Goal: Task Accomplishment & Management: Complete application form

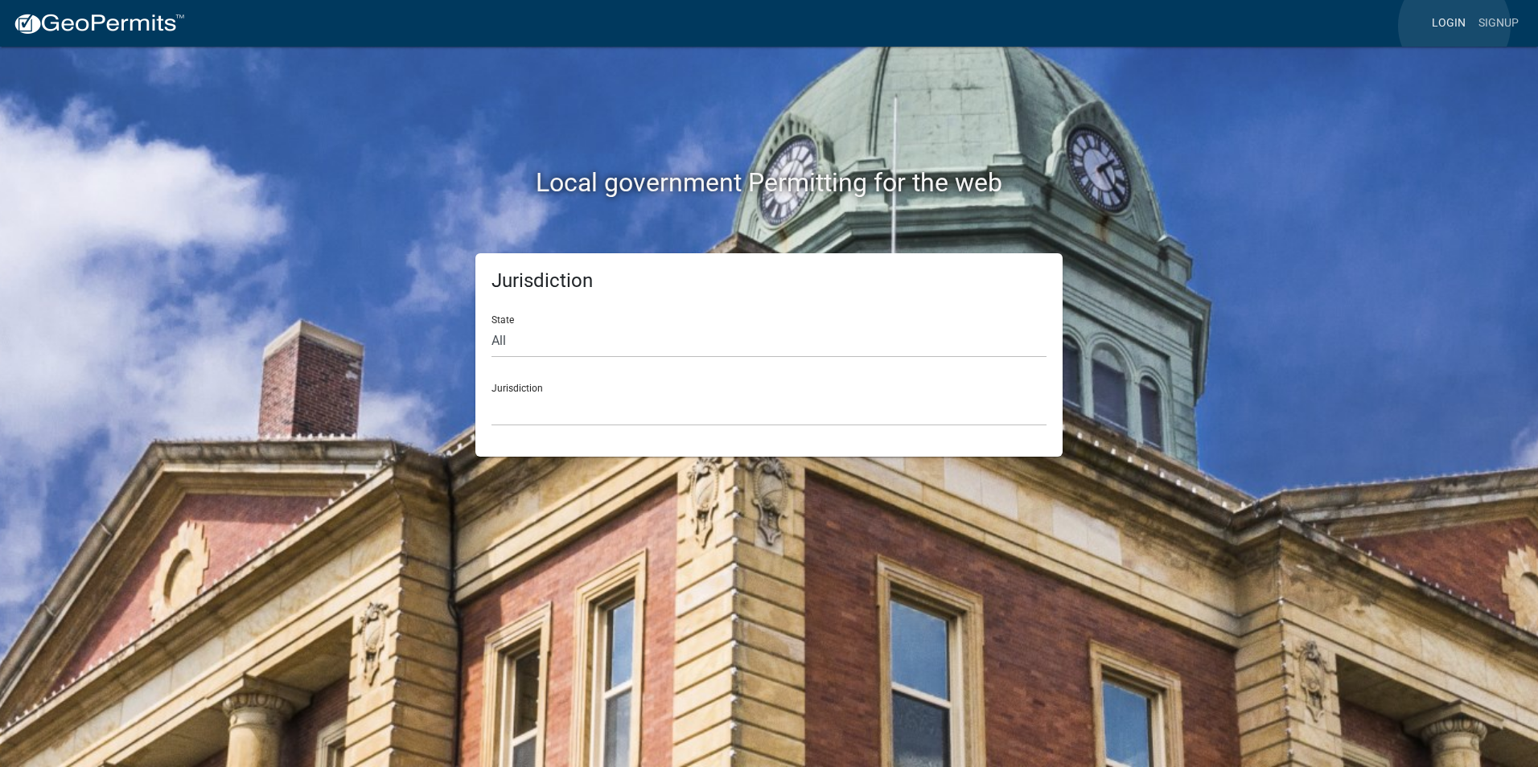
click at [1454, 26] on link "Login" at bounding box center [1448, 23] width 47 height 31
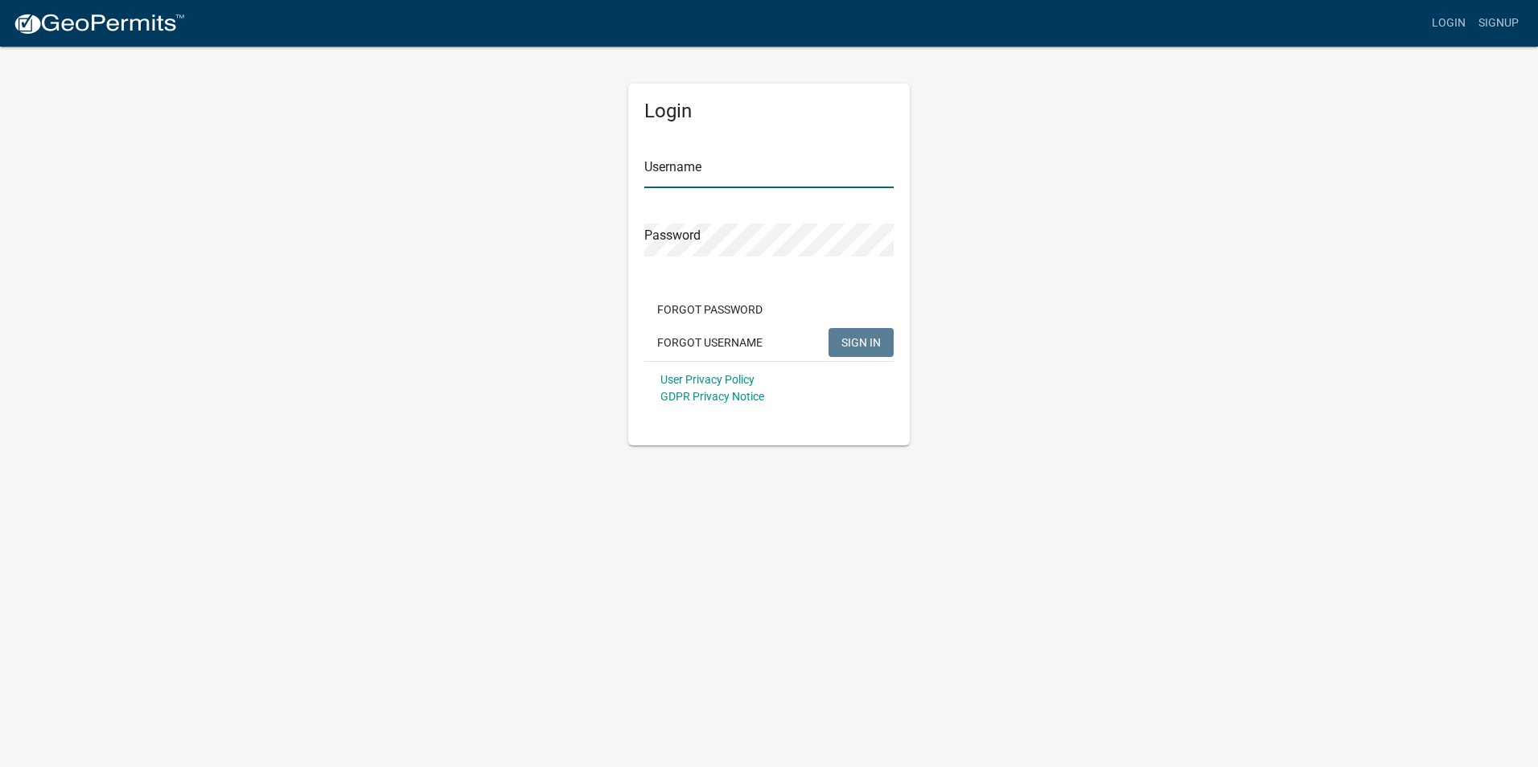
type input "dwooten707"
click at [853, 340] on span "SIGN IN" at bounding box center [860, 341] width 39 height 13
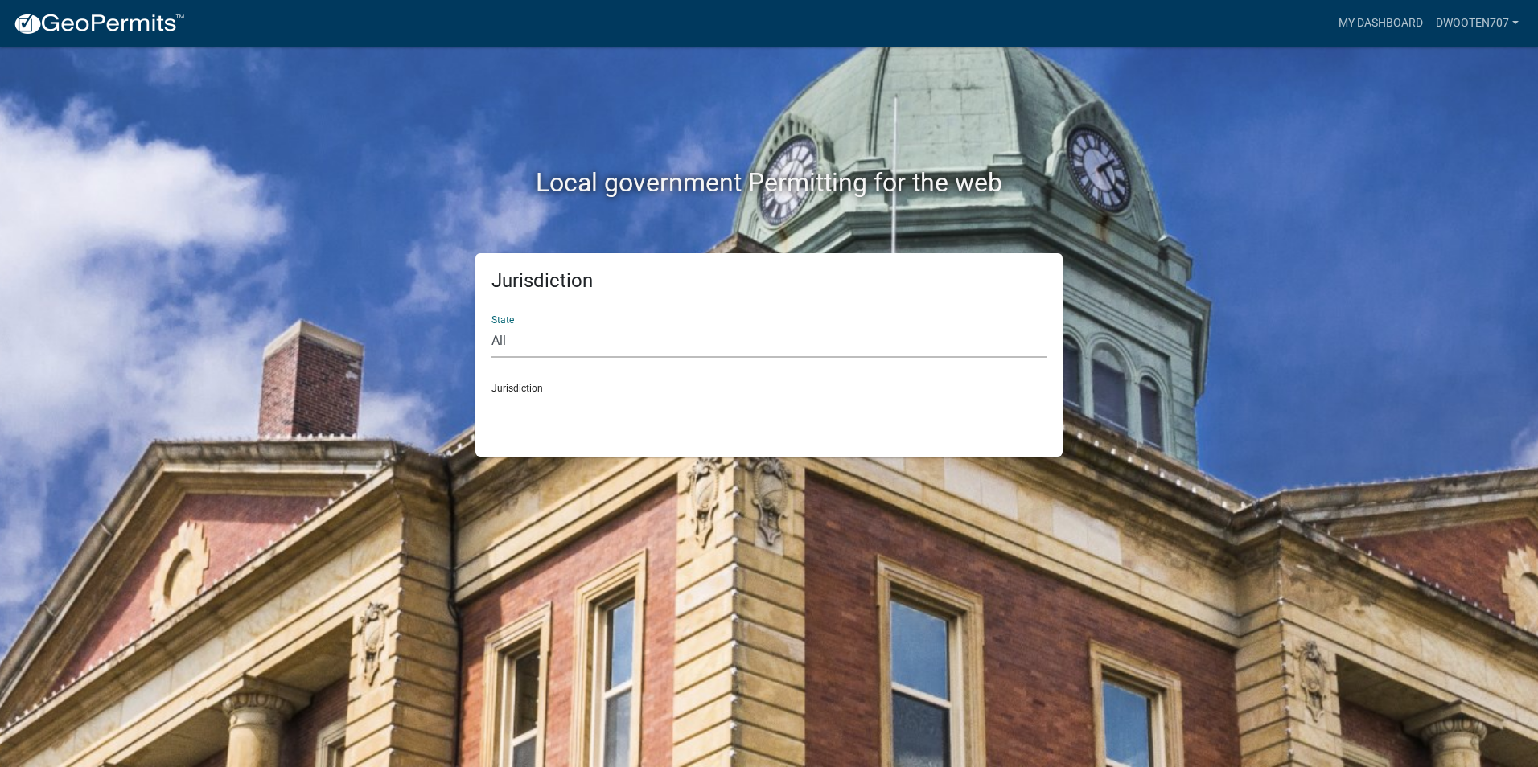
click at [533, 334] on select "All [US_STATE] [US_STATE] [US_STATE] [US_STATE] [US_STATE] [US_STATE] [US_STATE…" at bounding box center [768, 341] width 555 height 33
select select "[US_STATE]"
click at [491, 325] on select "All [US_STATE] [US_STATE] [US_STATE] [US_STATE] [US_STATE] [US_STATE] [US_STATE…" at bounding box center [768, 341] width 555 height 33
drag, startPoint x: 532, startPoint y: 359, endPoint x: 528, endPoint y: 413, distance: 54.8
click at [528, 413] on select "[GEOGRAPHIC_DATA], [US_STATE][PERSON_NAME][GEOGRAPHIC_DATA], [US_STATE][PERSON_…" at bounding box center [768, 409] width 555 height 33
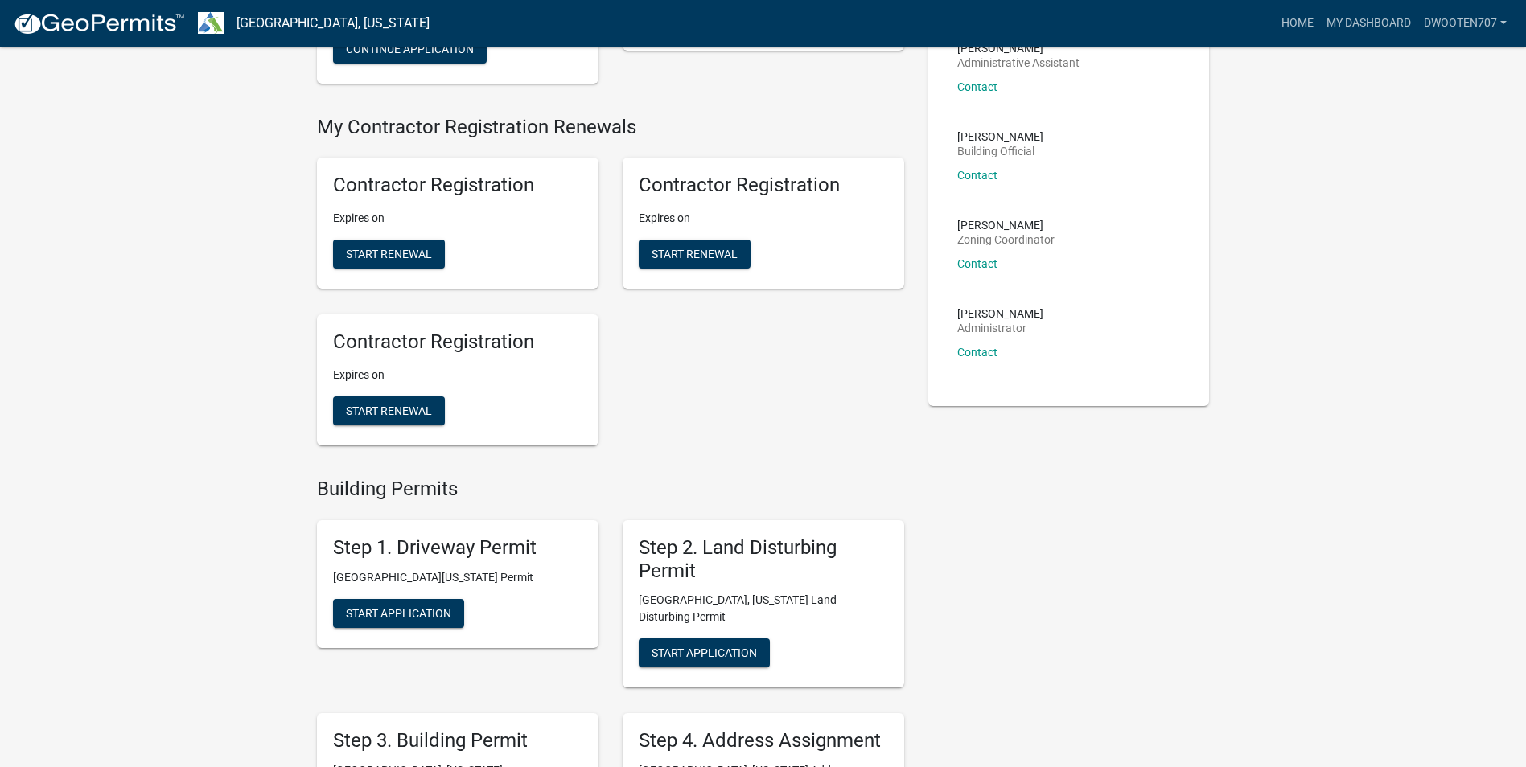
scroll to position [322, 0]
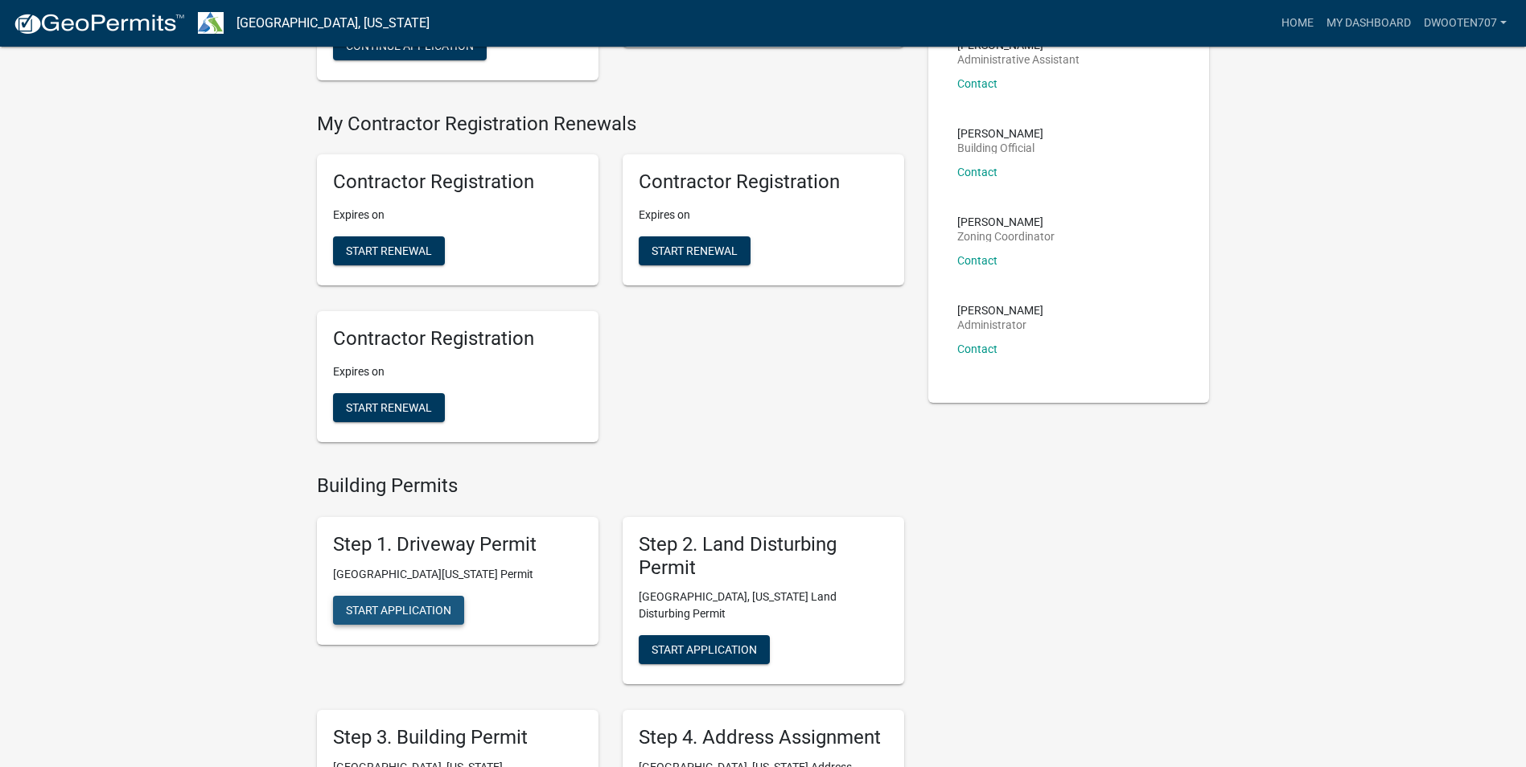
click at [398, 603] on span "Start Application" at bounding box center [398, 609] width 105 height 13
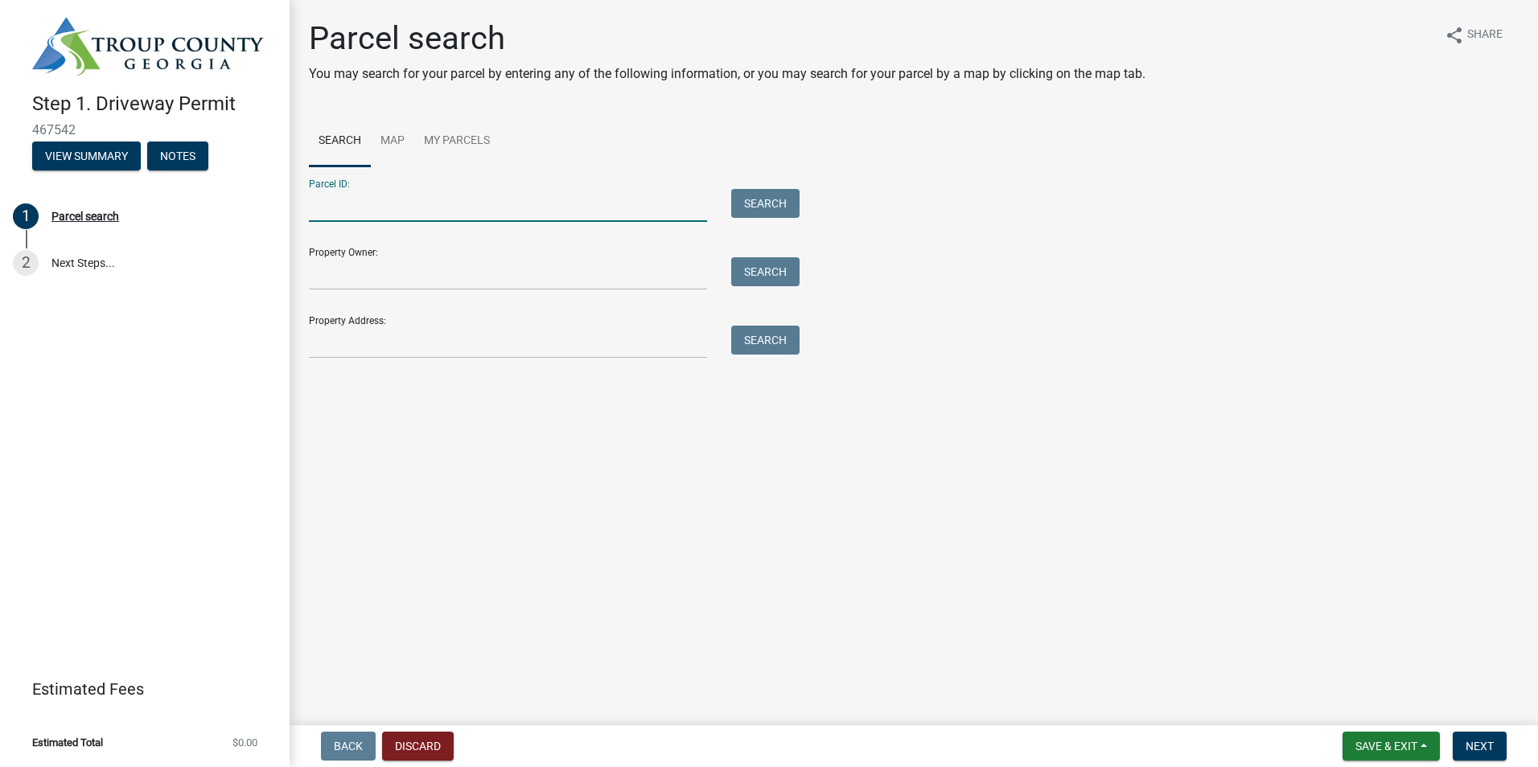
click at [348, 206] on input "Parcel ID:" at bounding box center [508, 205] width 398 height 33
type input "0780 000089"
click at [777, 211] on button "Search" at bounding box center [765, 203] width 68 height 29
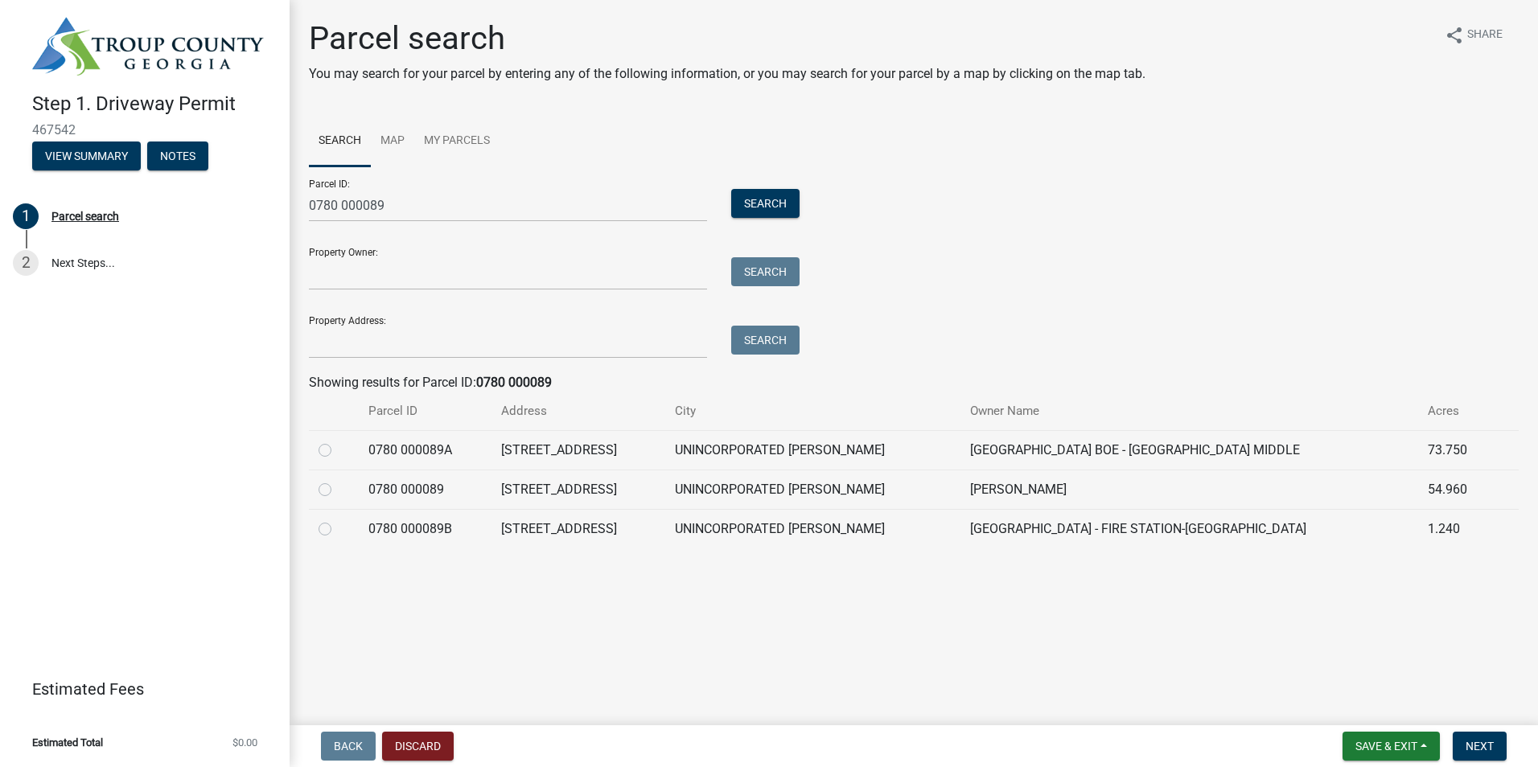
click at [338, 480] on label at bounding box center [338, 480] width 0 height 0
click at [338, 487] on 000089 "radio" at bounding box center [343, 485] width 10 height 10
radio 000089 "true"
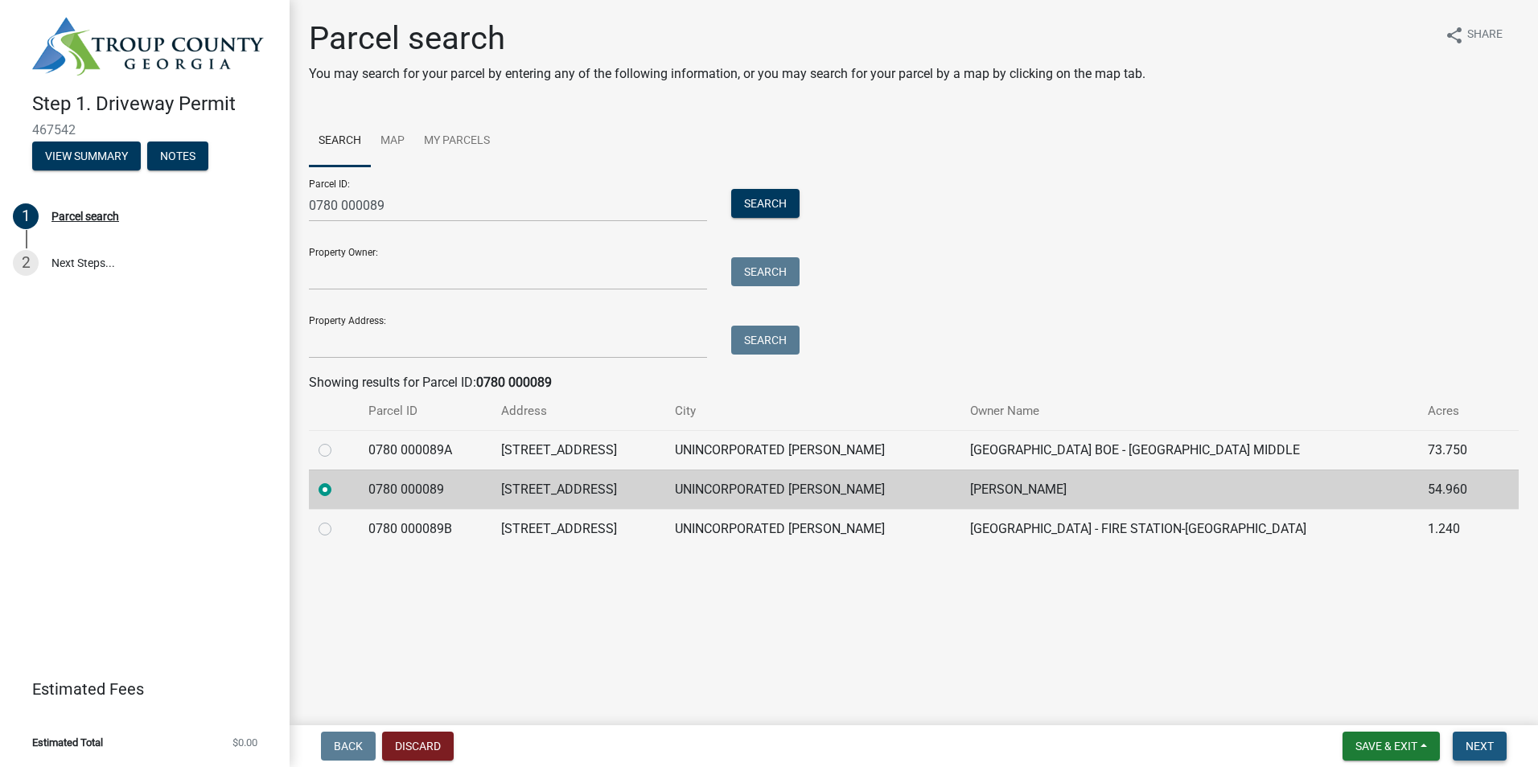
click at [1477, 746] on span "Next" at bounding box center [1480, 746] width 28 height 13
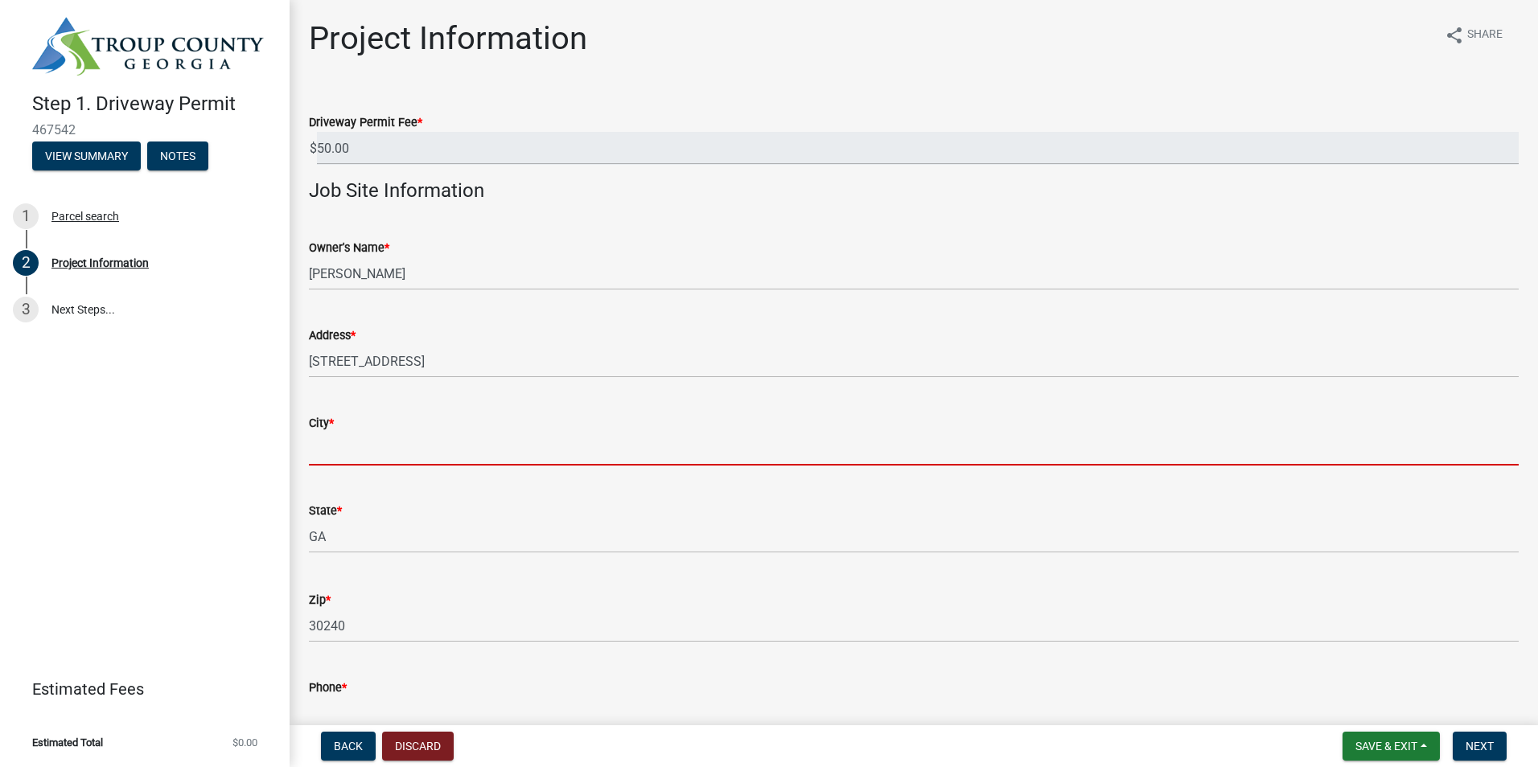
click at [331, 447] on input "City *" at bounding box center [914, 449] width 1210 height 33
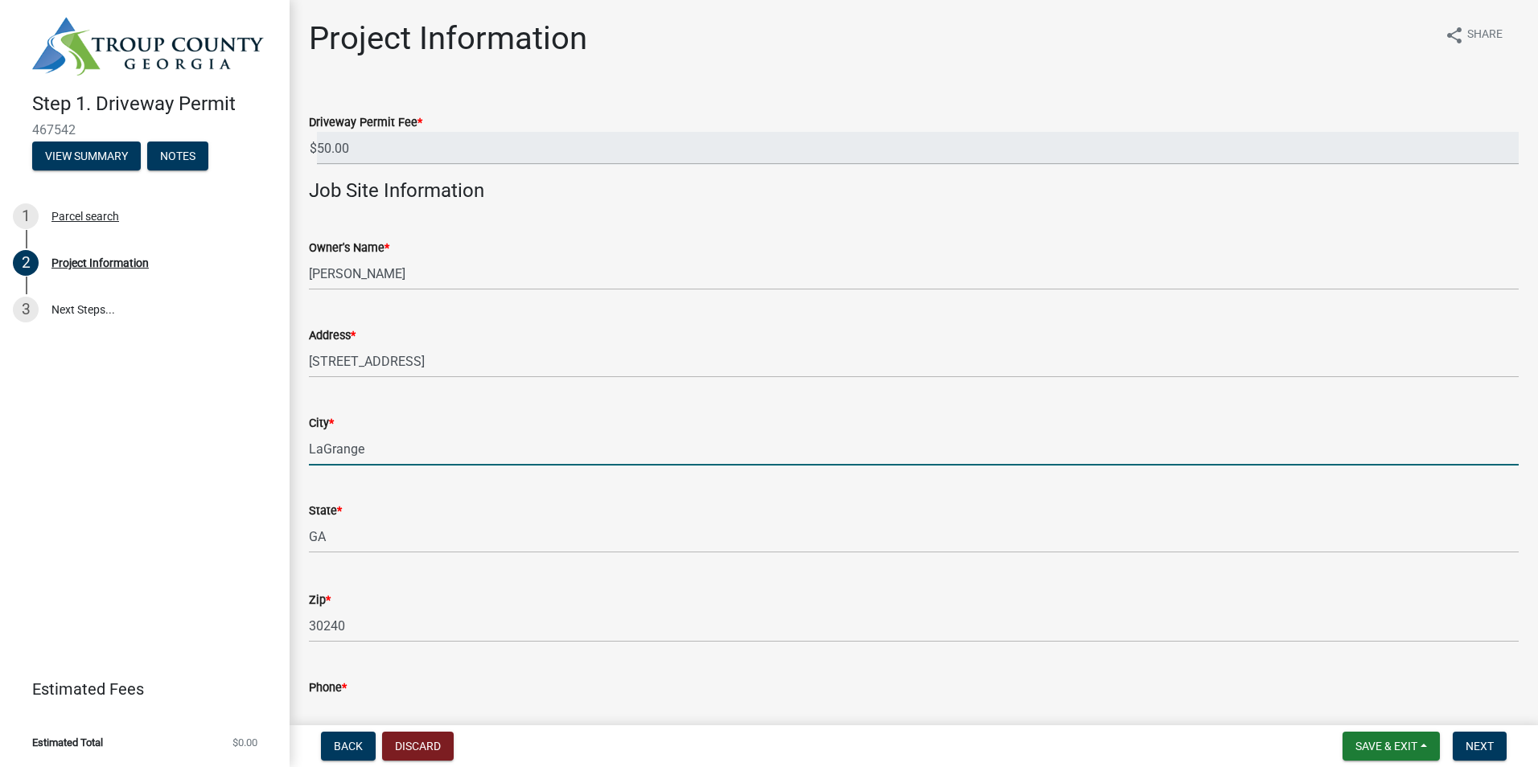
type input "LaGrange"
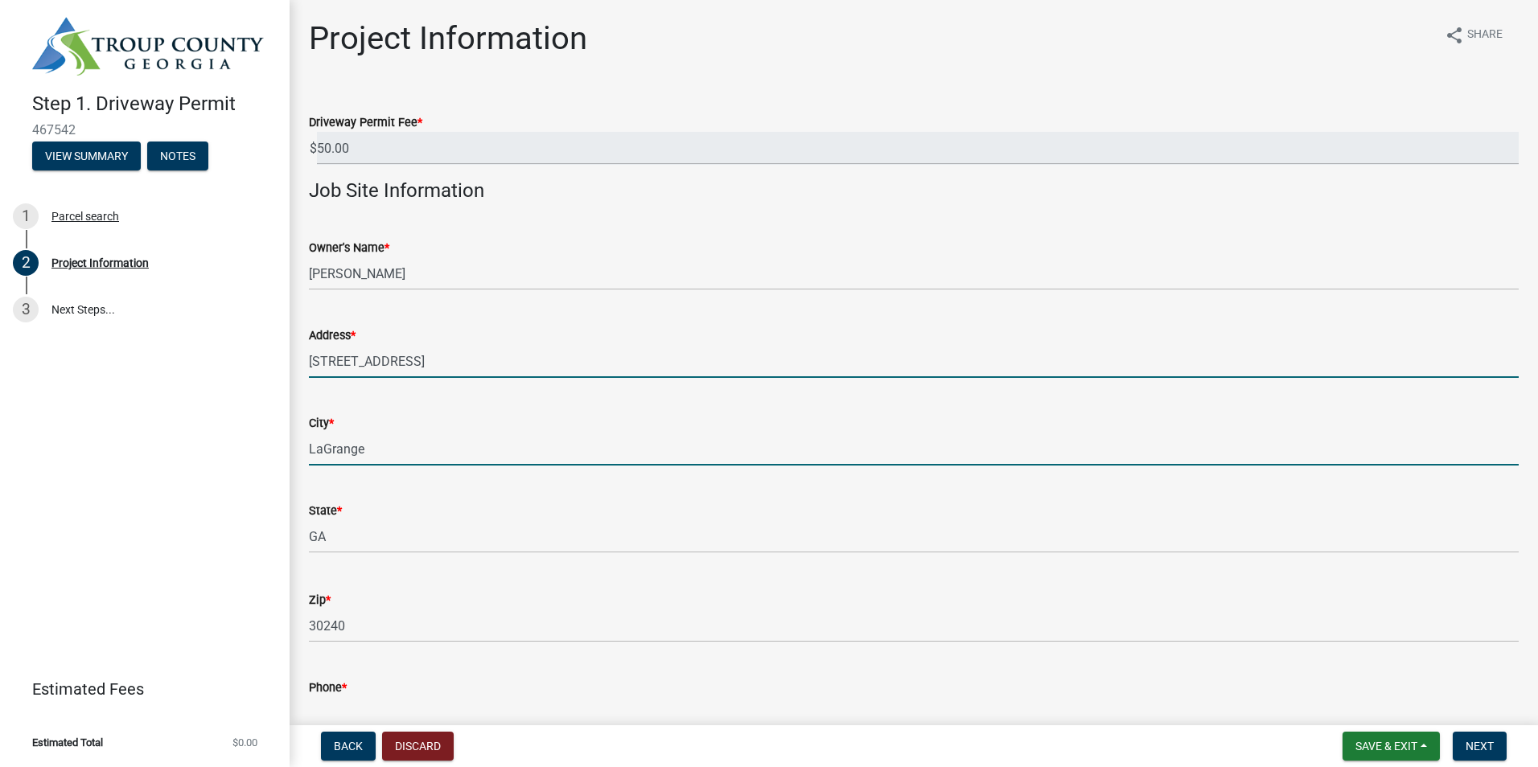
drag, startPoint x: 988, startPoint y: 346, endPoint x: 1004, endPoint y: 350, distance: 16.6
click at [988, 346] on input "[STREET_ADDRESS]" at bounding box center [914, 361] width 1210 height 33
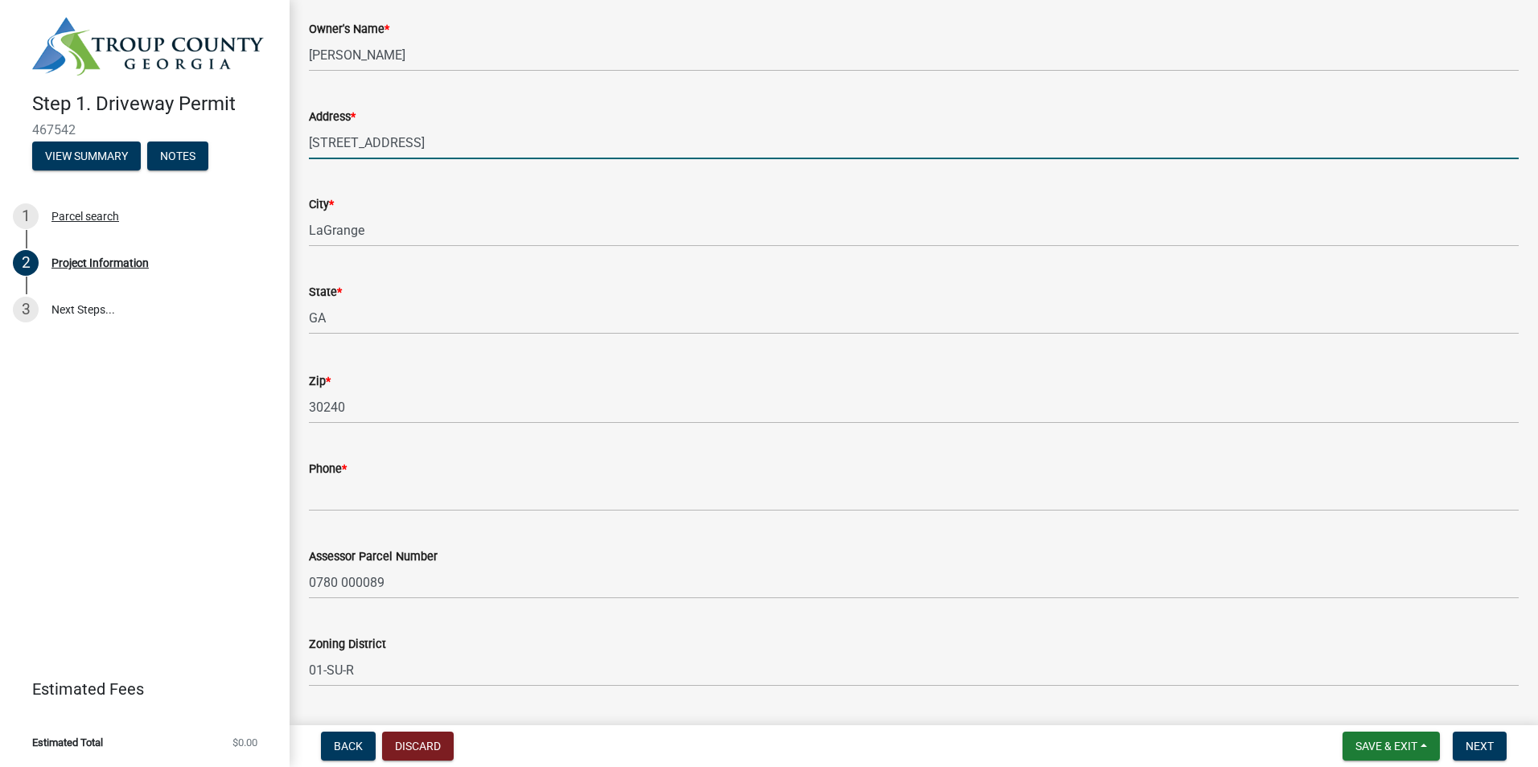
scroll to position [241, 0]
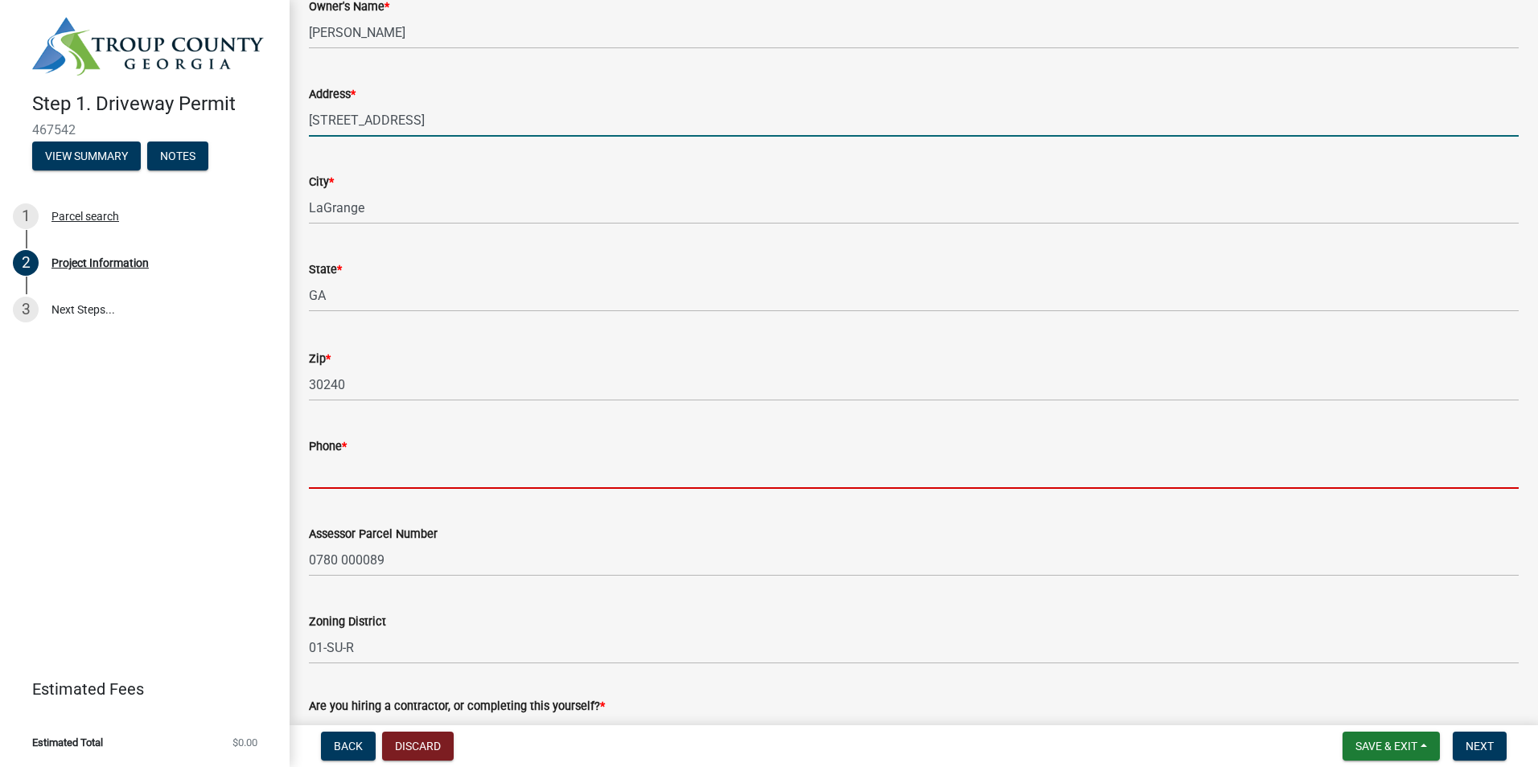
click at [352, 469] on input "Phone *" at bounding box center [914, 472] width 1210 height 33
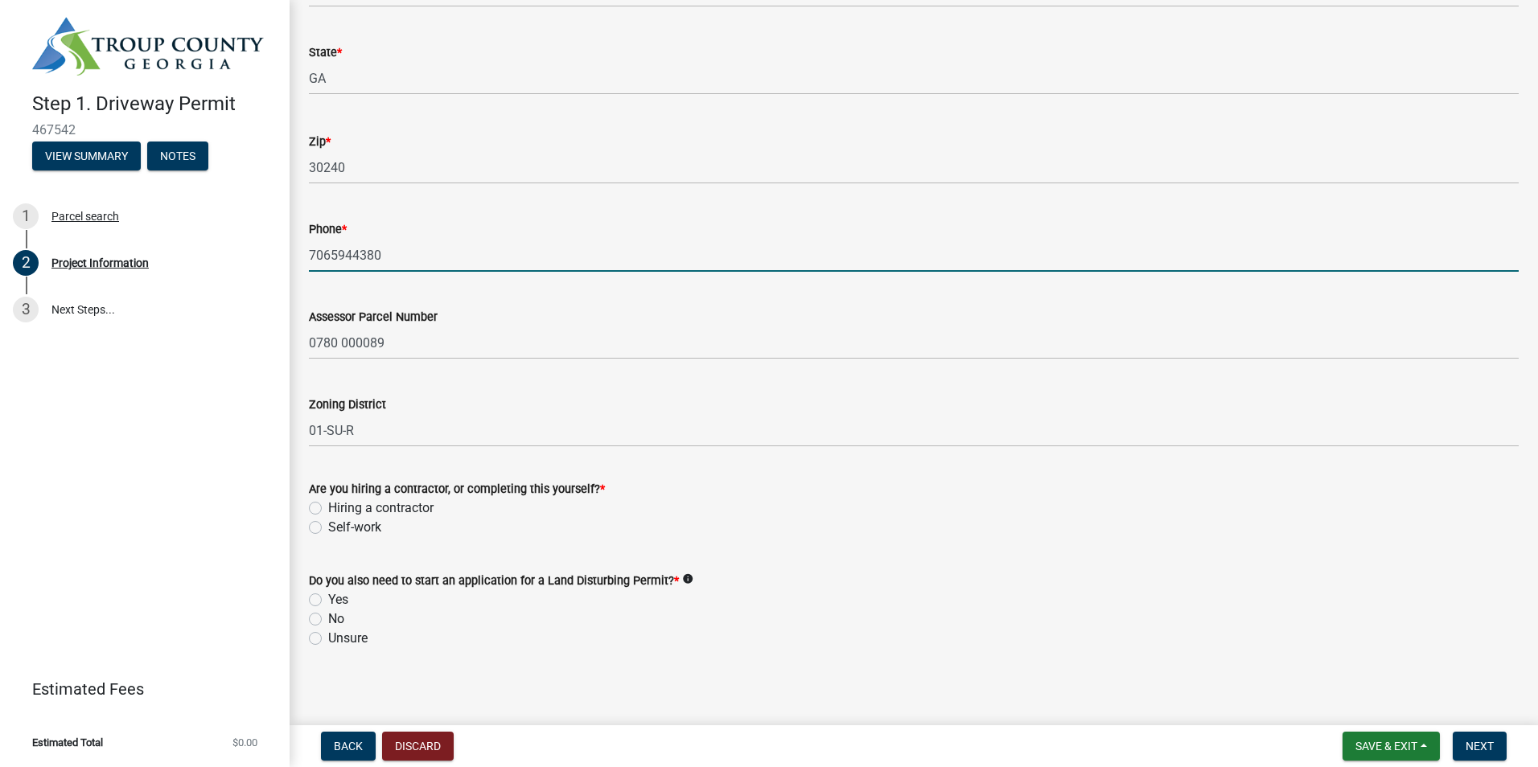
scroll to position [465, 0]
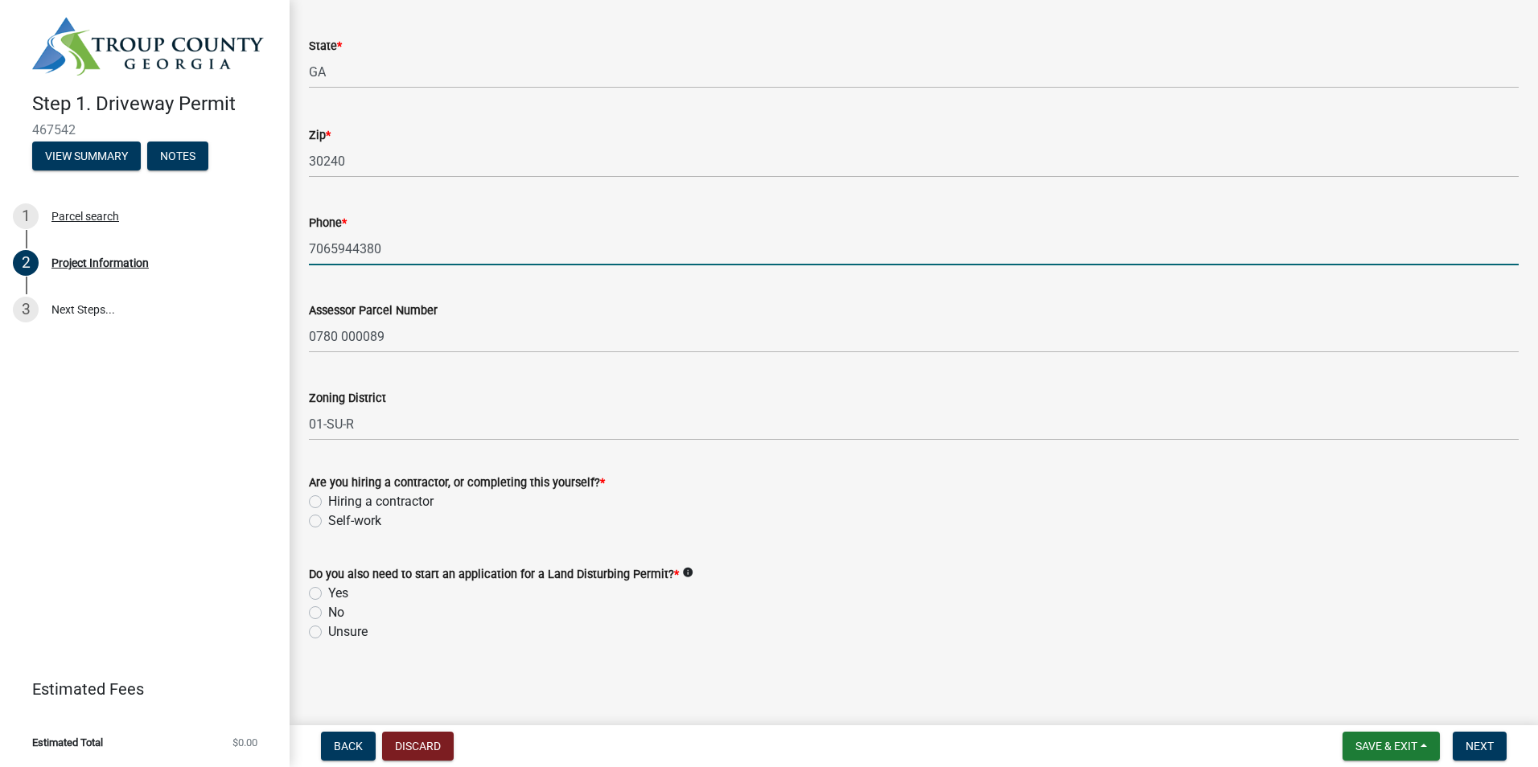
type input "7065944380"
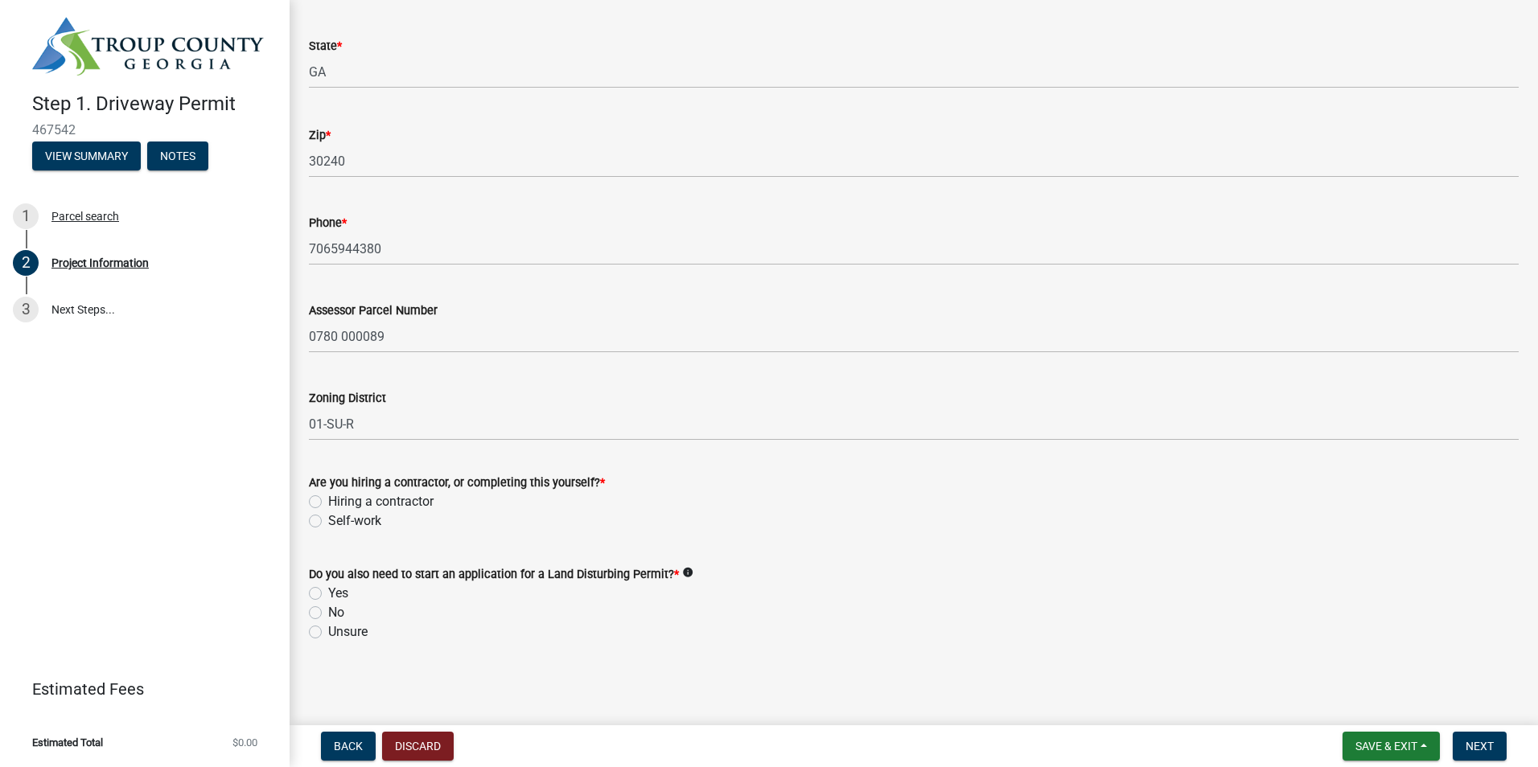
click at [328, 501] on label "Hiring a contractor" at bounding box center [380, 501] width 105 height 19
click at [328, 501] on input "Hiring a contractor" at bounding box center [333, 497] width 10 height 10
radio input "true"
click at [328, 594] on label "Yes" at bounding box center [338, 593] width 20 height 19
click at [328, 594] on input "Yes" at bounding box center [333, 589] width 10 height 10
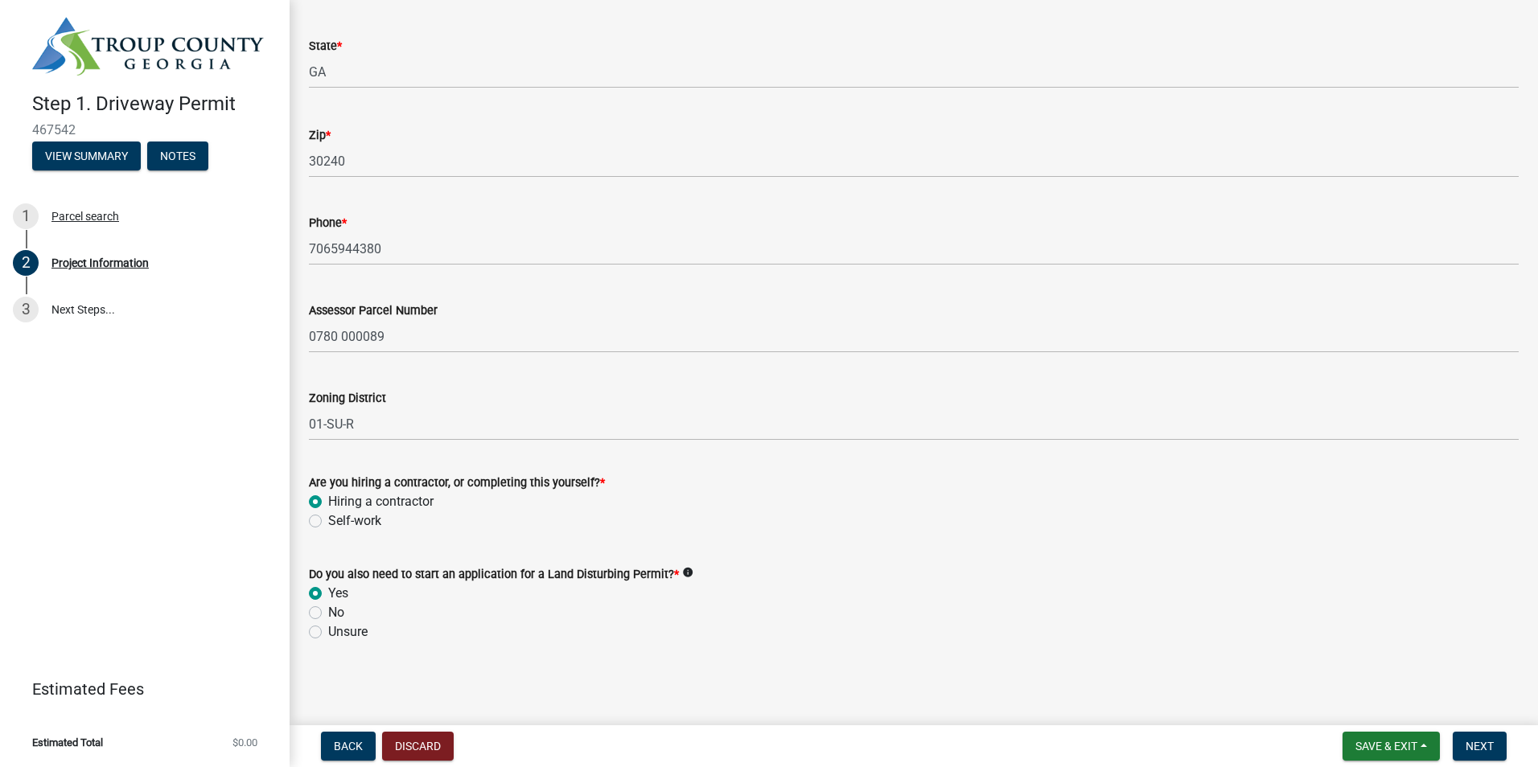
radio input "true"
click at [1480, 748] on span "Next" at bounding box center [1480, 746] width 28 height 13
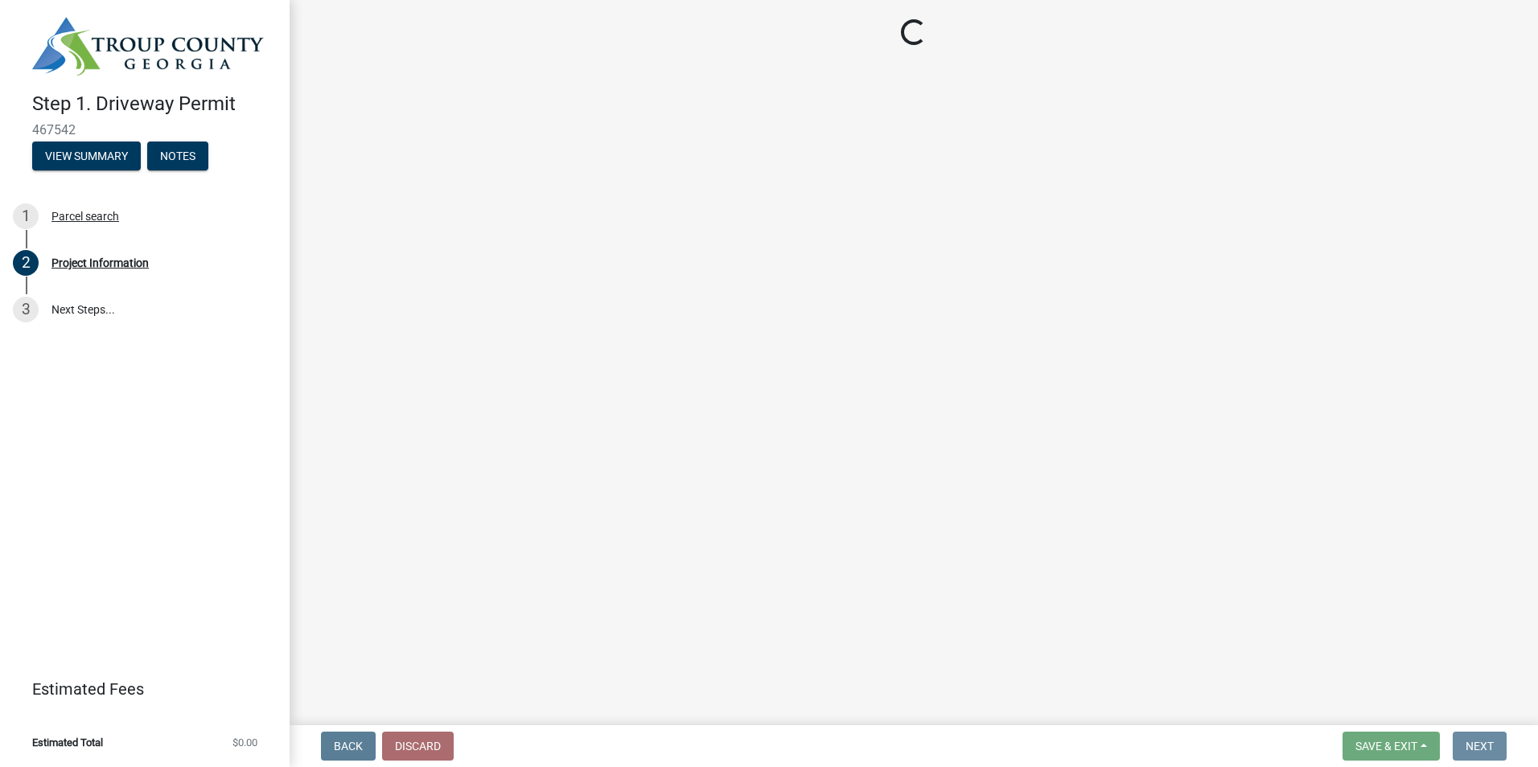
scroll to position [0, 0]
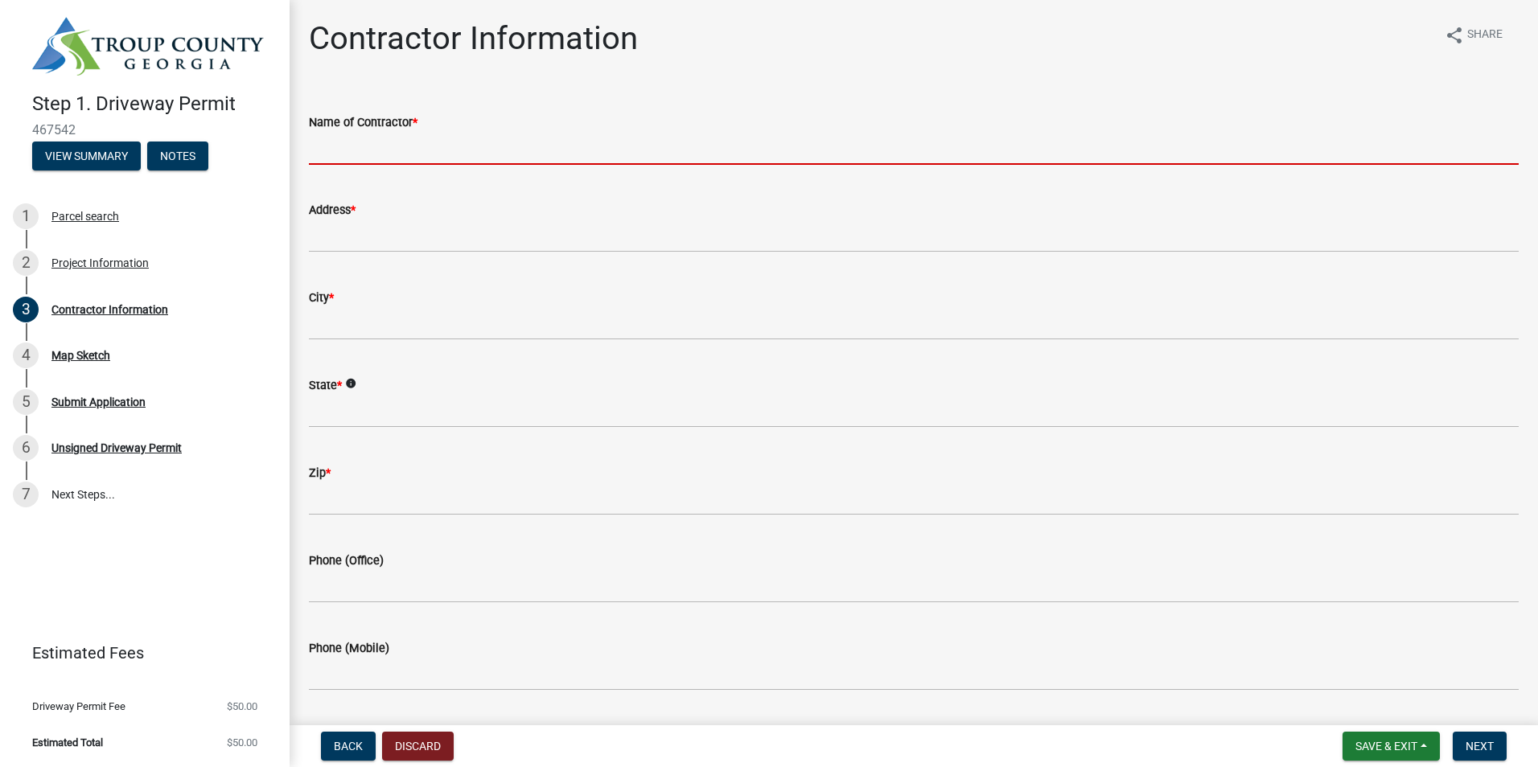
click at [335, 143] on input "Name of Contractor *" at bounding box center [914, 148] width 1210 height 33
type input "[PERSON_NAME] Homes"
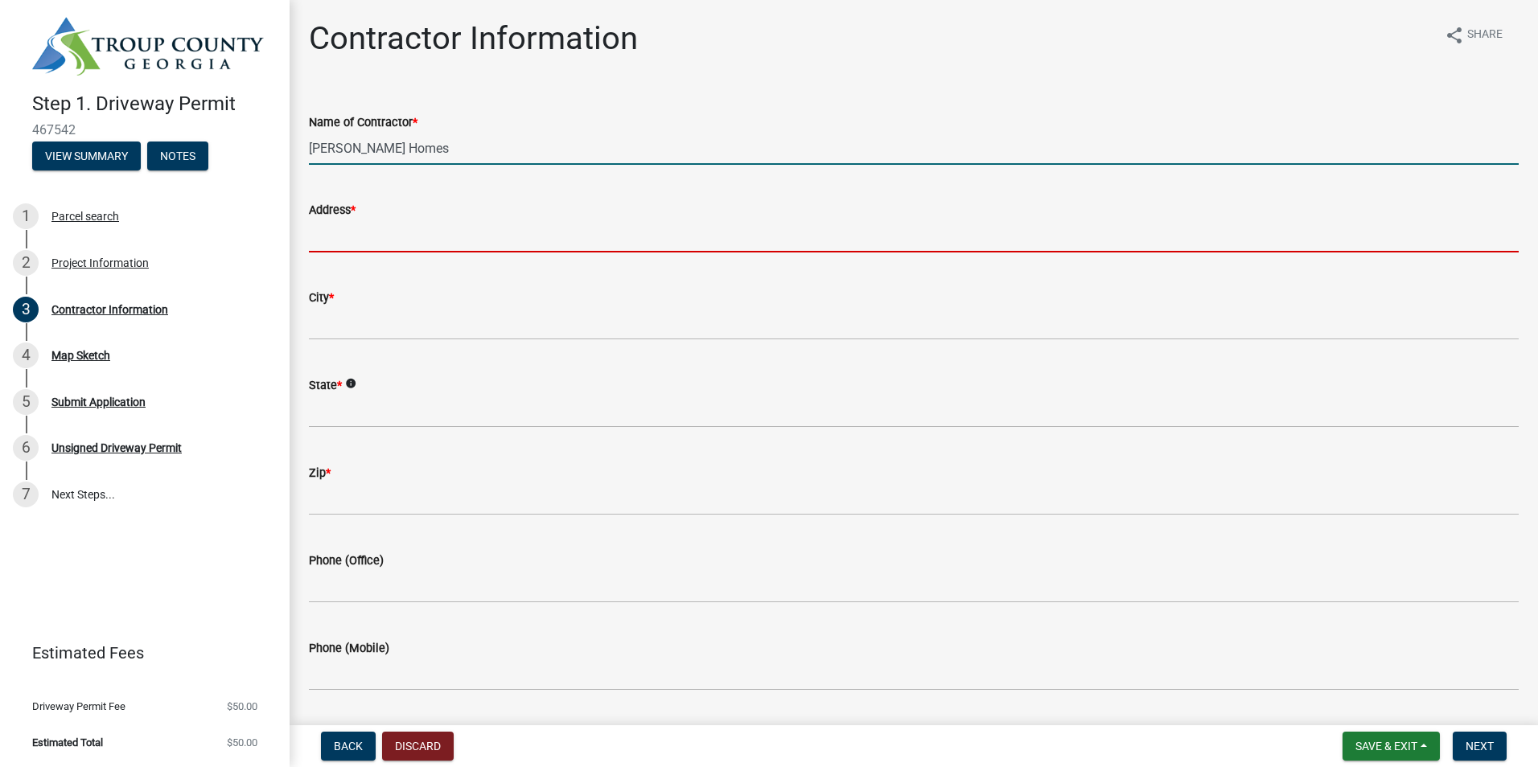
type input "[STREET_ADDRESS]"
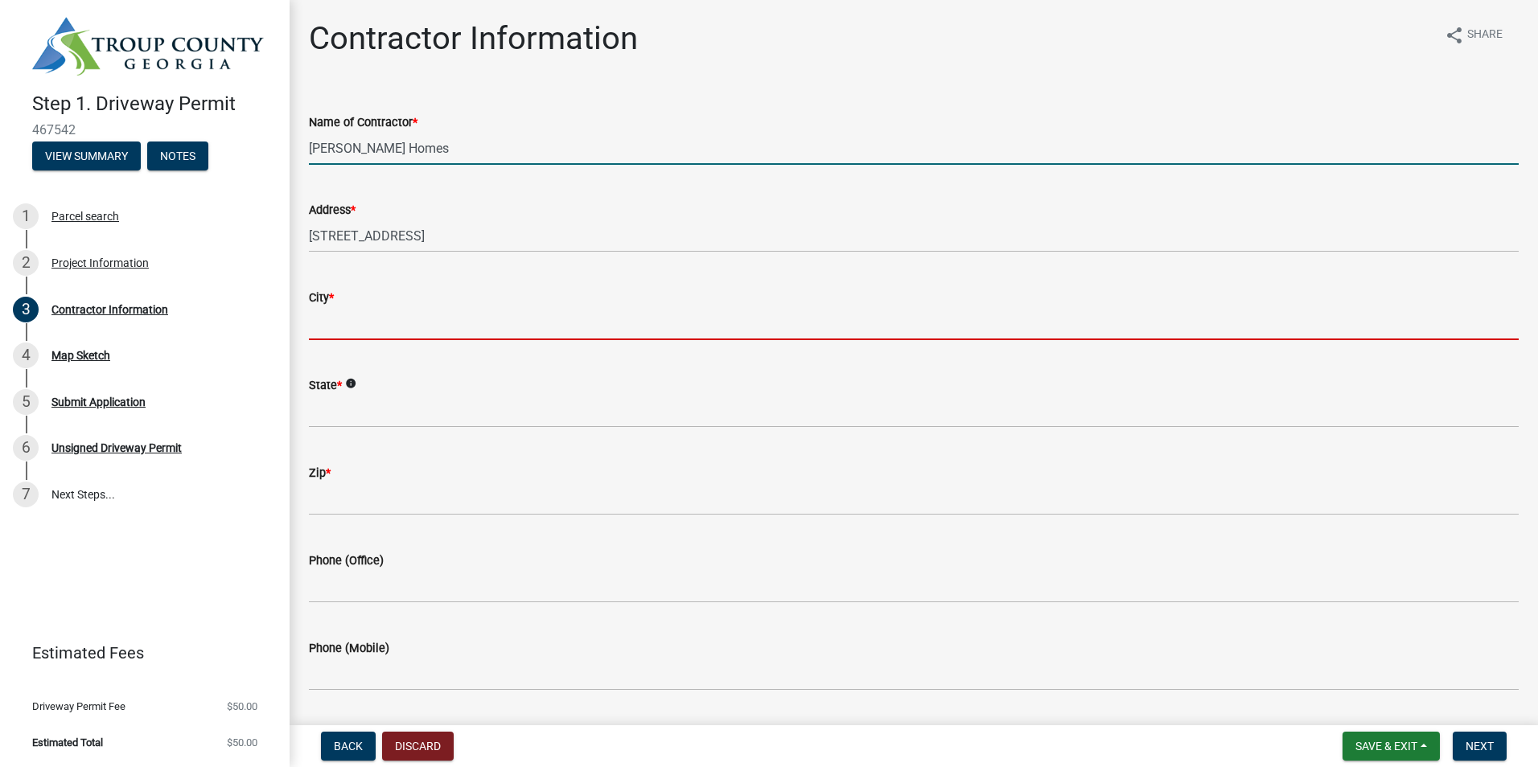
type input "LaGrange"
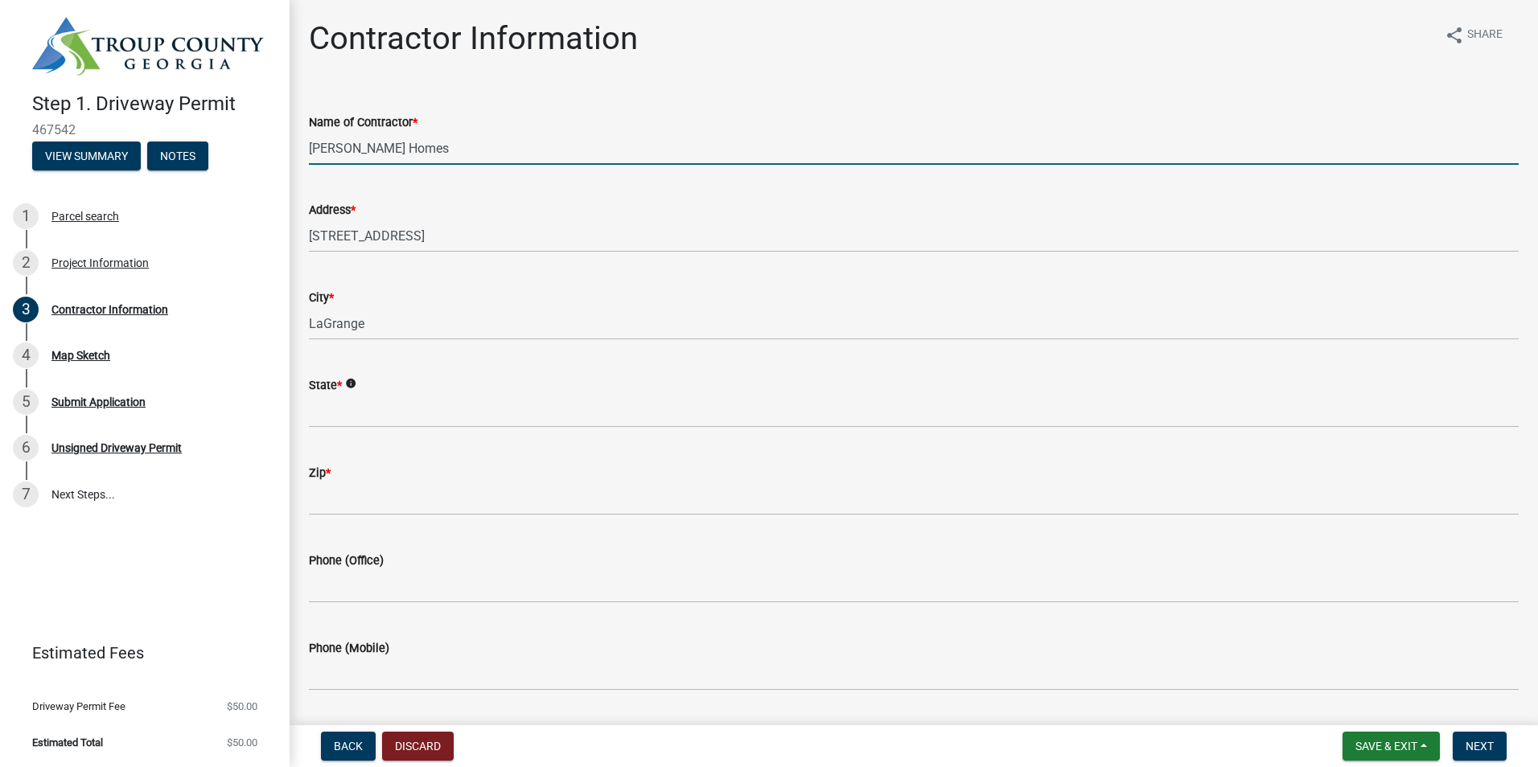
type input "Ga"
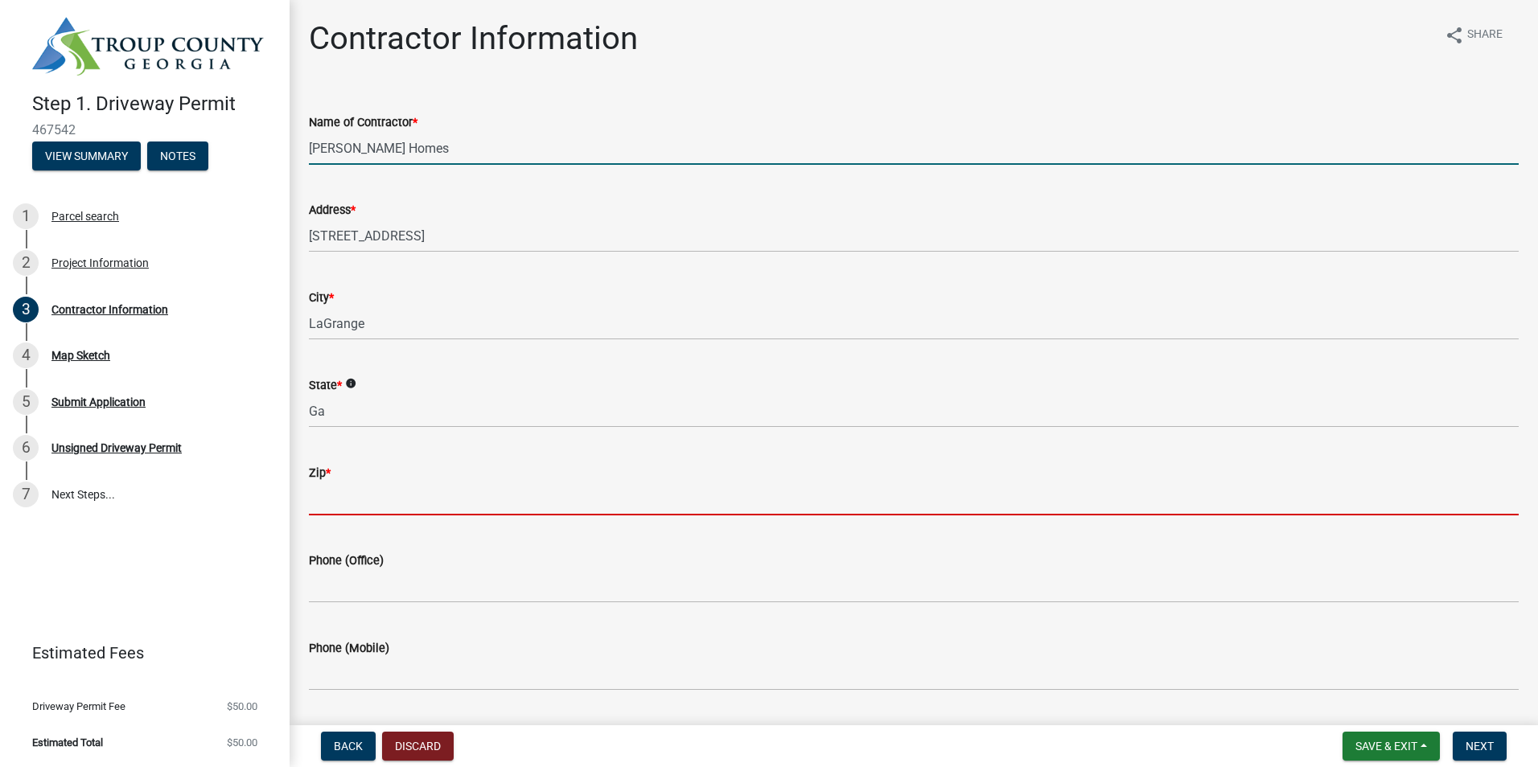
type input "30241"
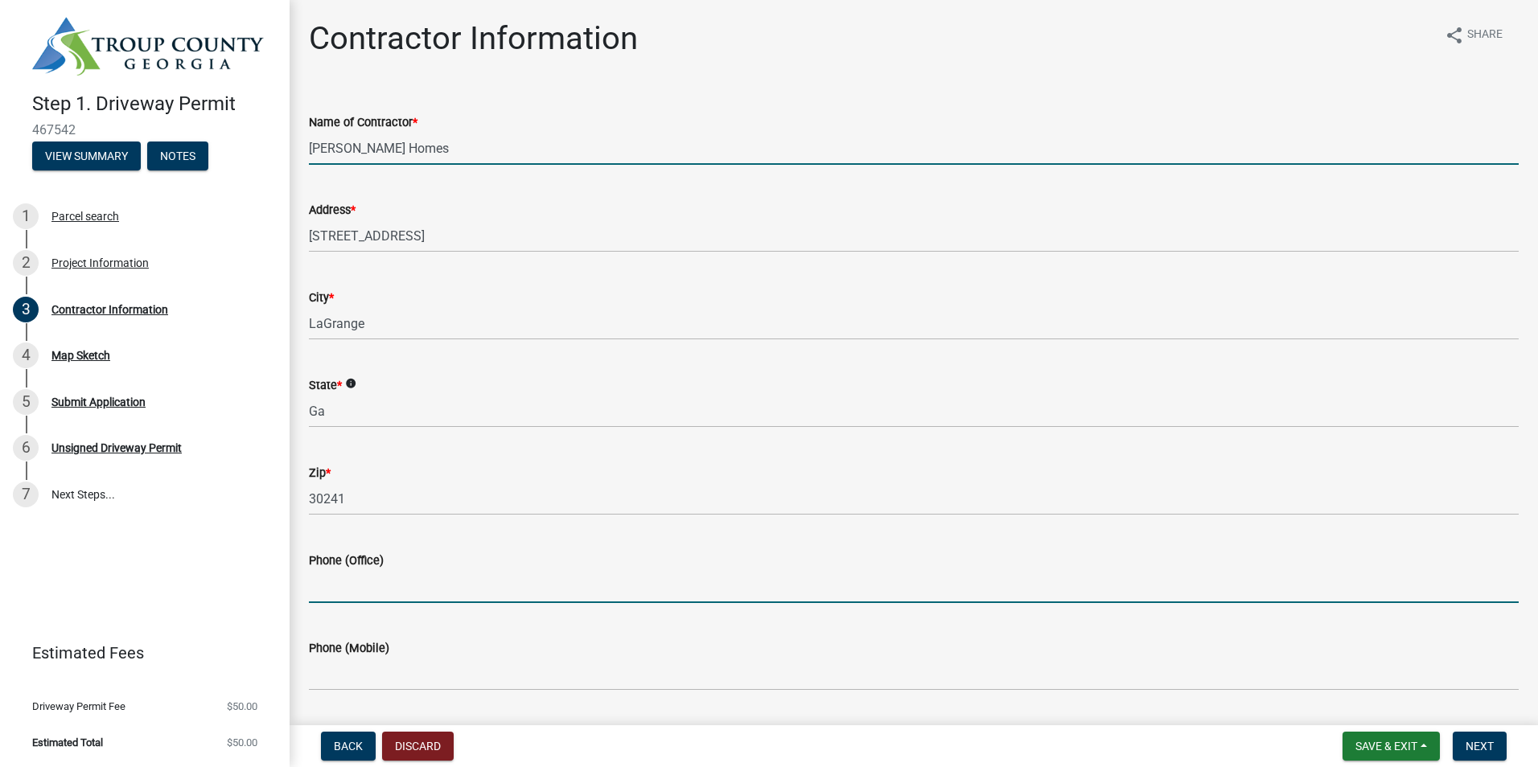
type input "3343599328"
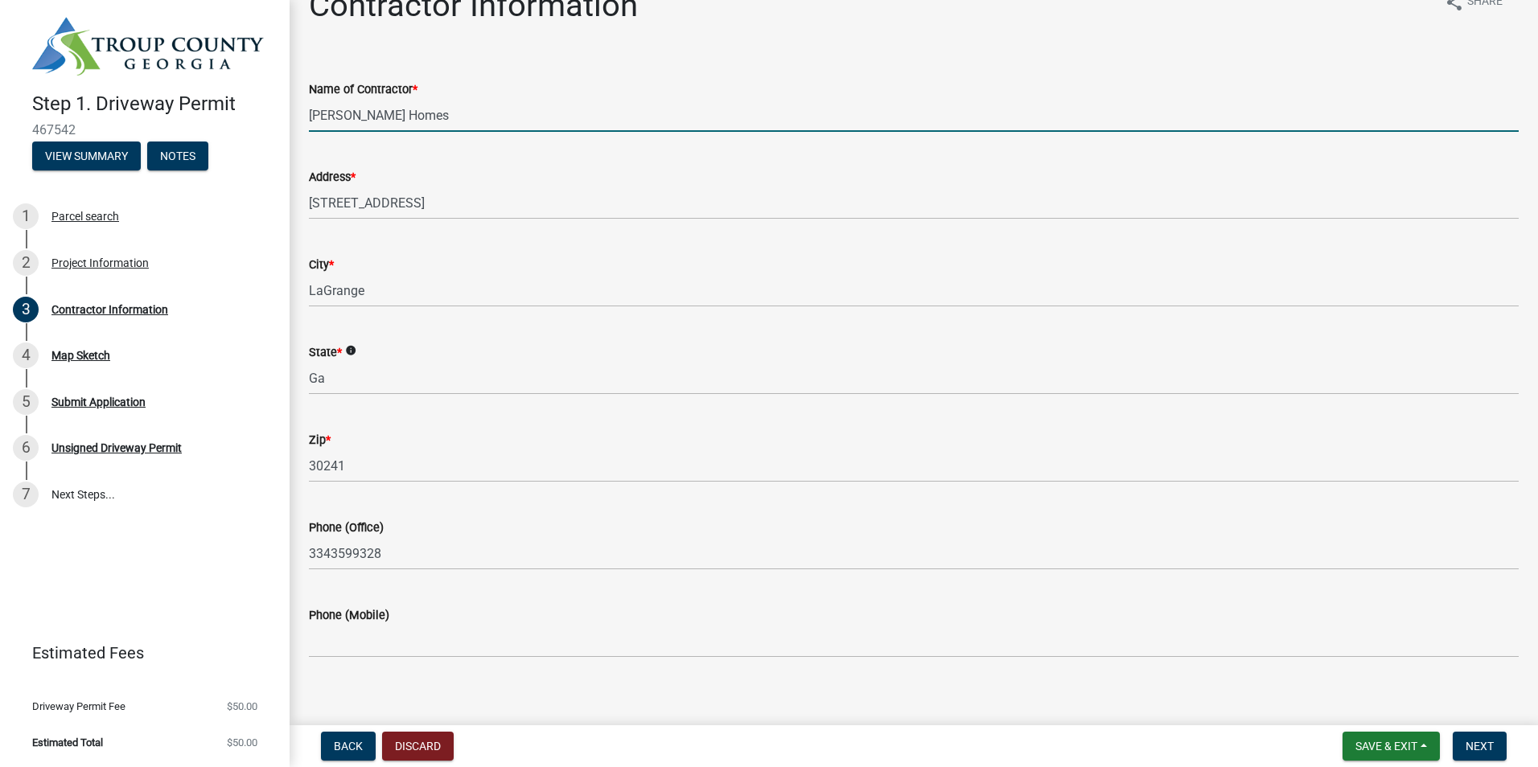
scroll to position [47, 0]
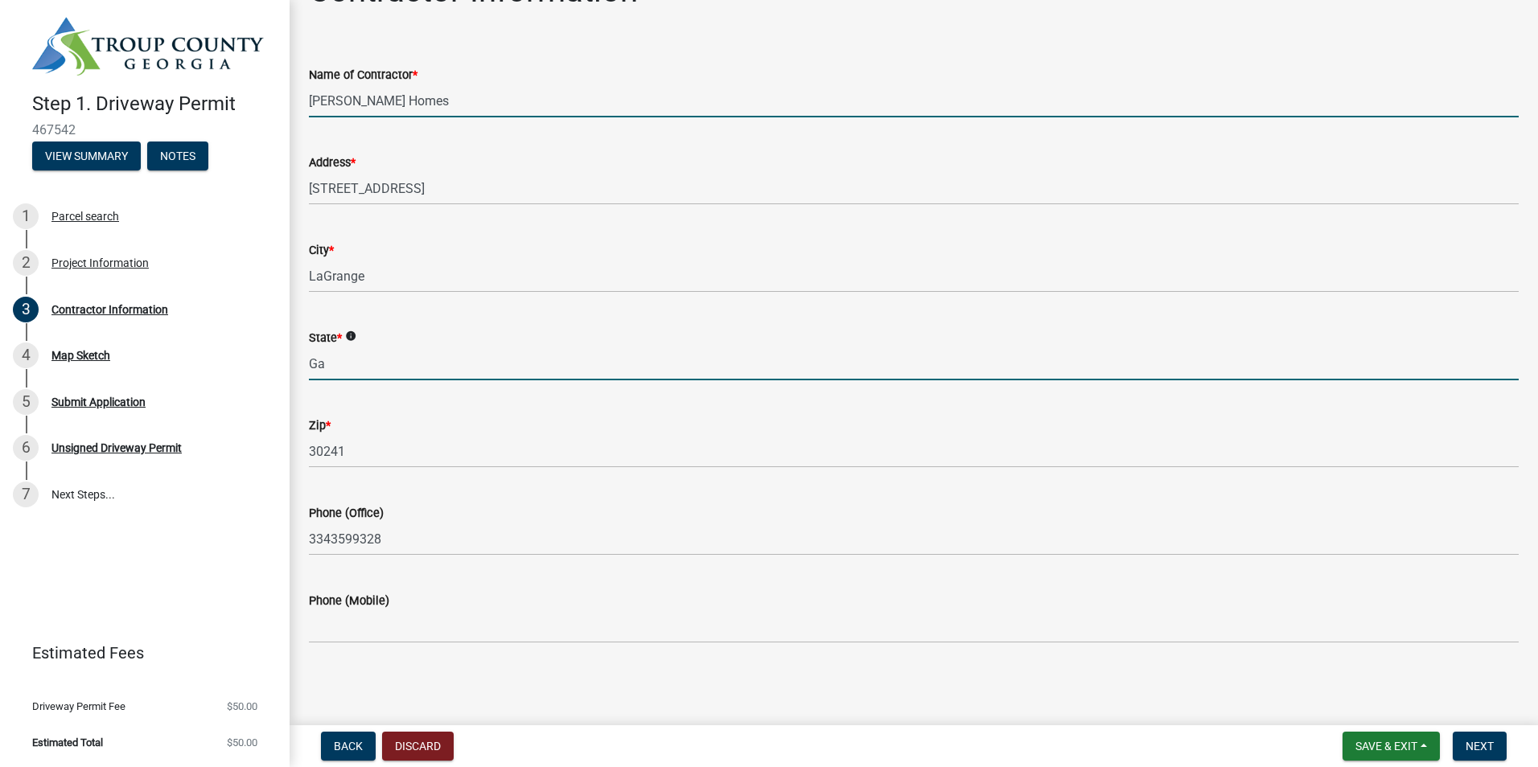
click at [331, 363] on input "Ga" at bounding box center [914, 363] width 1210 height 33
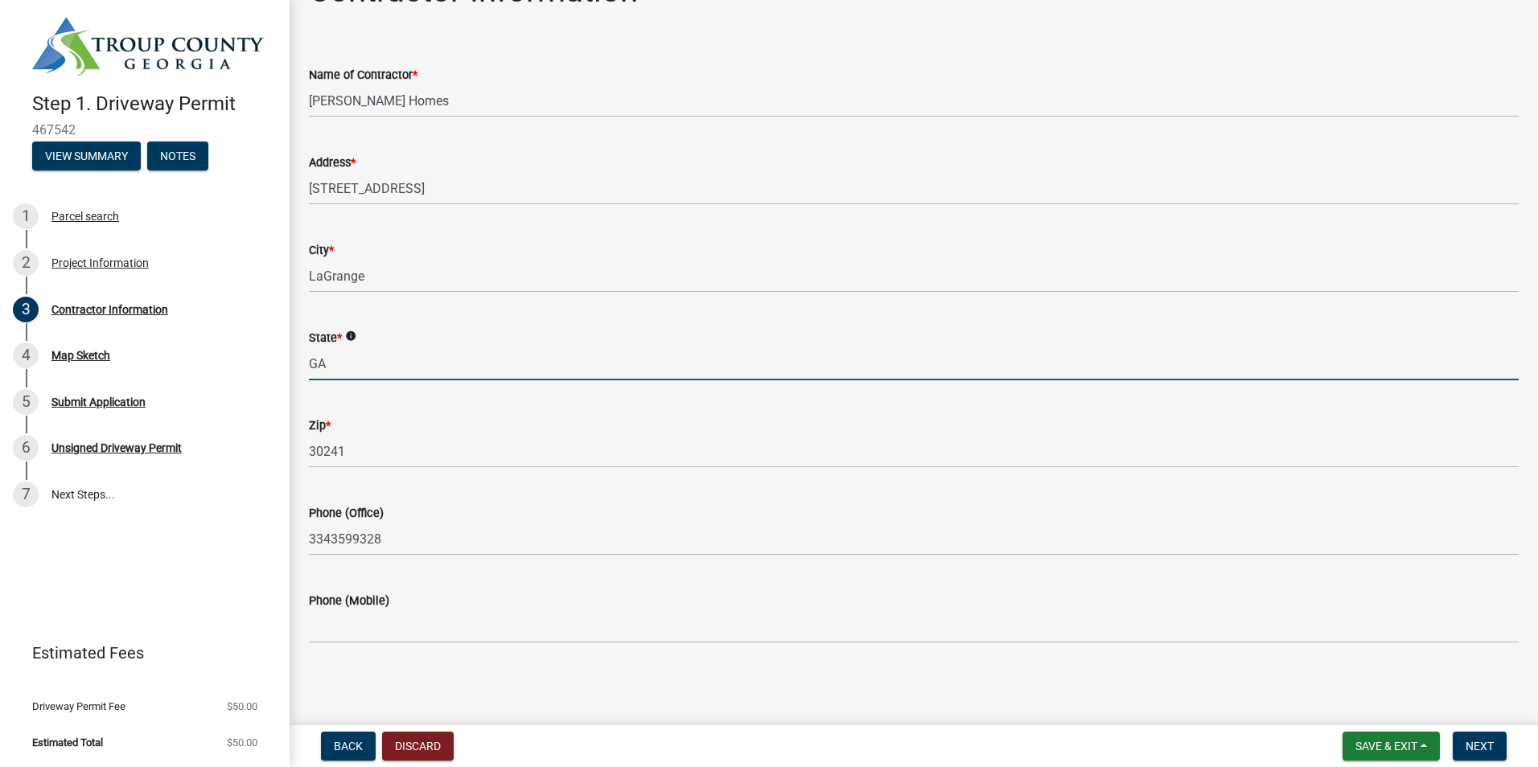
type input "GA"
click at [948, 516] on div "Phone (Office)" at bounding box center [914, 513] width 1210 height 19
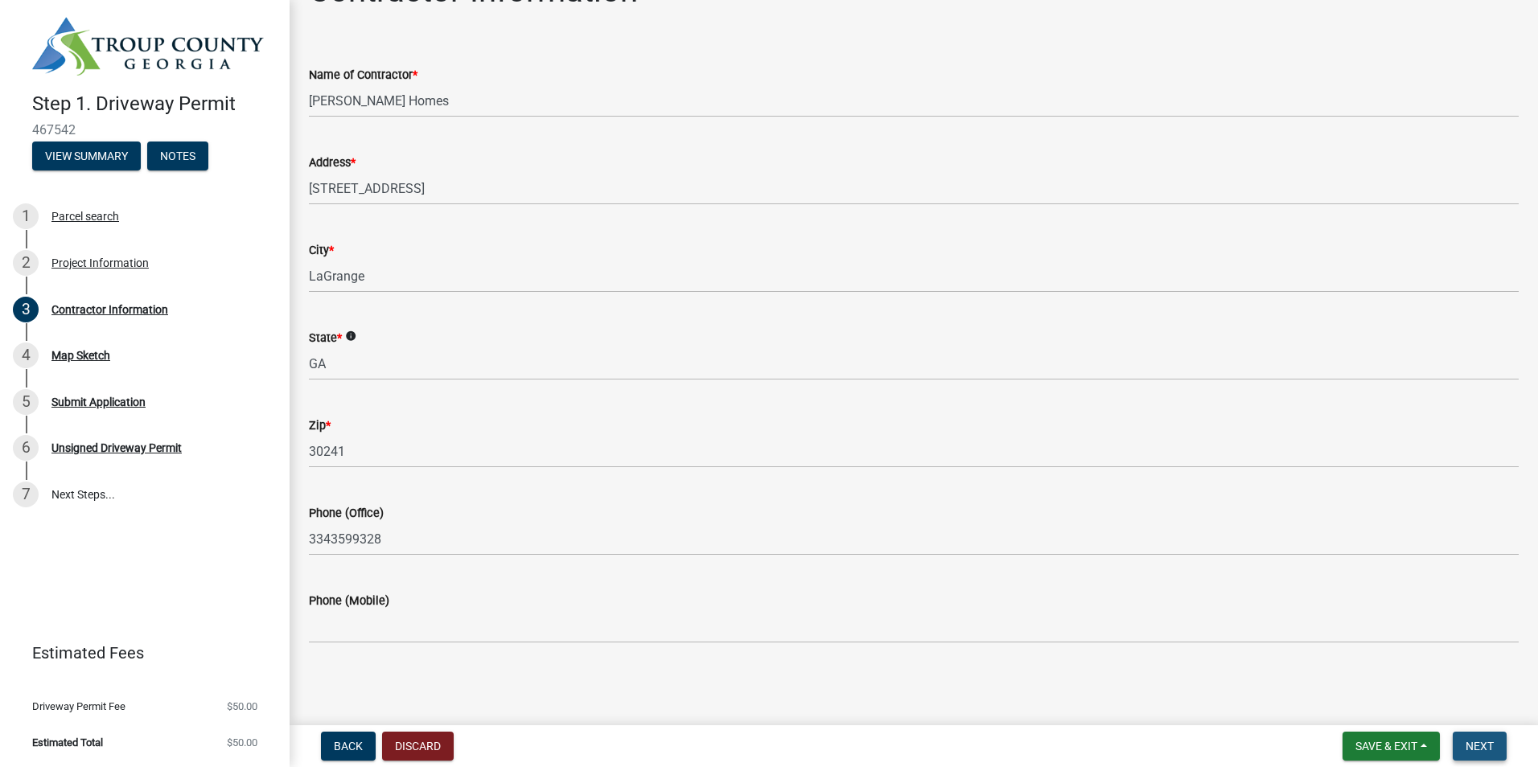
click at [1475, 746] on span "Next" at bounding box center [1480, 746] width 28 height 13
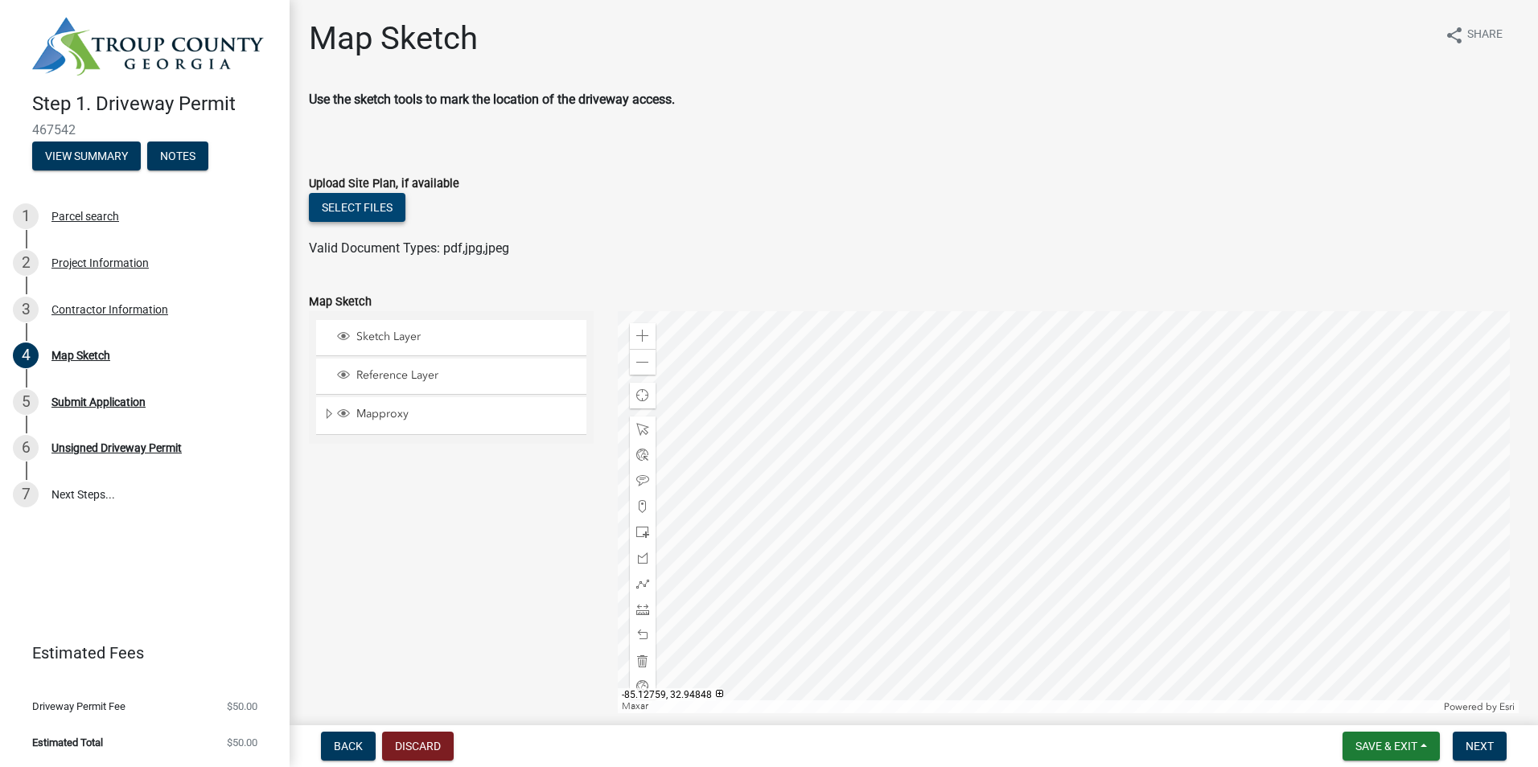
click at [372, 212] on button "Select files" at bounding box center [357, 207] width 97 height 29
click at [368, 212] on button "Select files" at bounding box center [357, 207] width 97 height 29
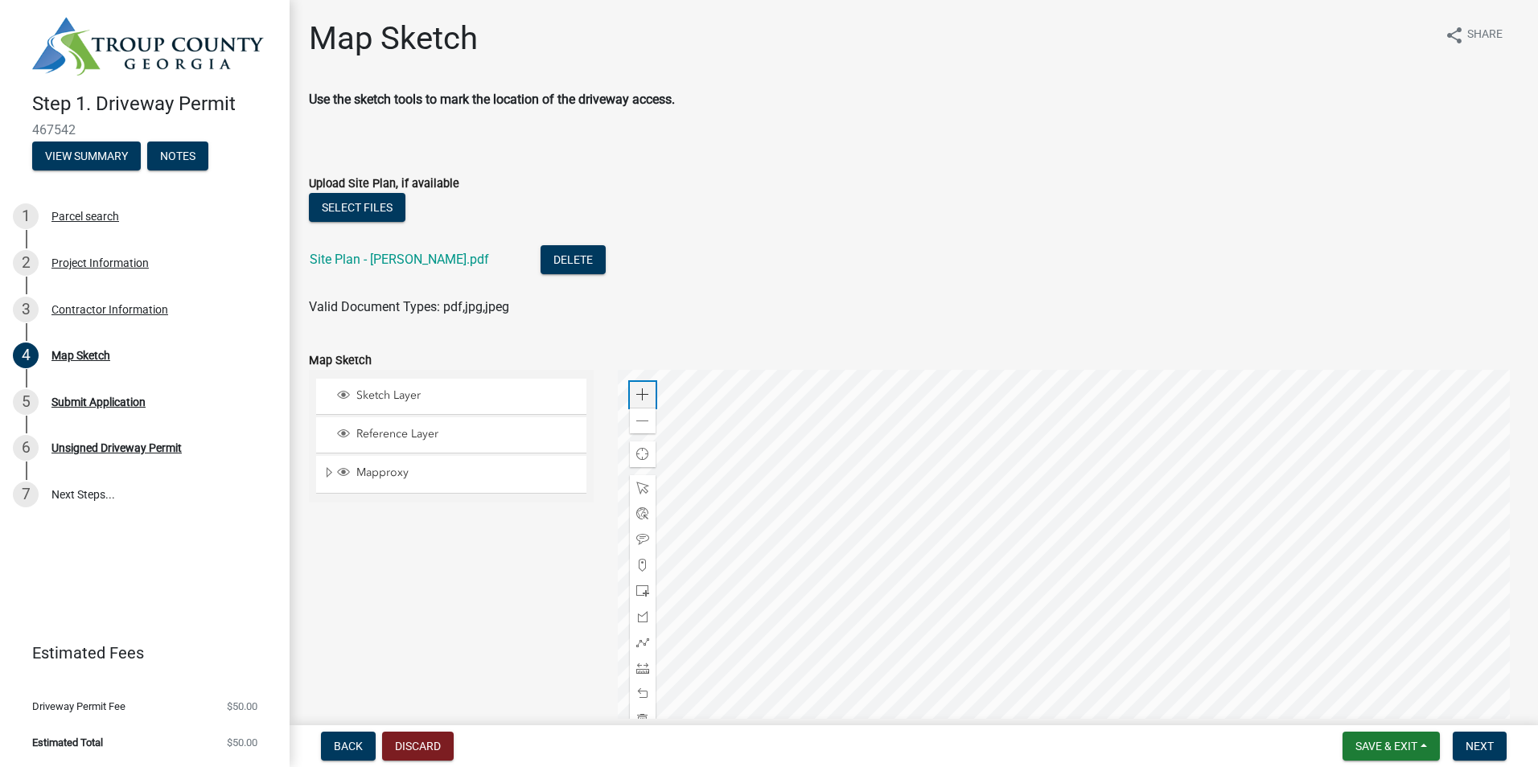
click at [641, 393] on span at bounding box center [642, 395] width 13 height 13
click at [640, 564] on span at bounding box center [642, 565] width 13 height 13
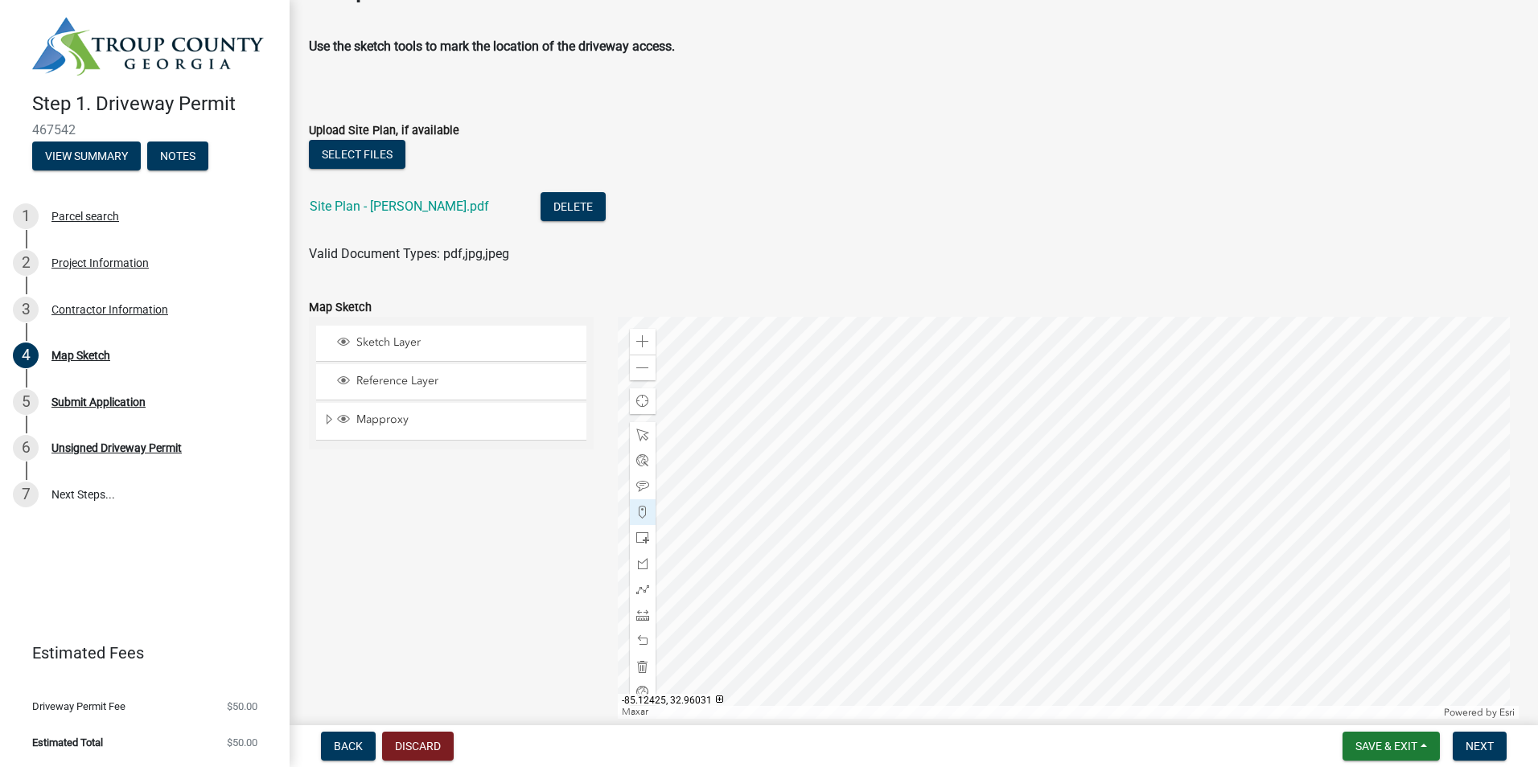
click at [1113, 368] on div at bounding box center [1069, 518] width 902 height 402
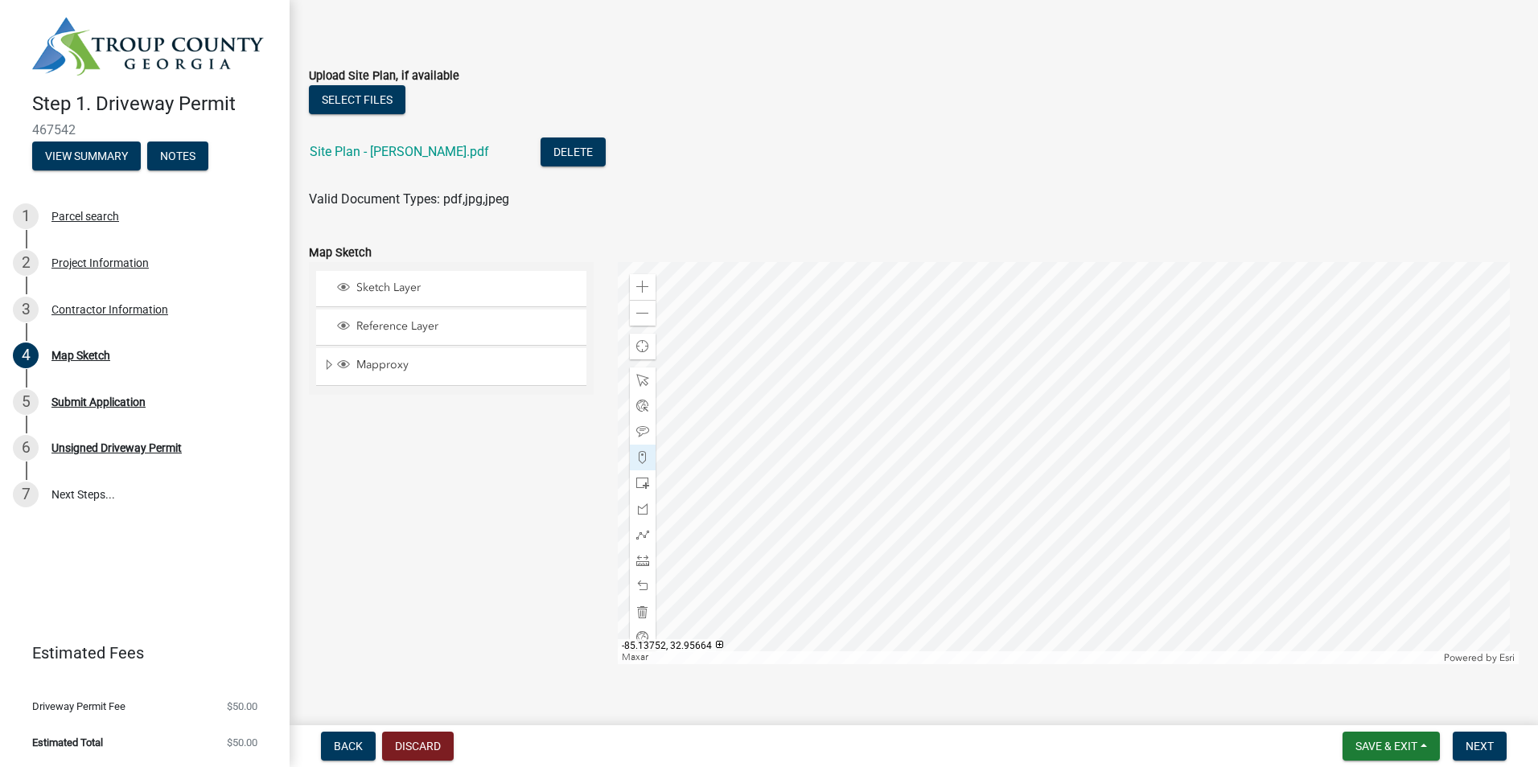
scroll to position [130, 0]
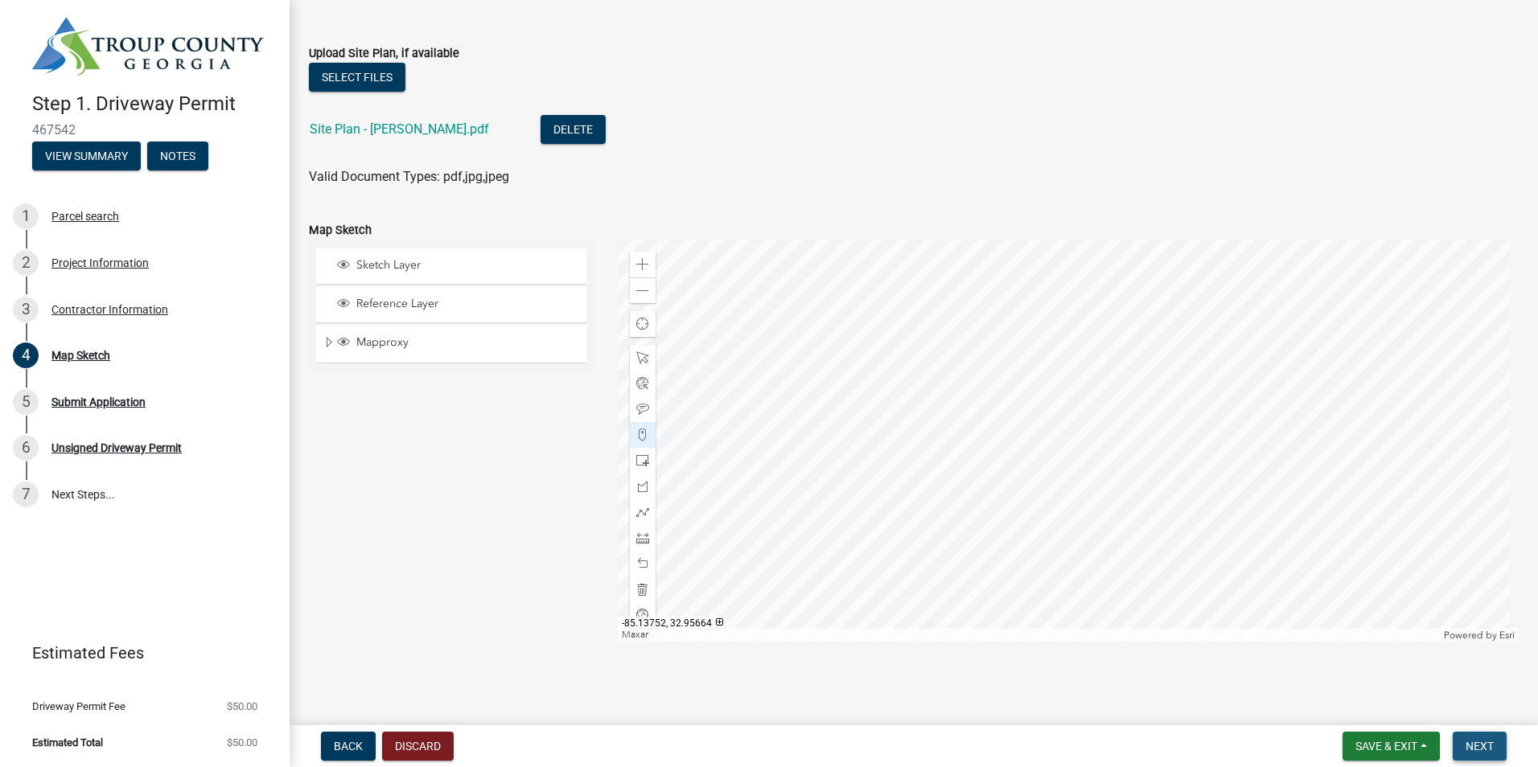
click at [1484, 744] on span "Next" at bounding box center [1480, 746] width 28 height 13
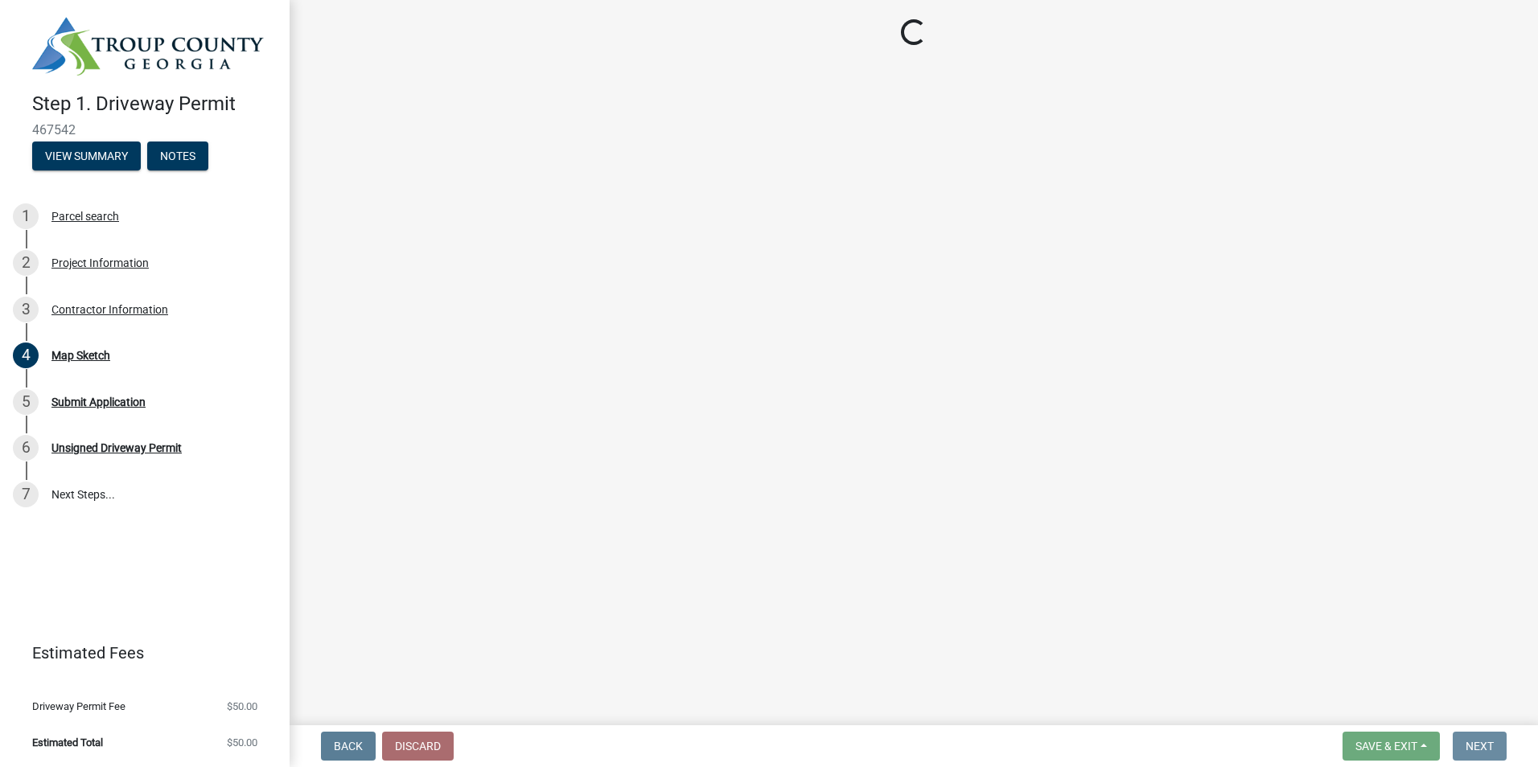
scroll to position [0, 0]
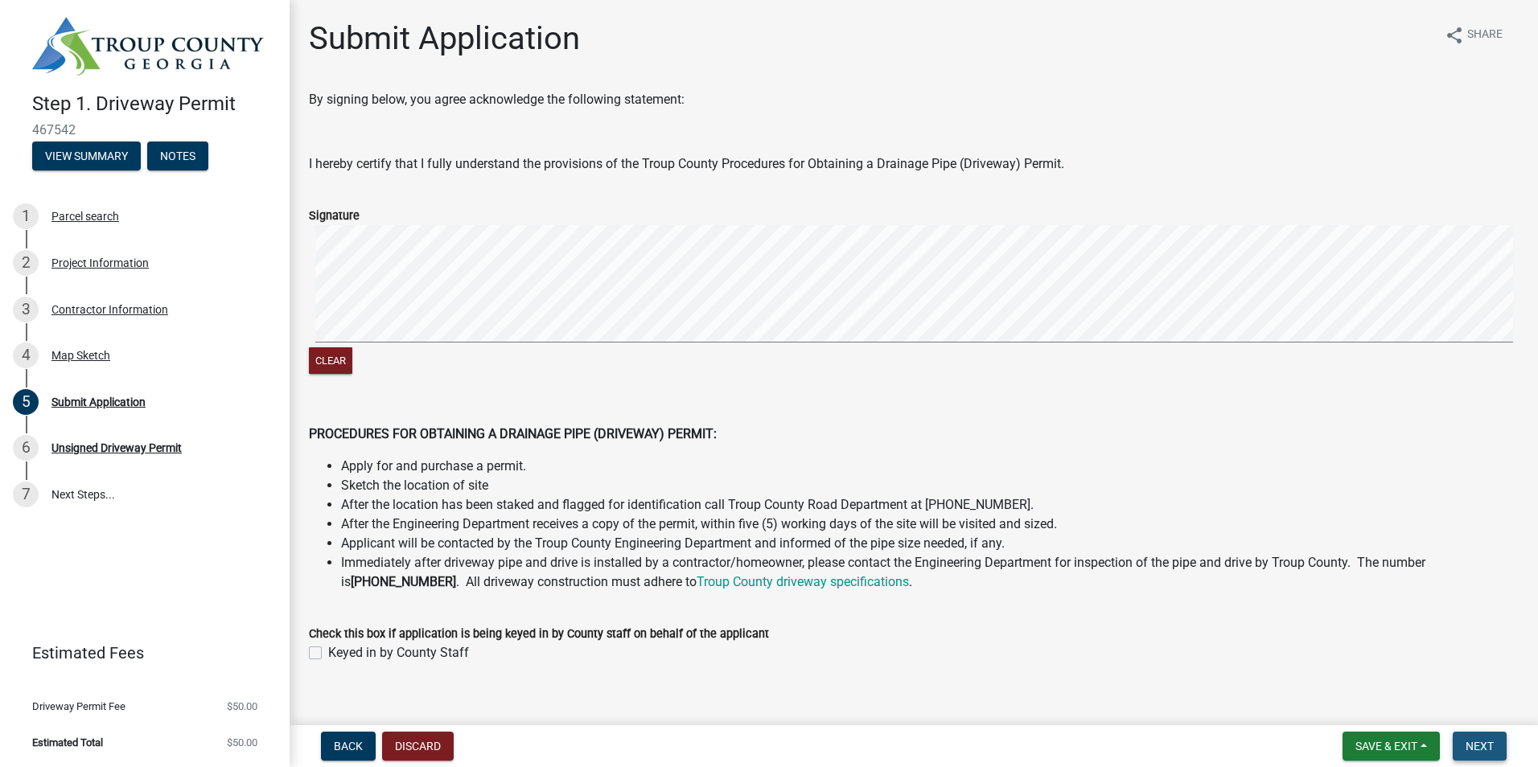
click at [1486, 747] on span "Next" at bounding box center [1480, 746] width 28 height 13
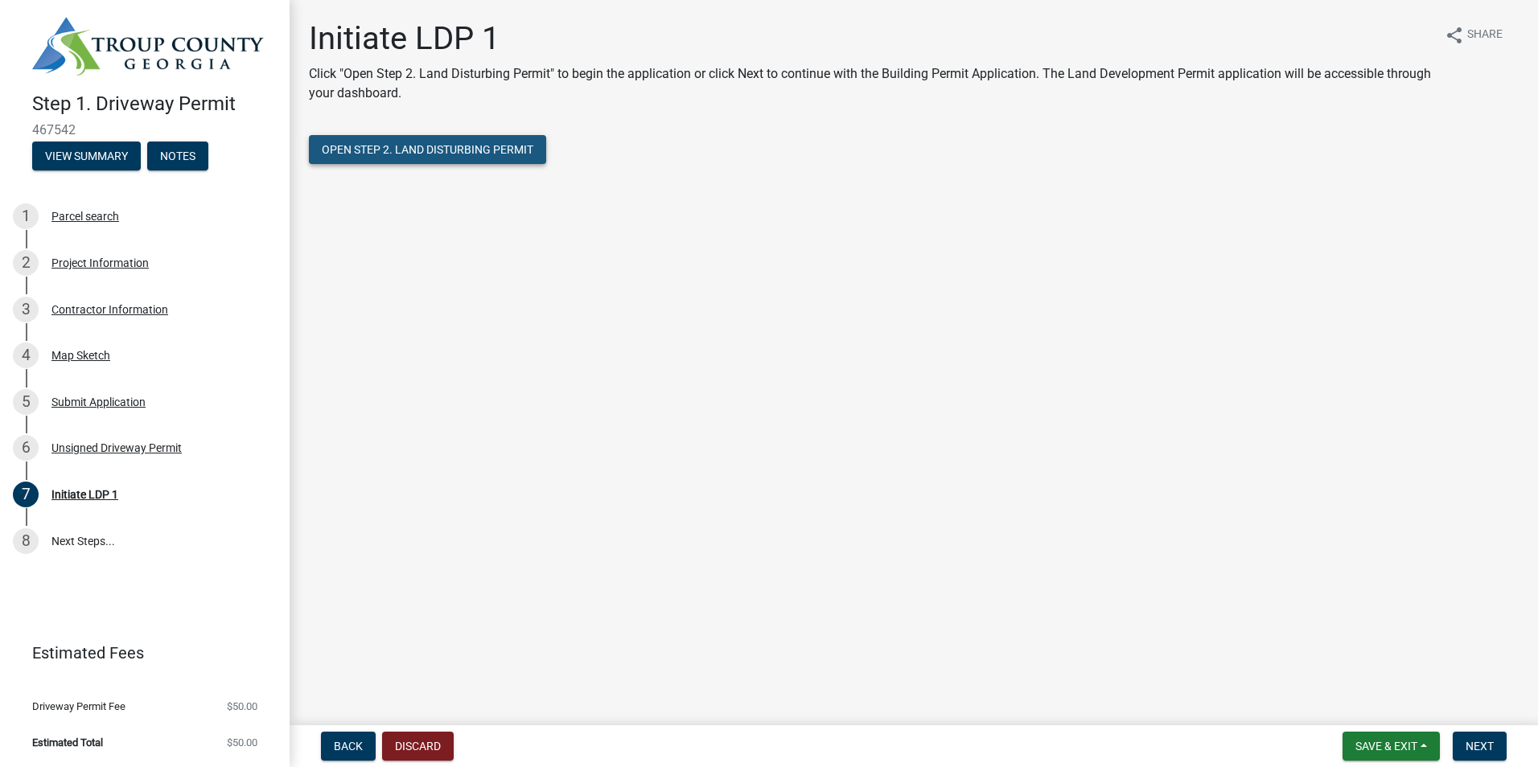
click at [388, 152] on span "Open Step 2. Land Disturbing Permit" at bounding box center [428, 149] width 212 height 13
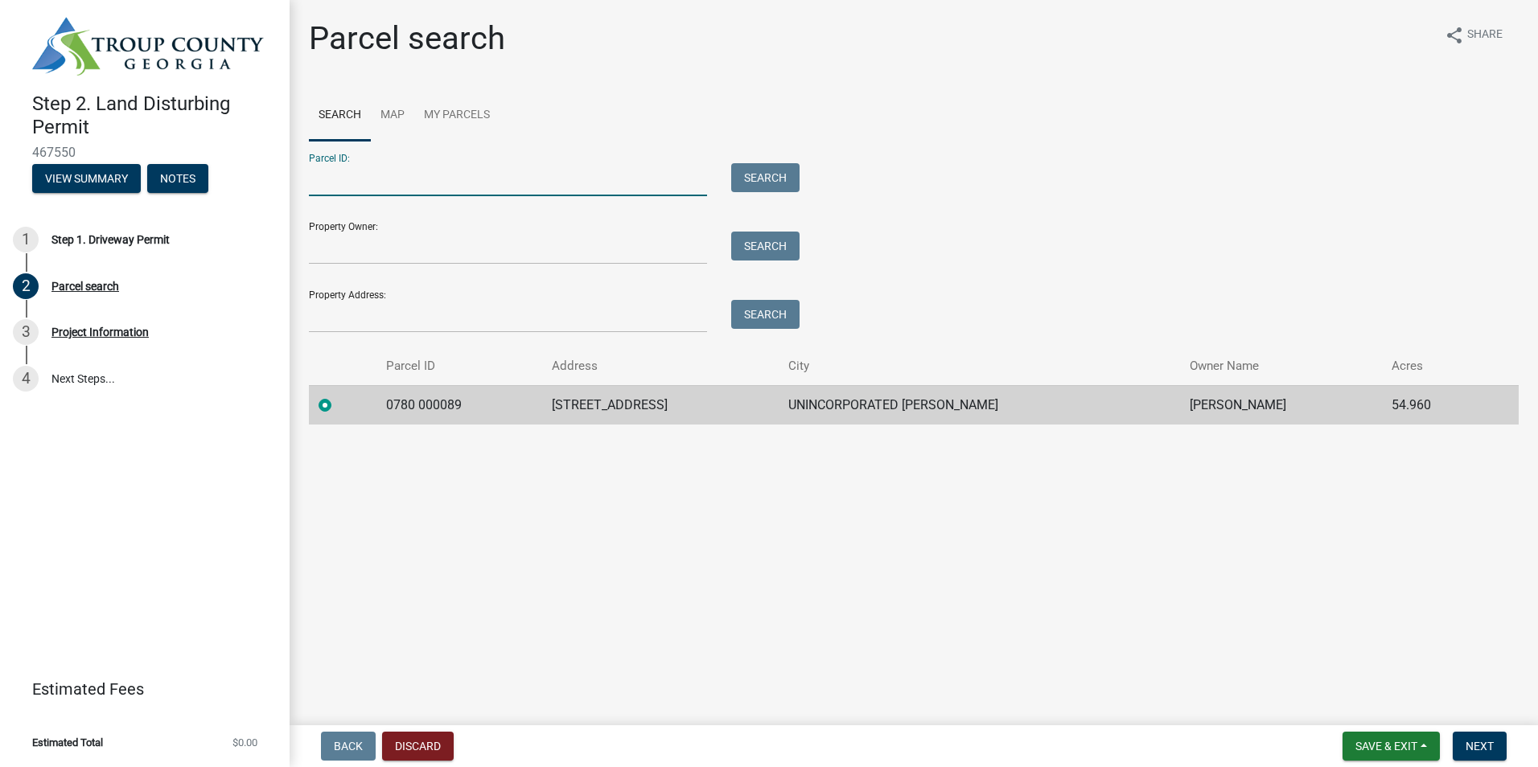
click at [348, 178] on input "Parcel ID:" at bounding box center [508, 179] width 398 height 33
type input "0780 000089"
click at [787, 179] on button "Search" at bounding box center [765, 177] width 68 height 29
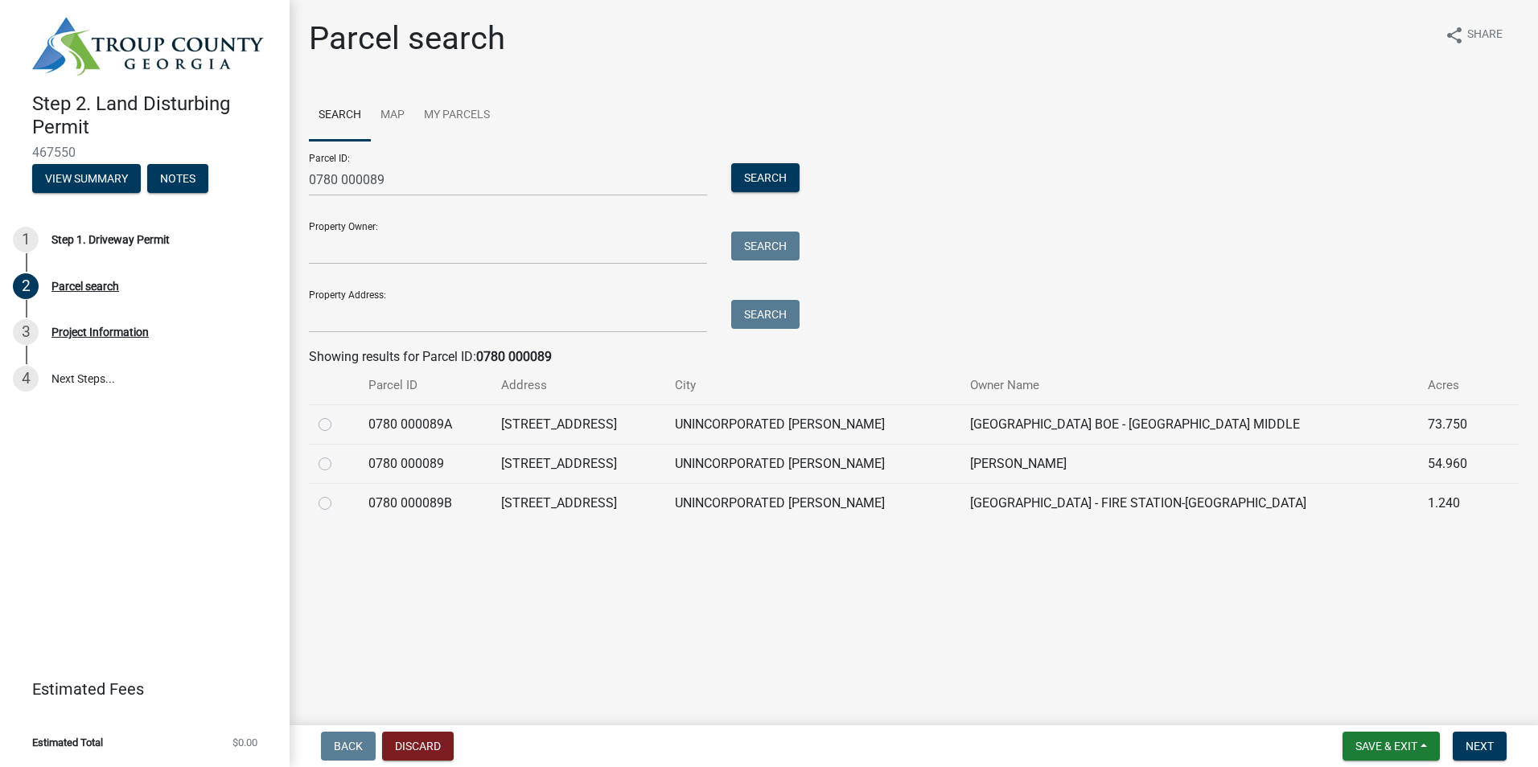
click at [338, 454] on label at bounding box center [338, 454] width 0 height 0
click at [338, 463] on 000089 "radio" at bounding box center [343, 459] width 10 height 10
radio 000089 "true"
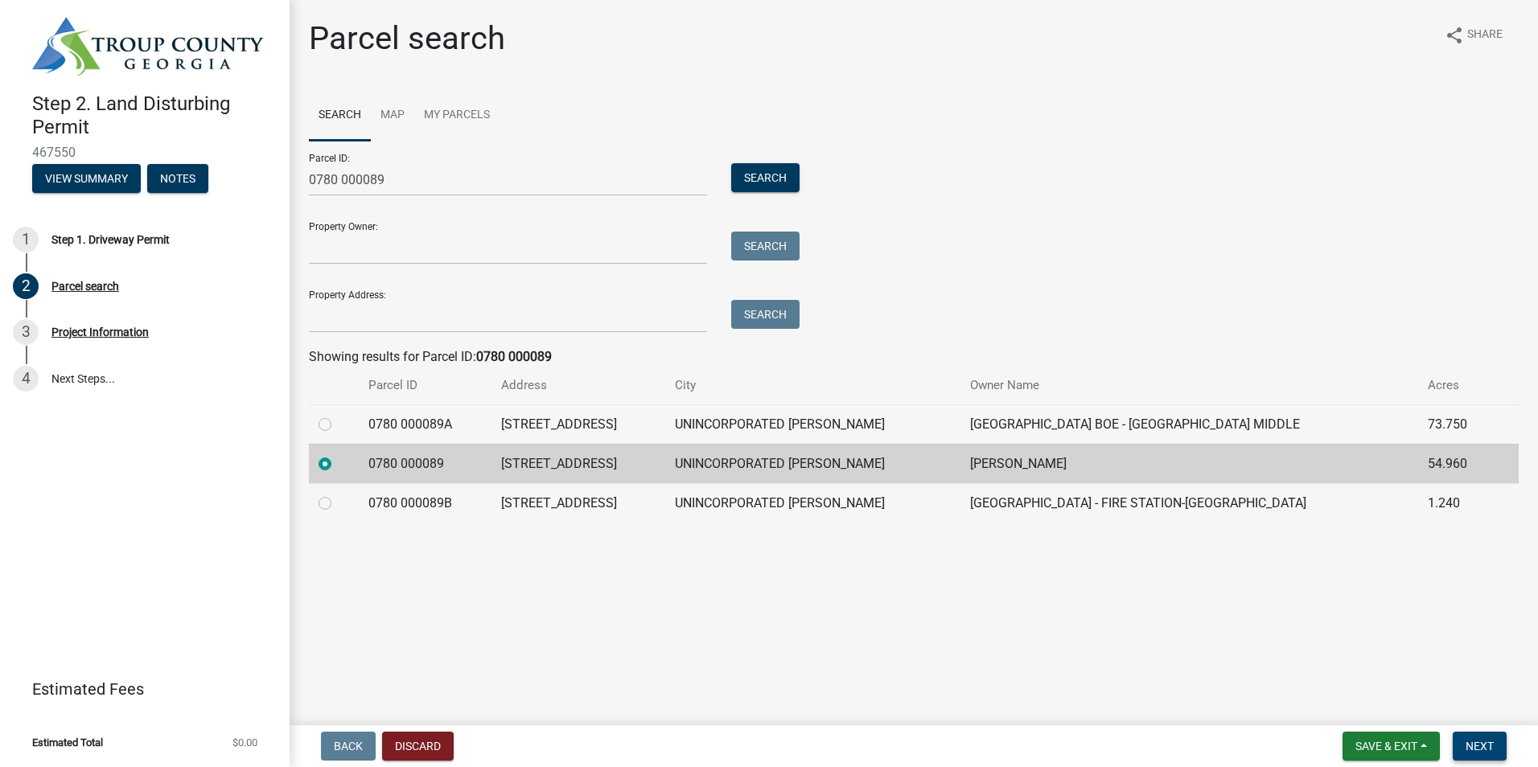
click at [1491, 750] on span "Next" at bounding box center [1480, 746] width 28 height 13
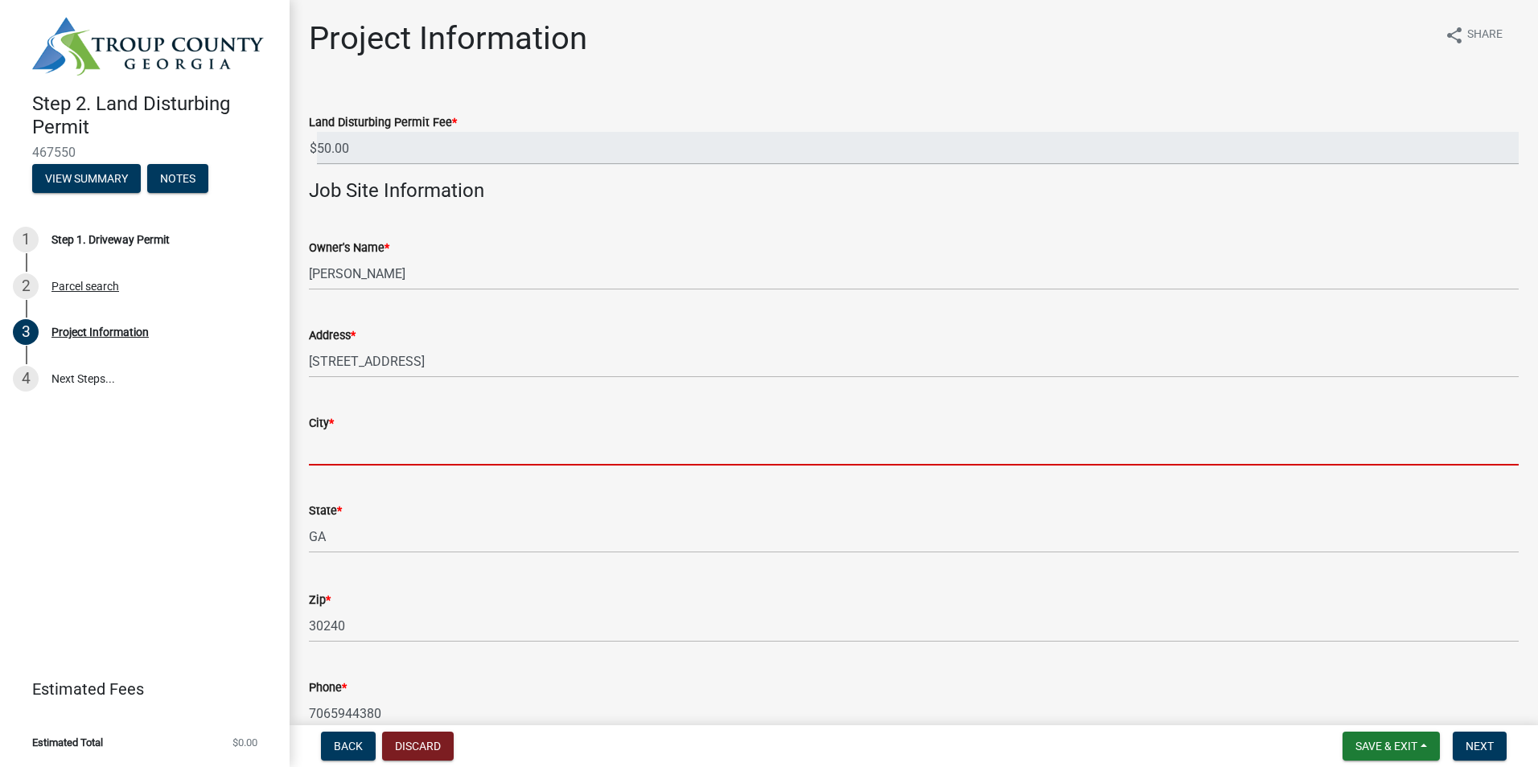
click at [324, 443] on input "City *" at bounding box center [914, 449] width 1210 height 33
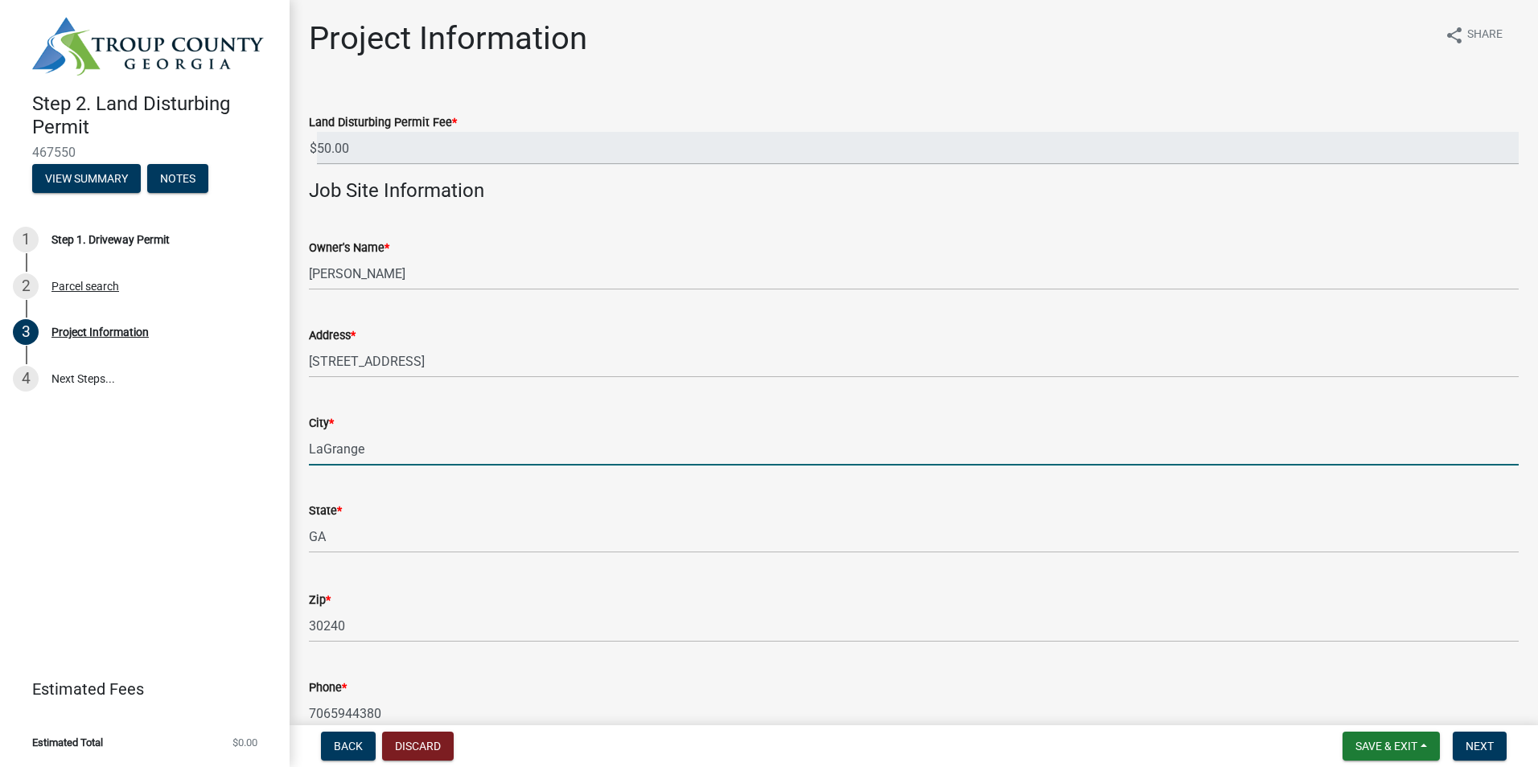
type input "LaGrange"
drag, startPoint x: 834, startPoint y: 514, endPoint x: 851, endPoint y: 516, distance: 17.1
click at [834, 514] on div "State *" at bounding box center [914, 510] width 1210 height 19
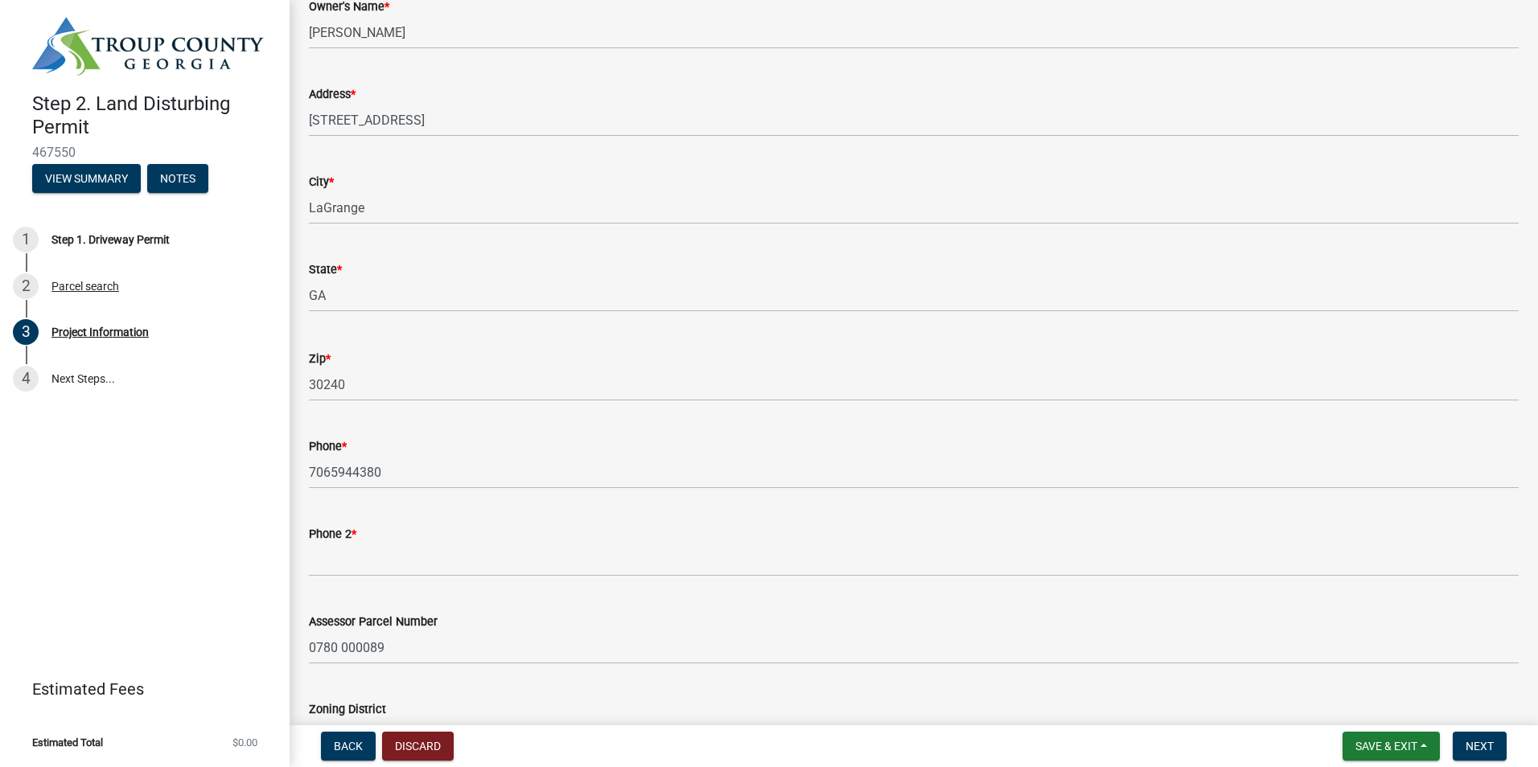
scroll to position [322, 0]
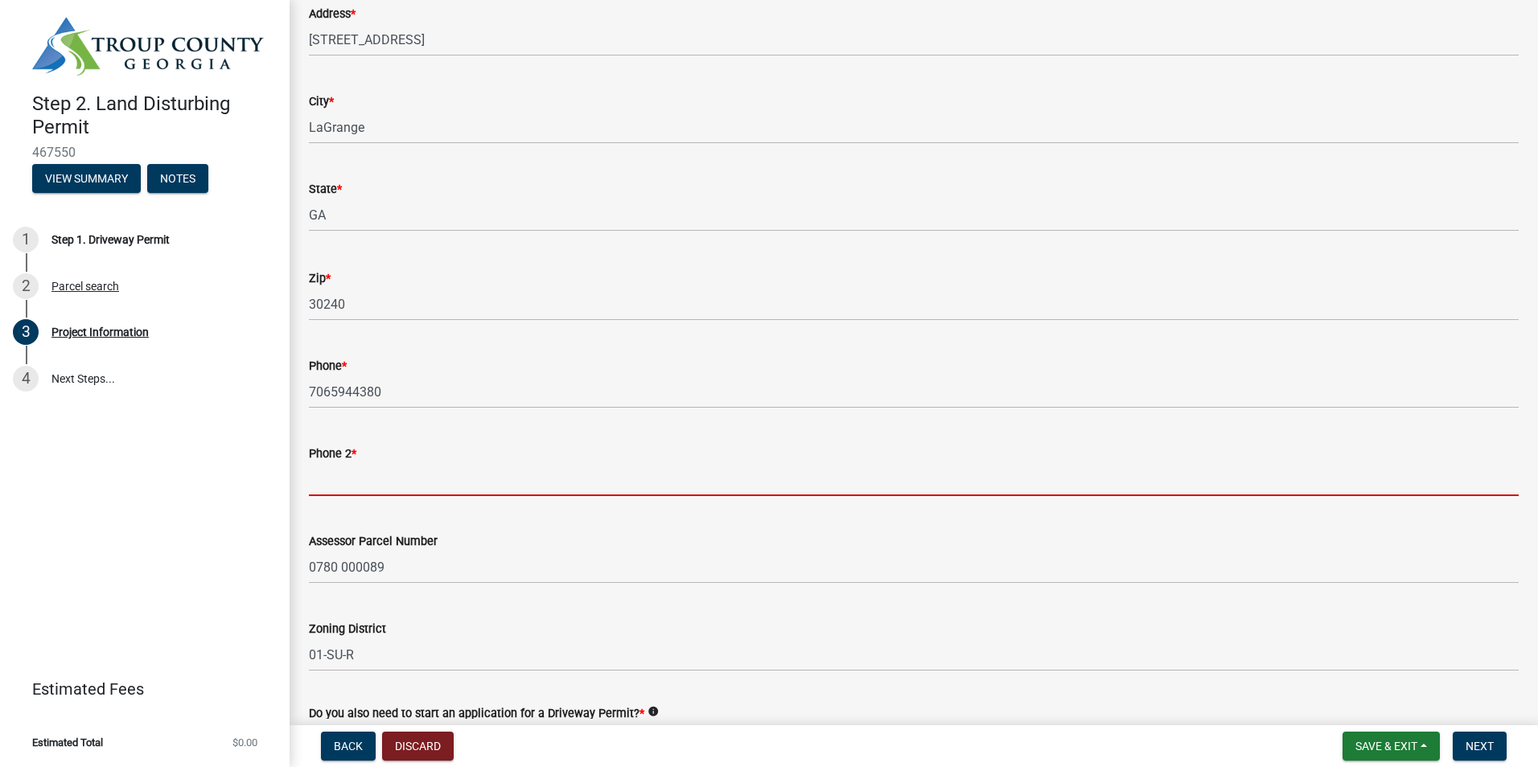
click at [319, 476] on input "Phone 2 *" at bounding box center [914, 479] width 1210 height 33
type input "3343599328"
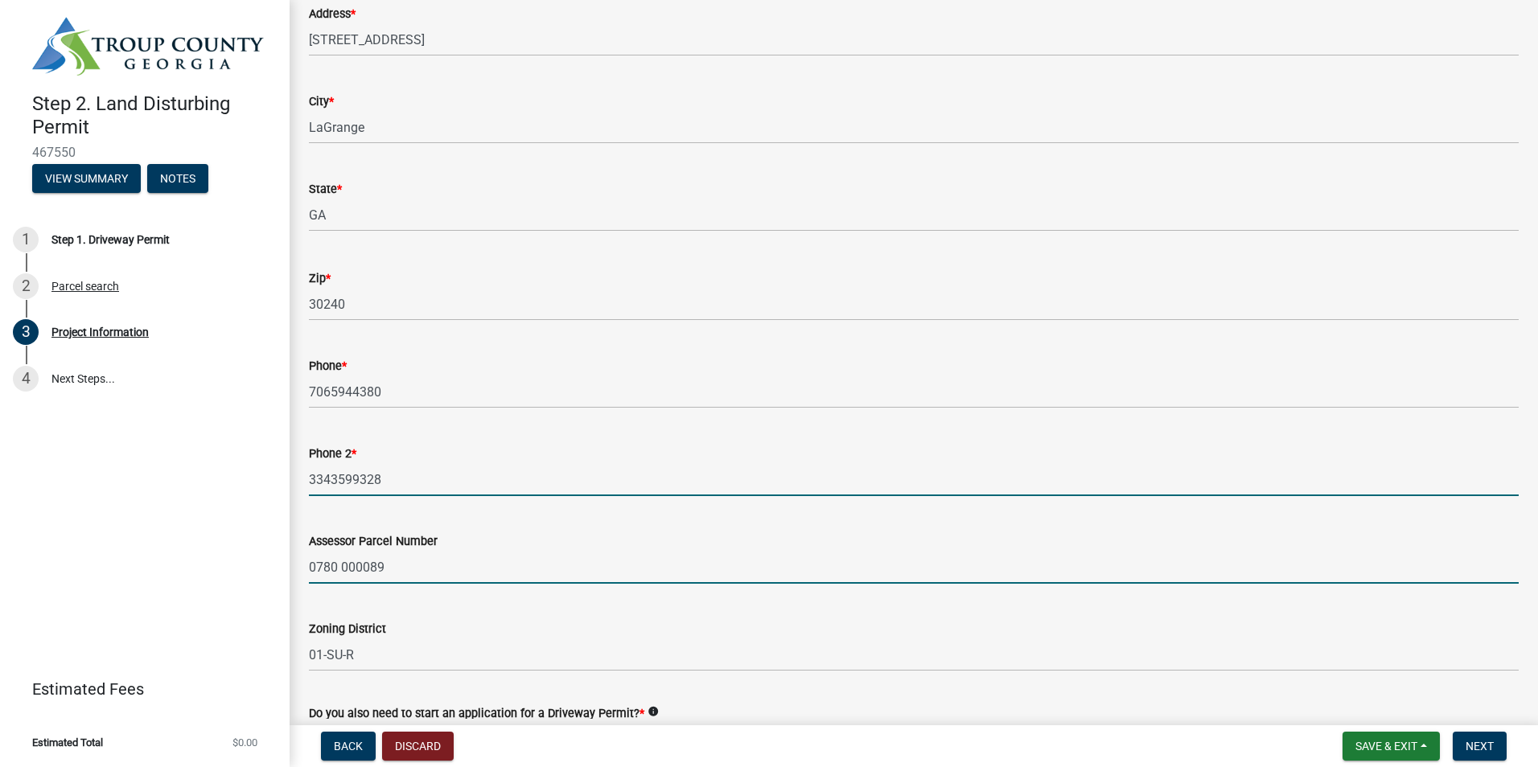
click at [602, 562] on input "0780 000089" at bounding box center [914, 567] width 1210 height 33
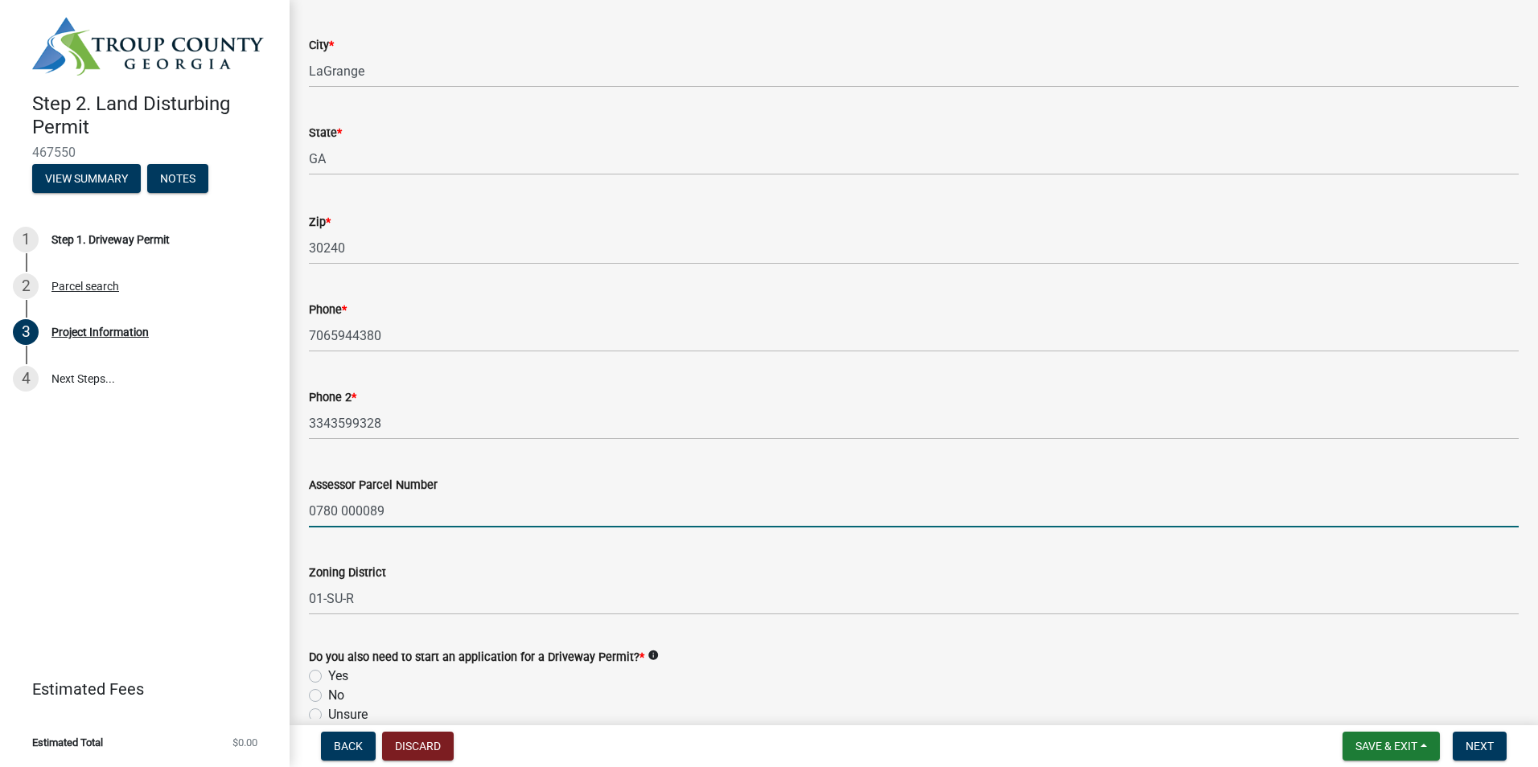
scroll to position [483, 0]
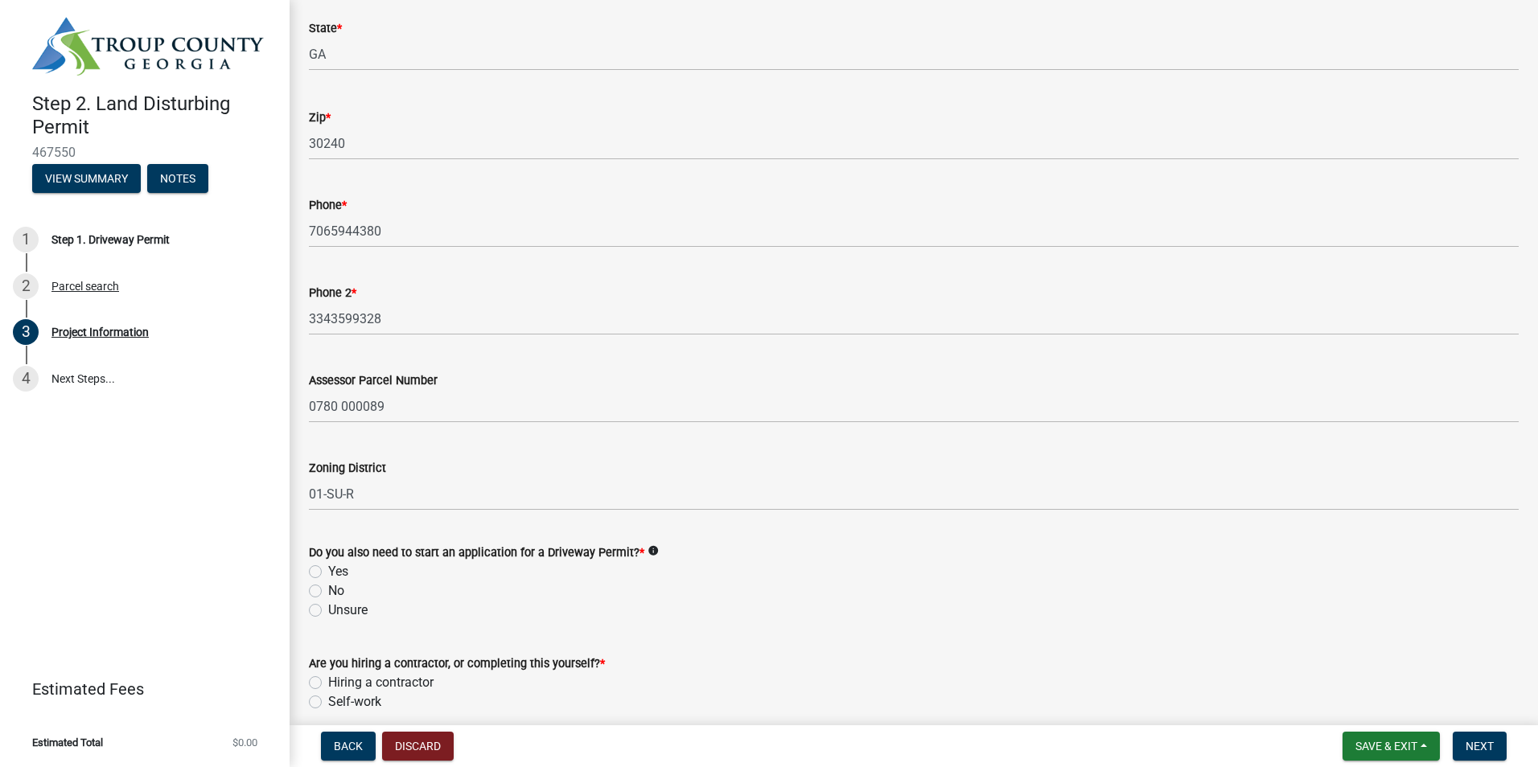
click at [328, 590] on label "No" at bounding box center [336, 591] width 16 height 19
click at [328, 590] on input "No" at bounding box center [333, 587] width 10 height 10
radio input "true"
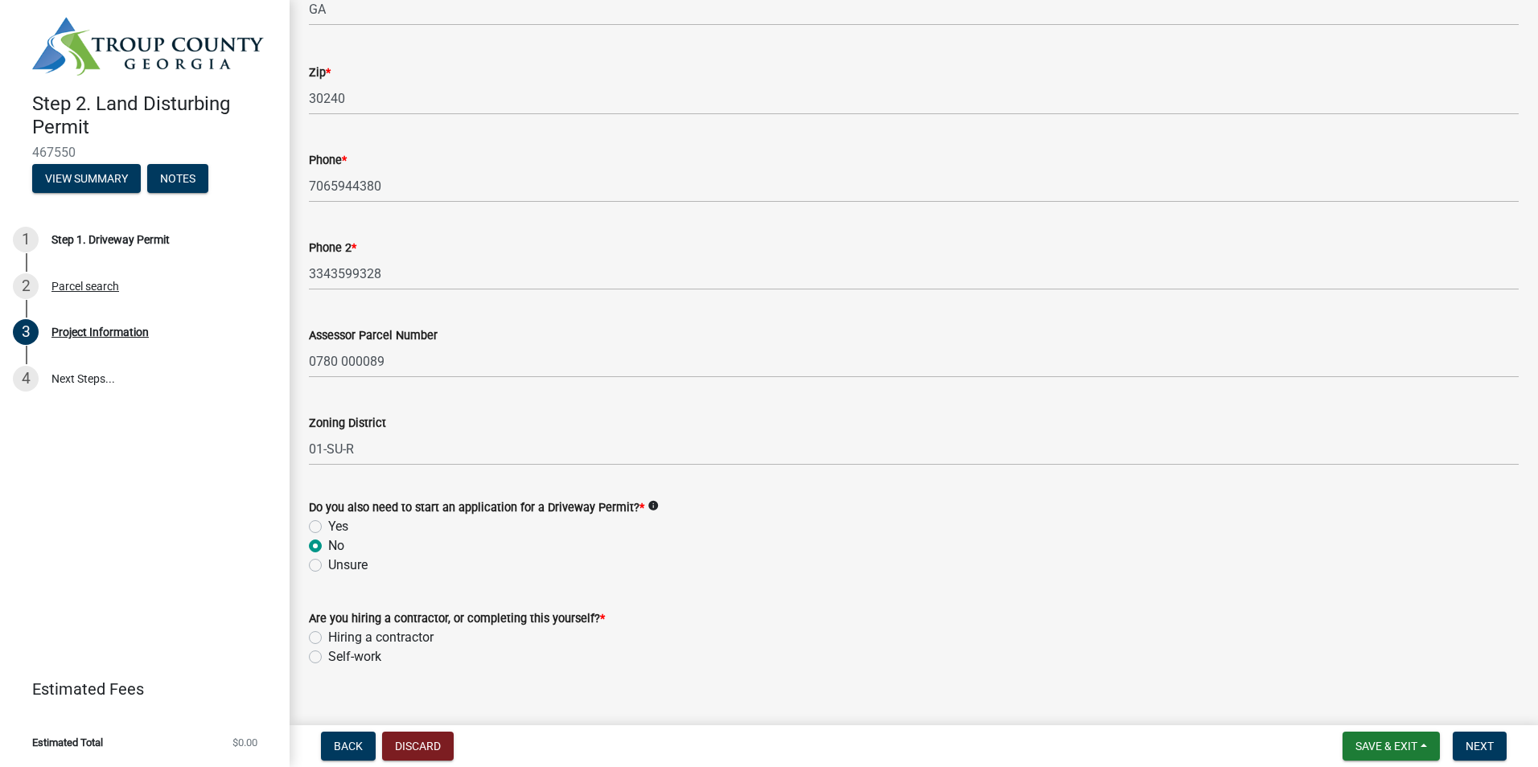
scroll to position [553, 0]
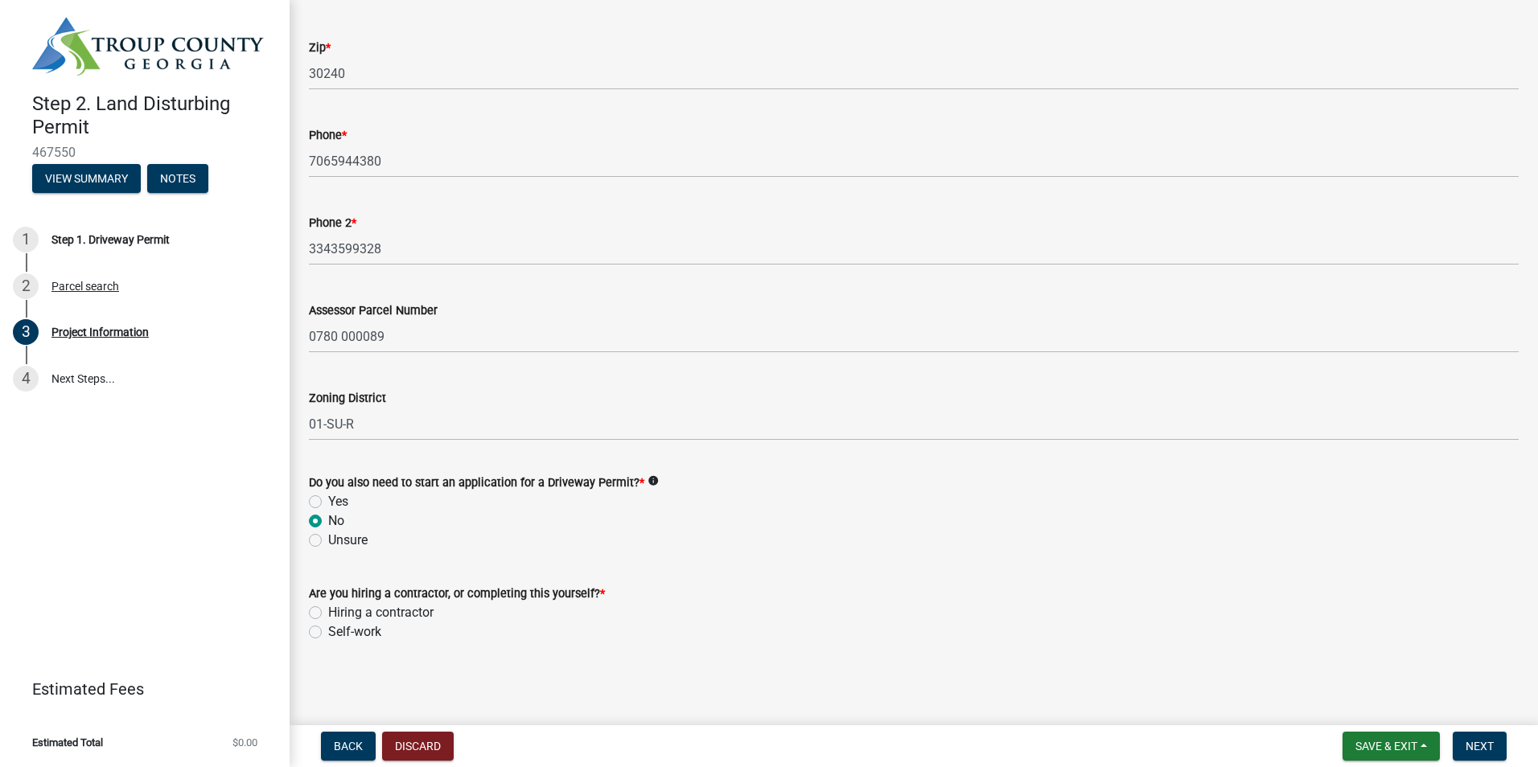
click at [328, 611] on label "Hiring a contractor" at bounding box center [380, 612] width 105 height 19
click at [328, 611] on input "Hiring a contractor" at bounding box center [333, 608] width 10 height 10
radio input "true"
click at [1478, 742] on span "Next" at bounding box center [1480, 746] width 28 height 13
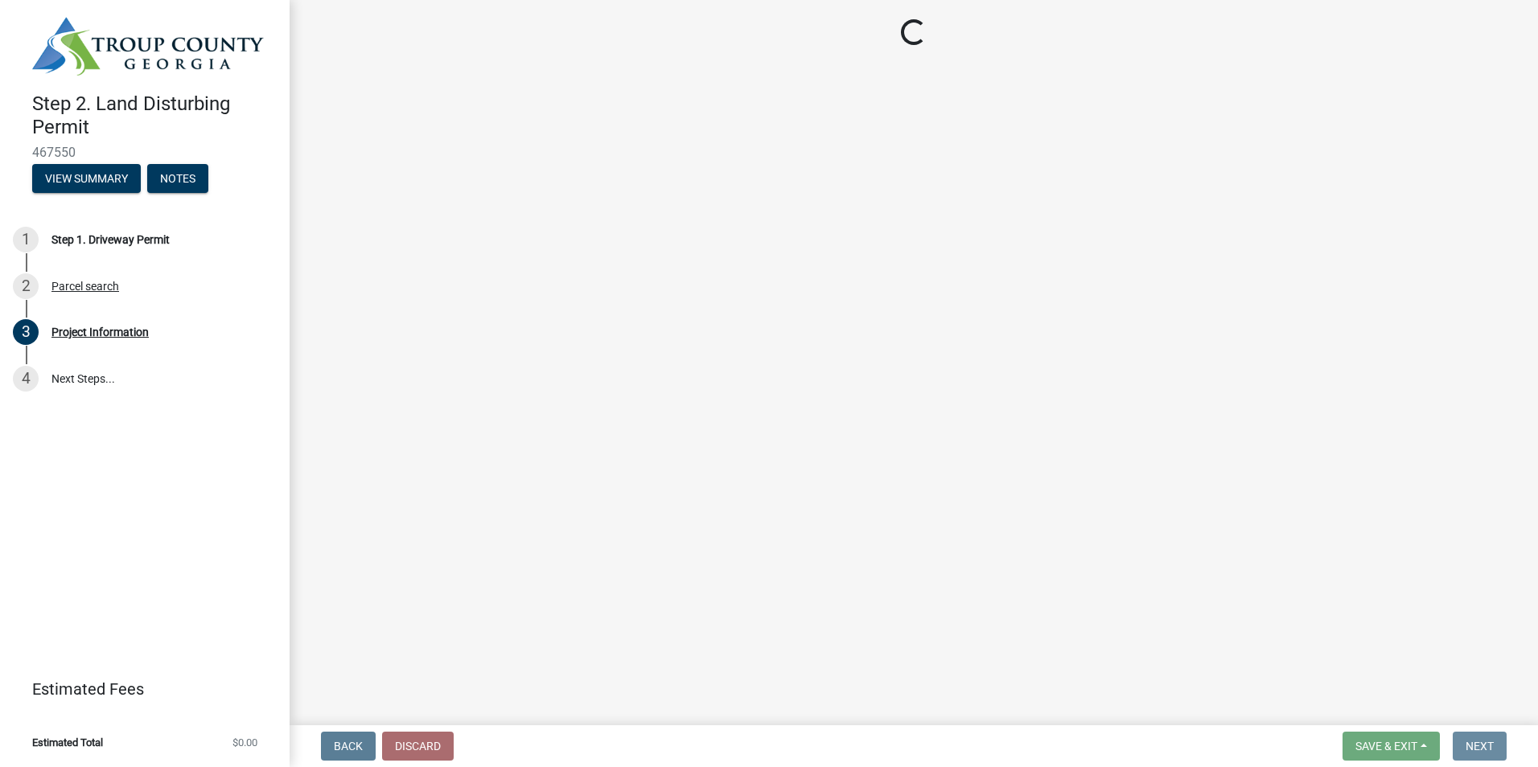
scroll to position [0, 0]
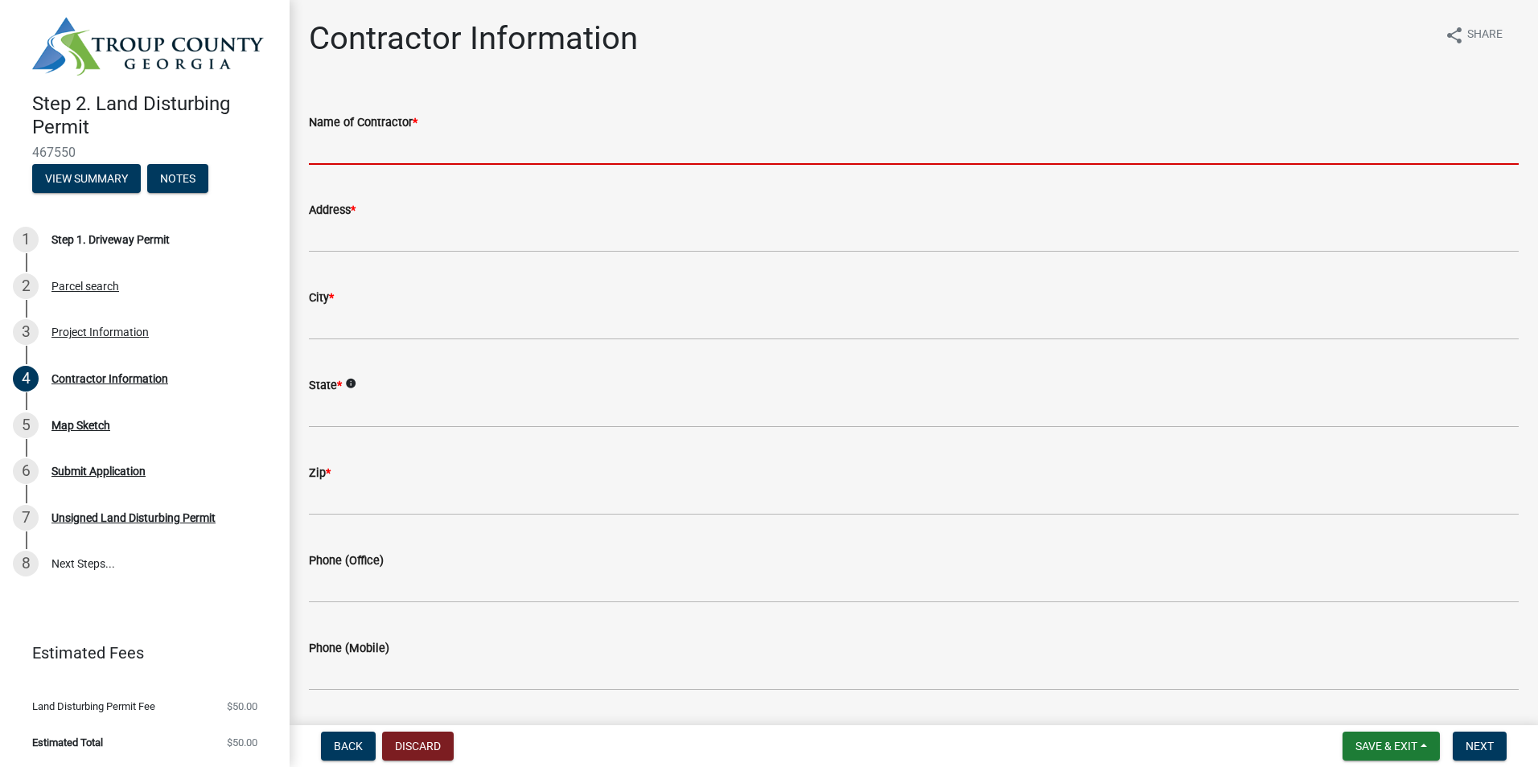
click at [363, 142] on input "Name of Contractor *" at bounding box center [914, 148] width 1210 height 33
type input "[PERSON_NAME] Homes"
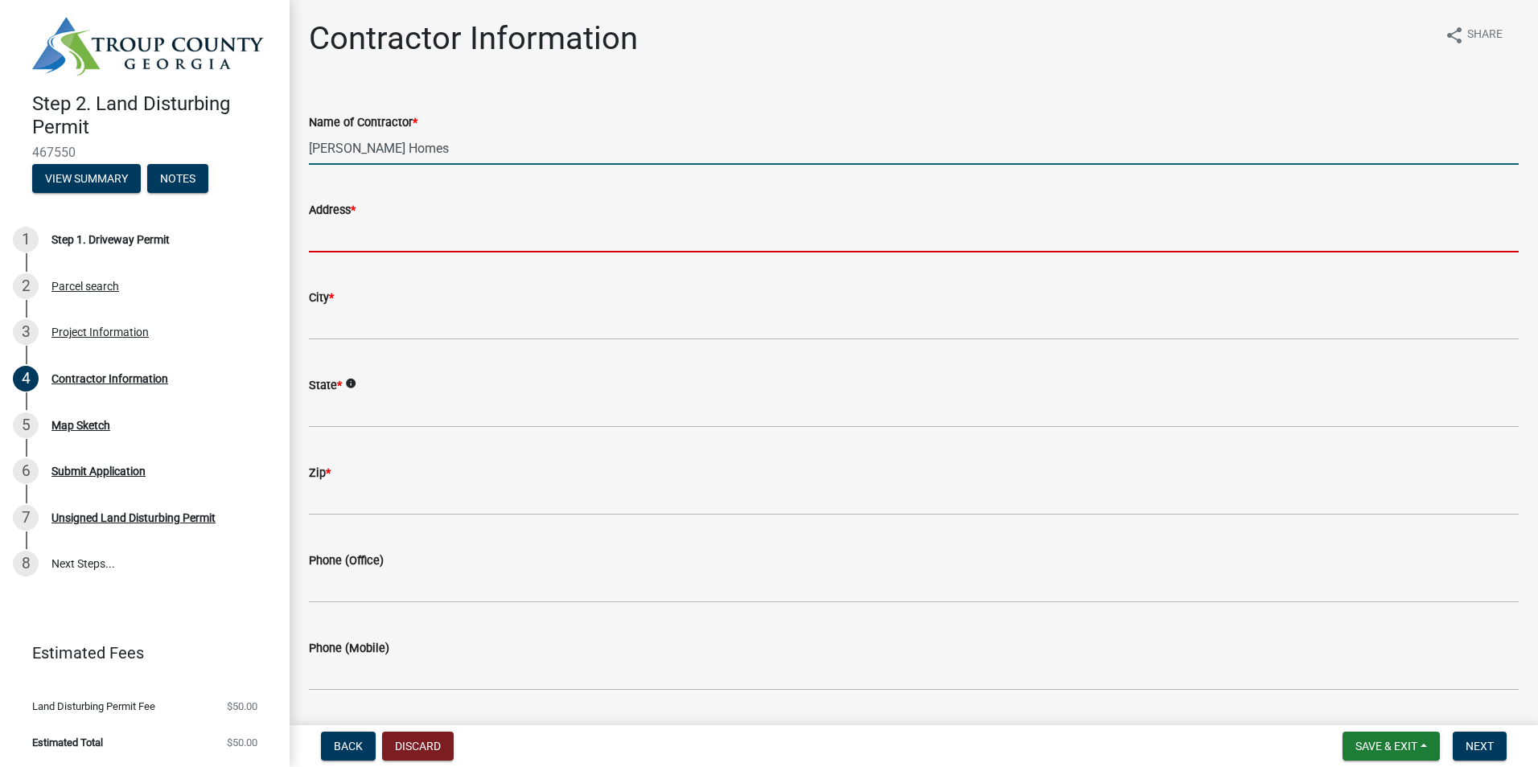
type input "[STREET_ADDRESS]"
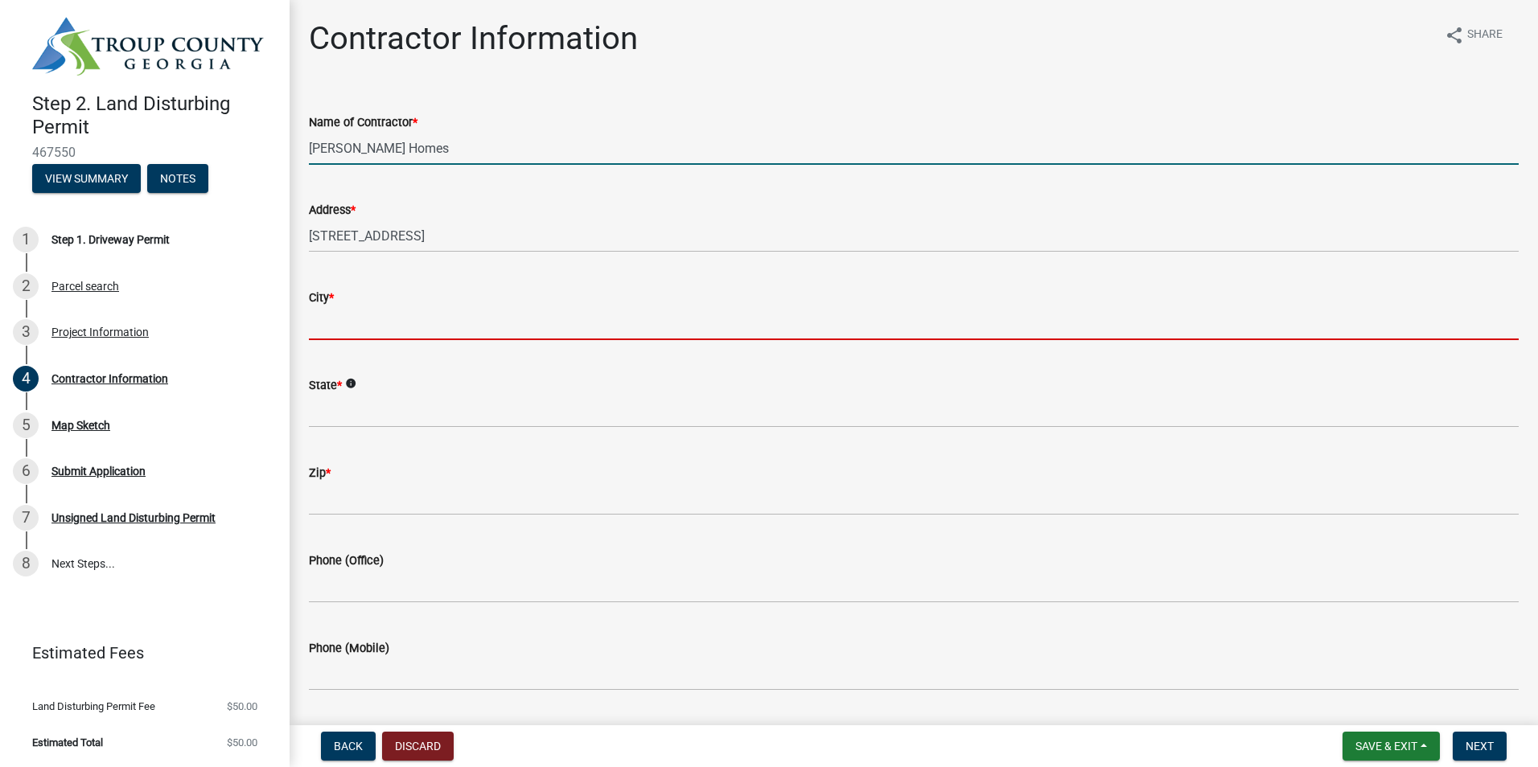
type input "LaGrange"
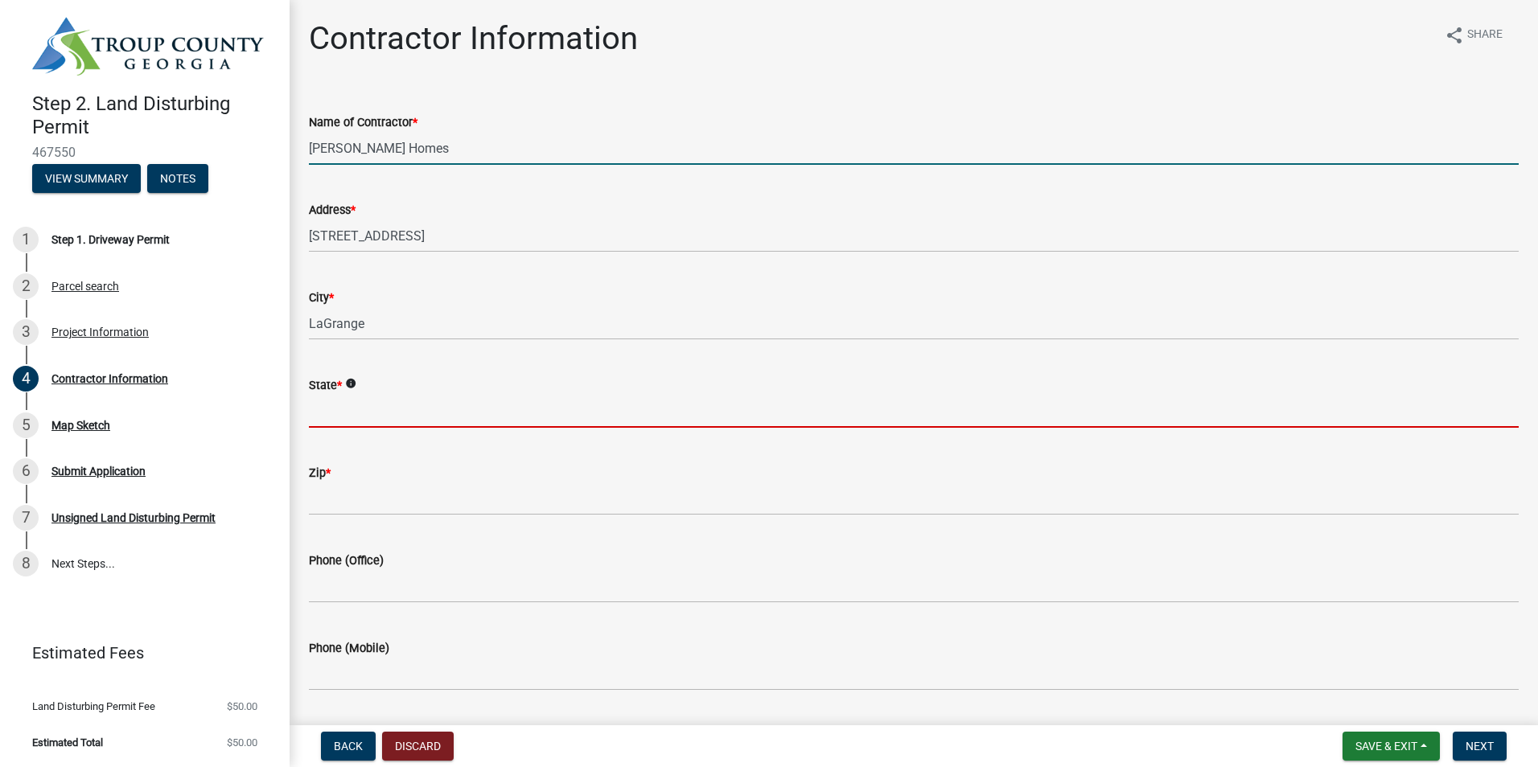
type input "GA"
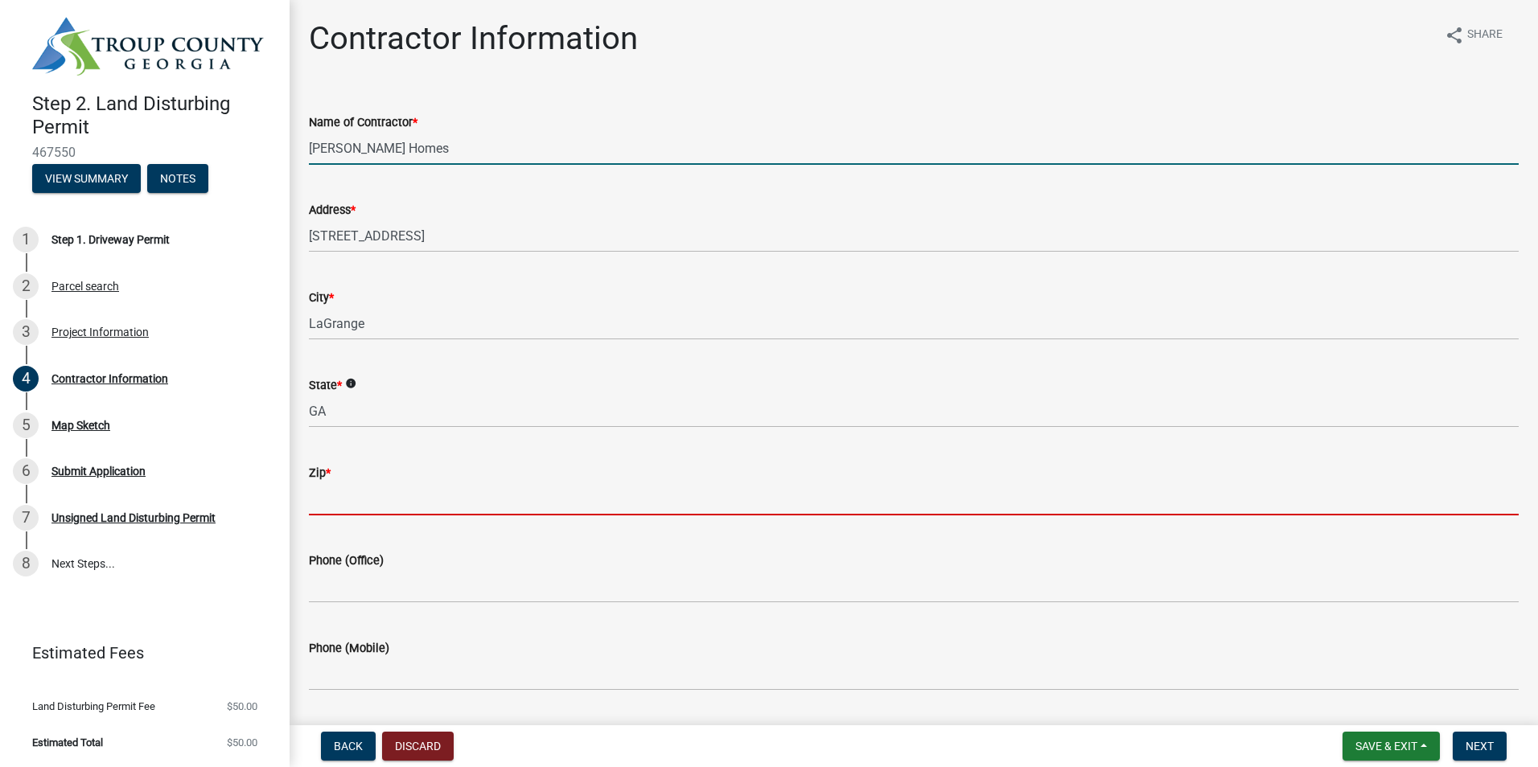
type input "30241"
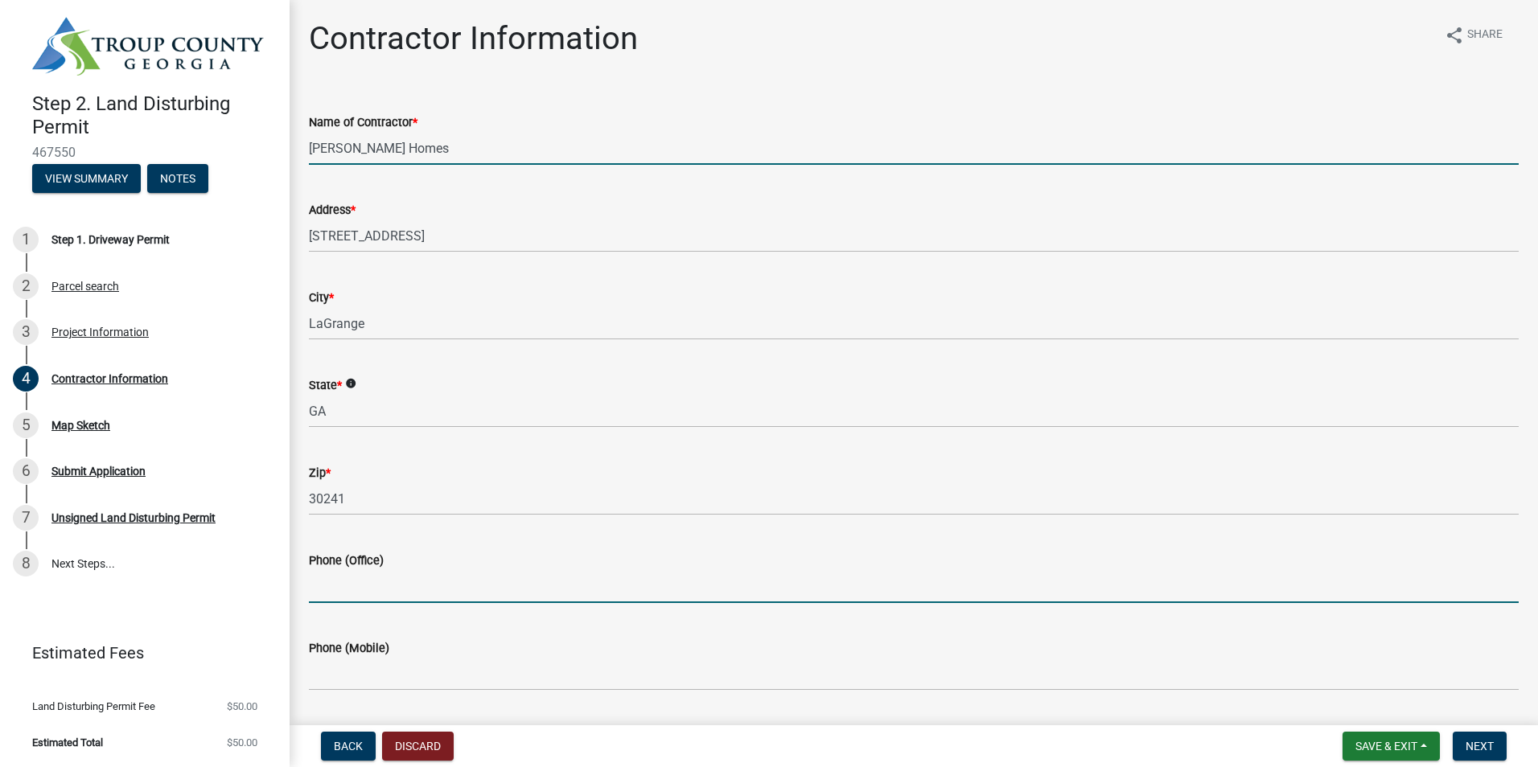
type input "3343599328"
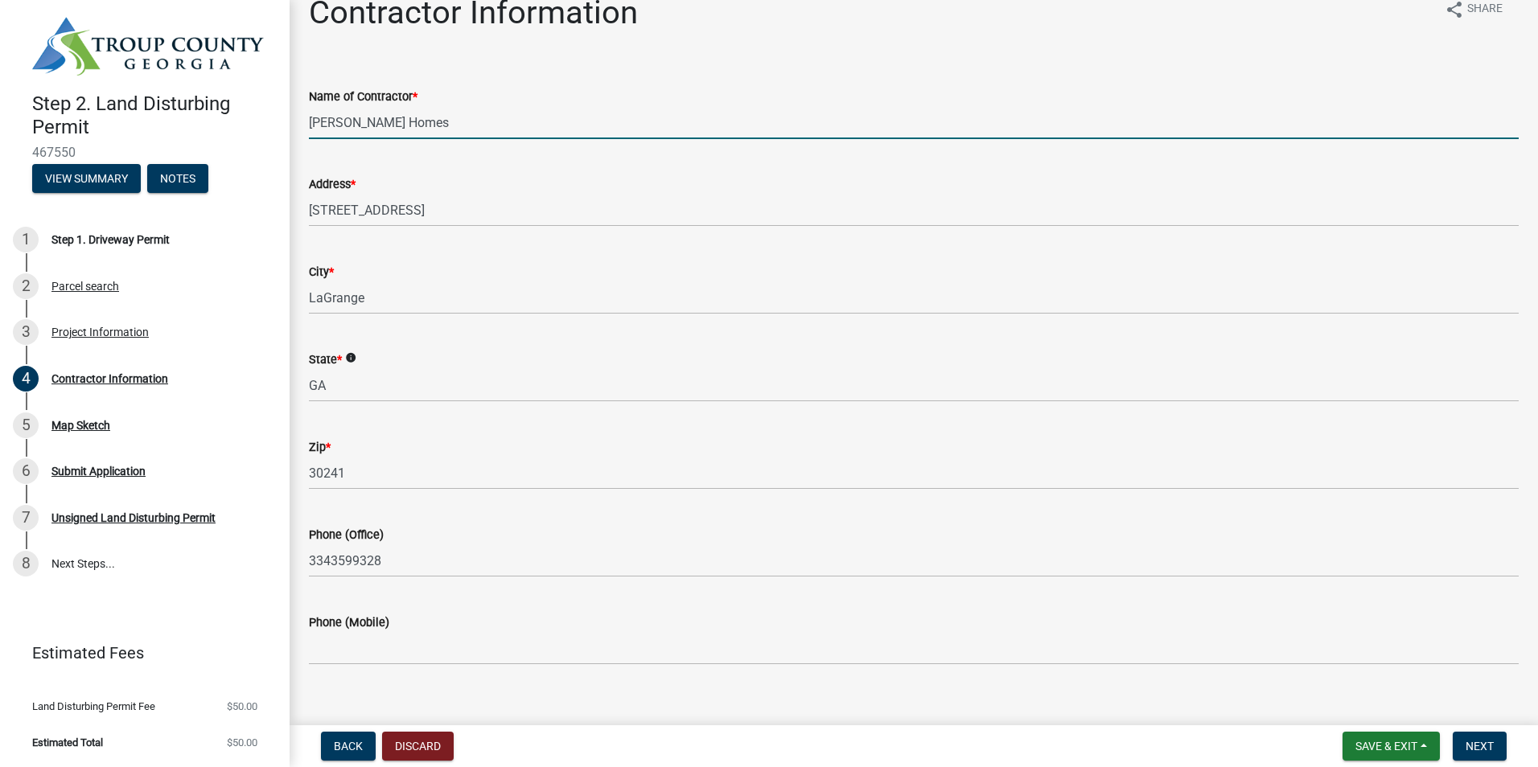
scroll to position [47, 0]
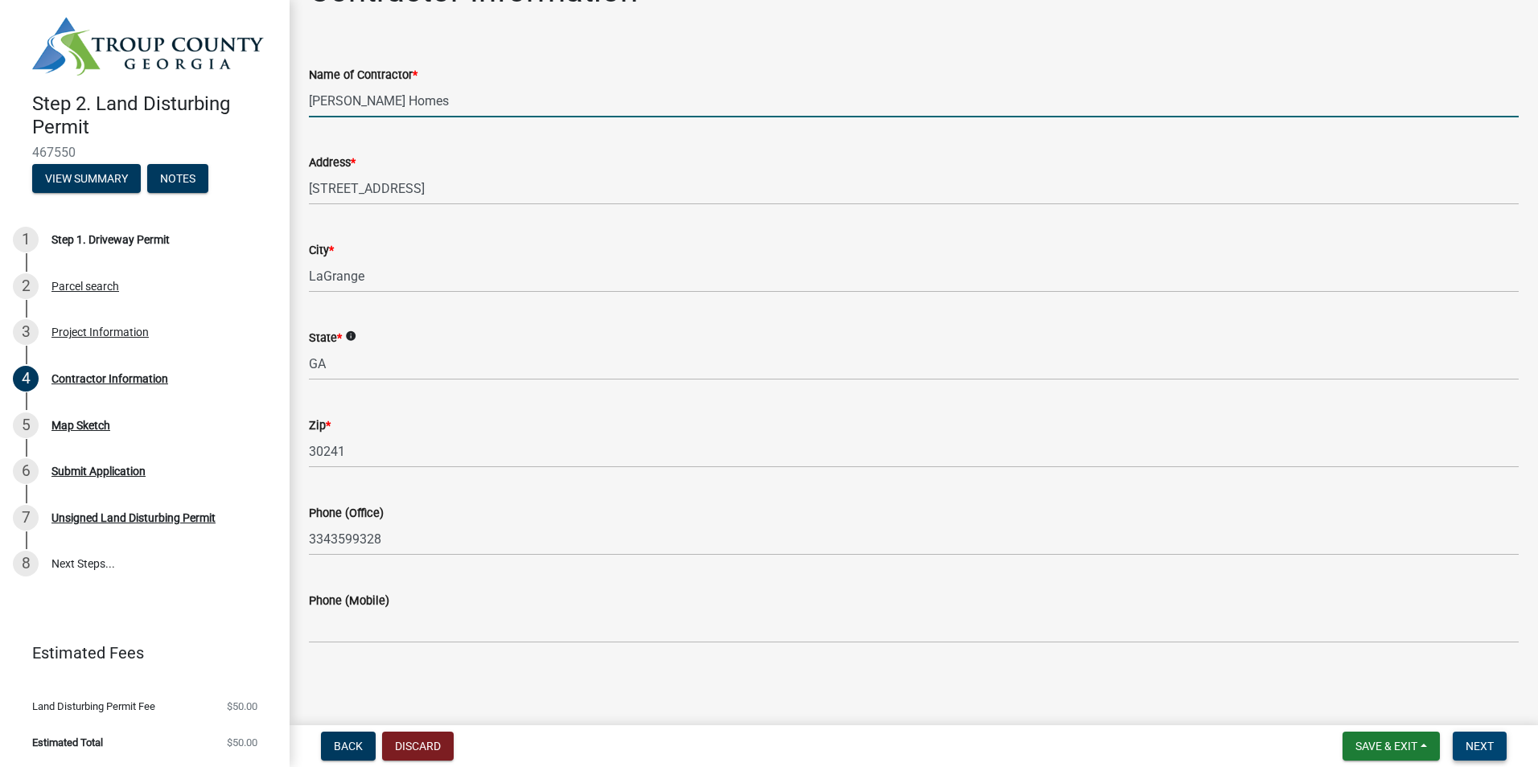
click at [1479, 743] on span "Next" at bounding box center [1480, 746] width 28 height 13
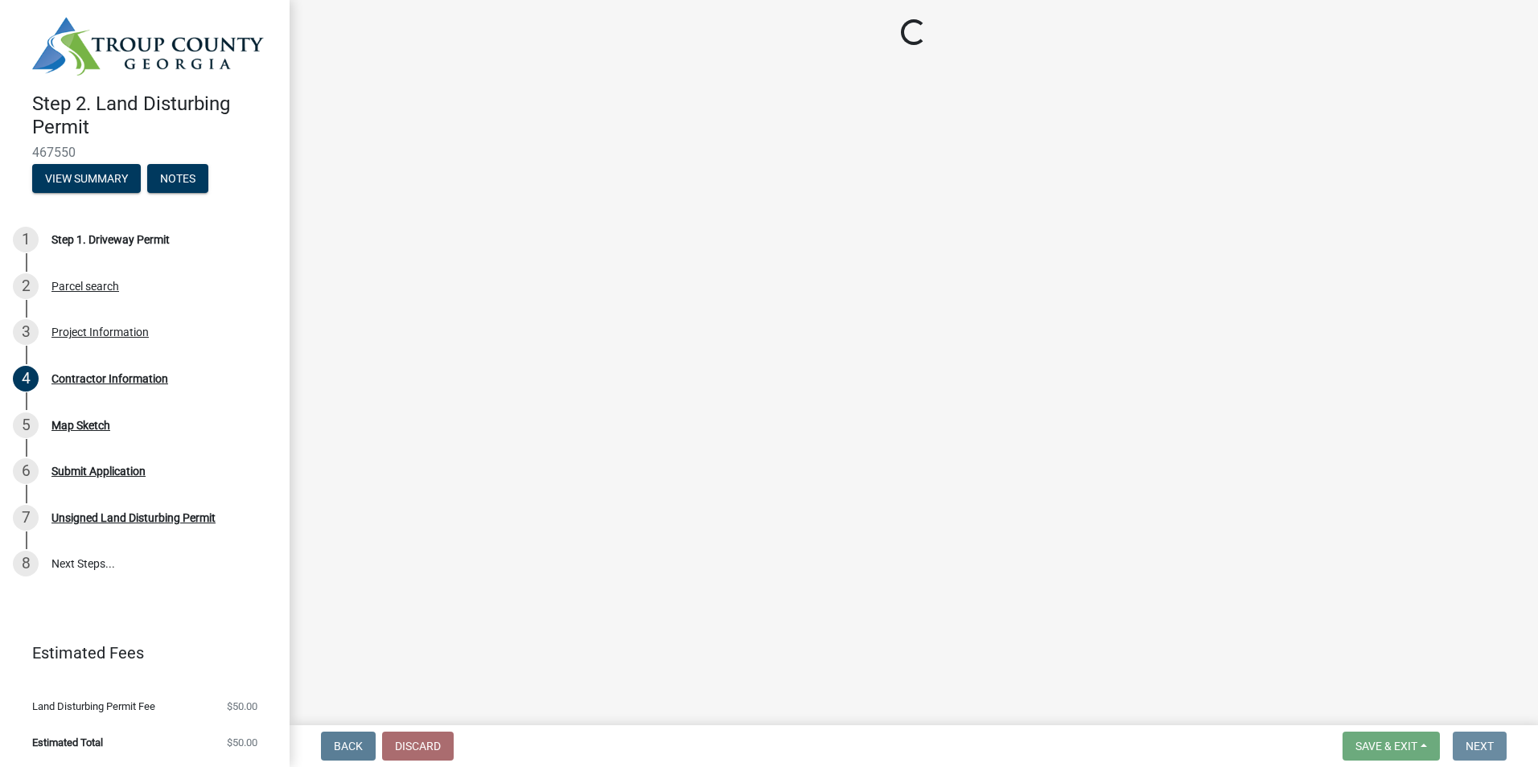
scroll to position [0, 0]
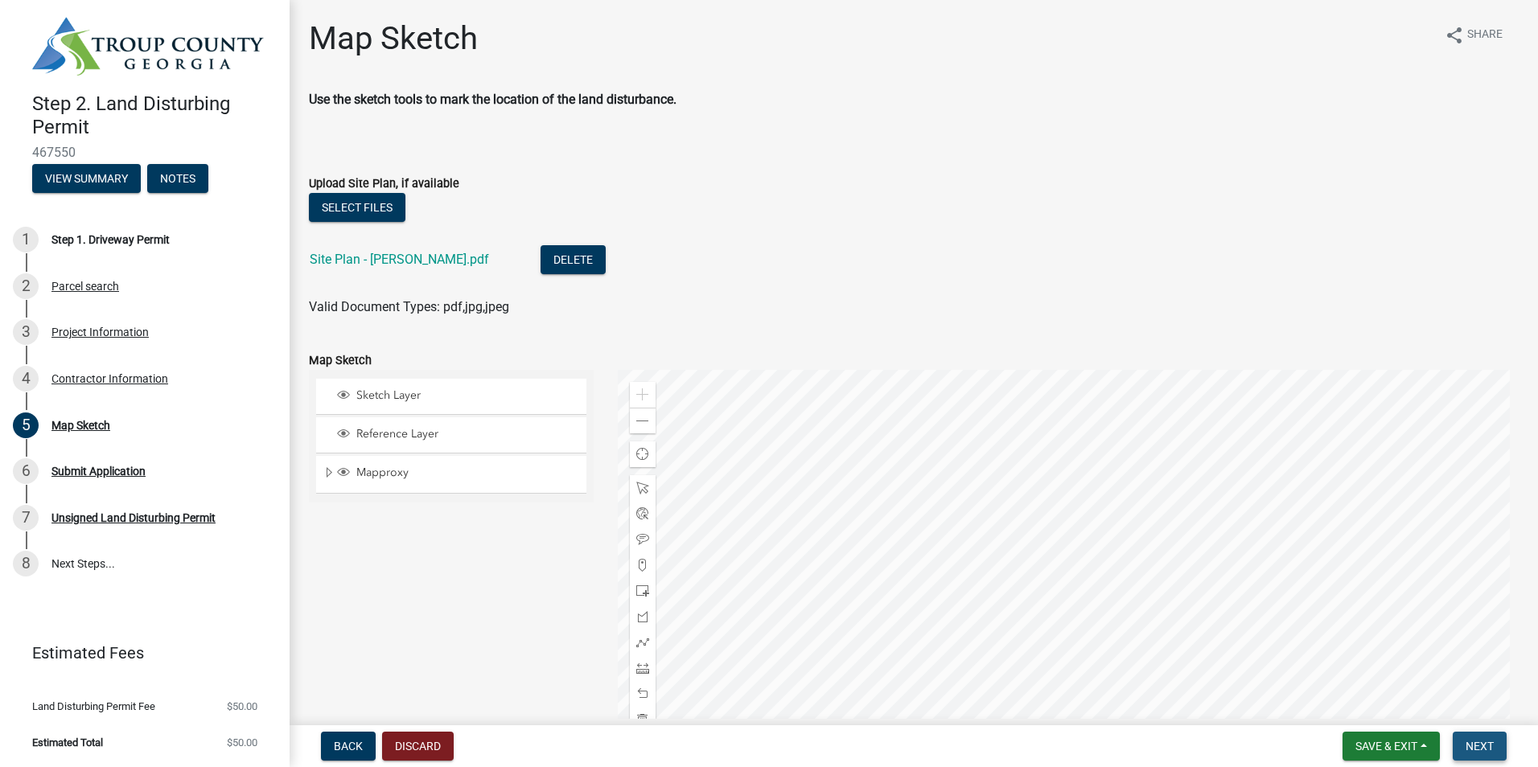
click at [1485, 751] on span "Next" at bounding box center [1480, 746] width 28 height 13
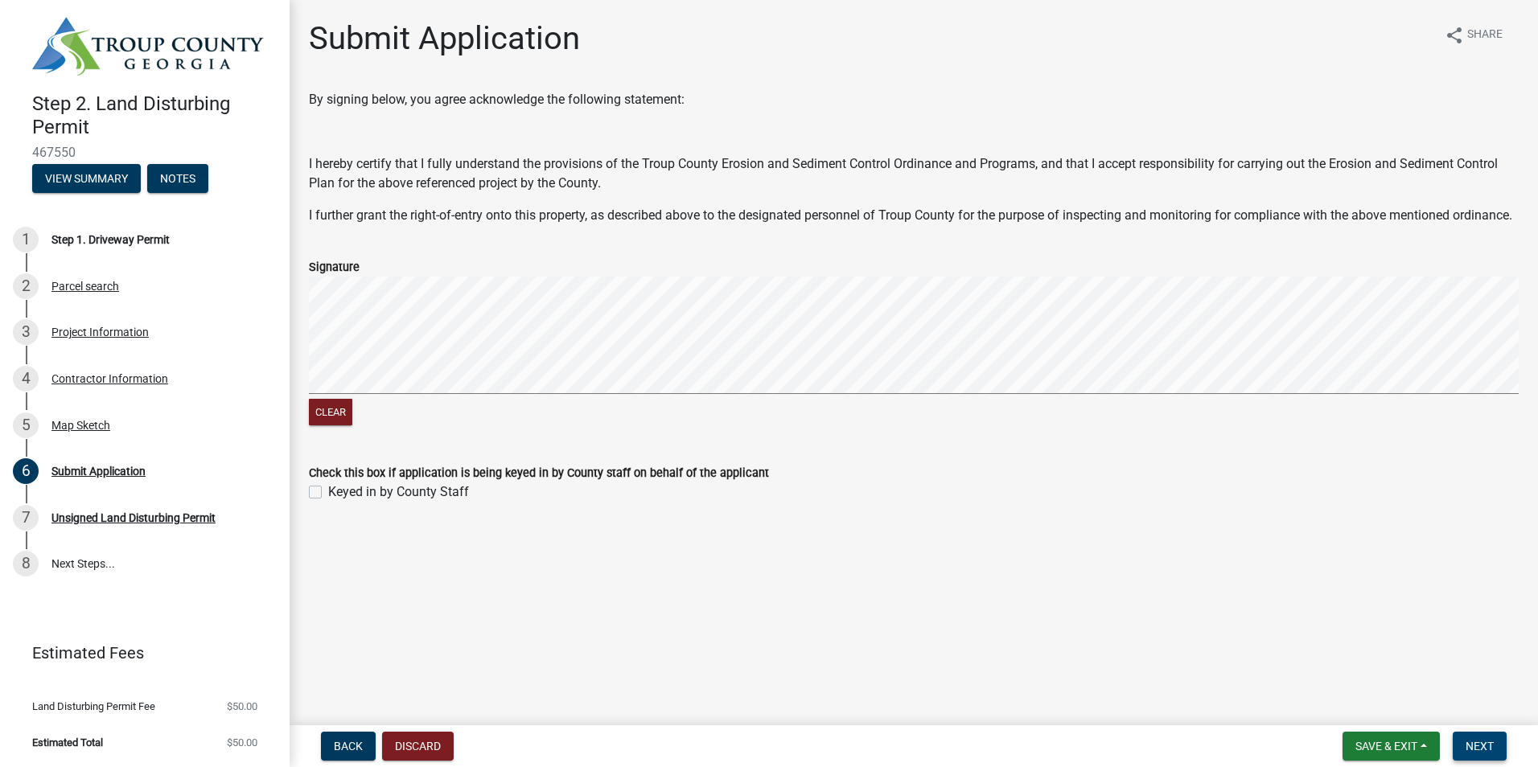
click at [1479, 748] on span "Next" at bounding box center [1480, 746] width 28 height 13
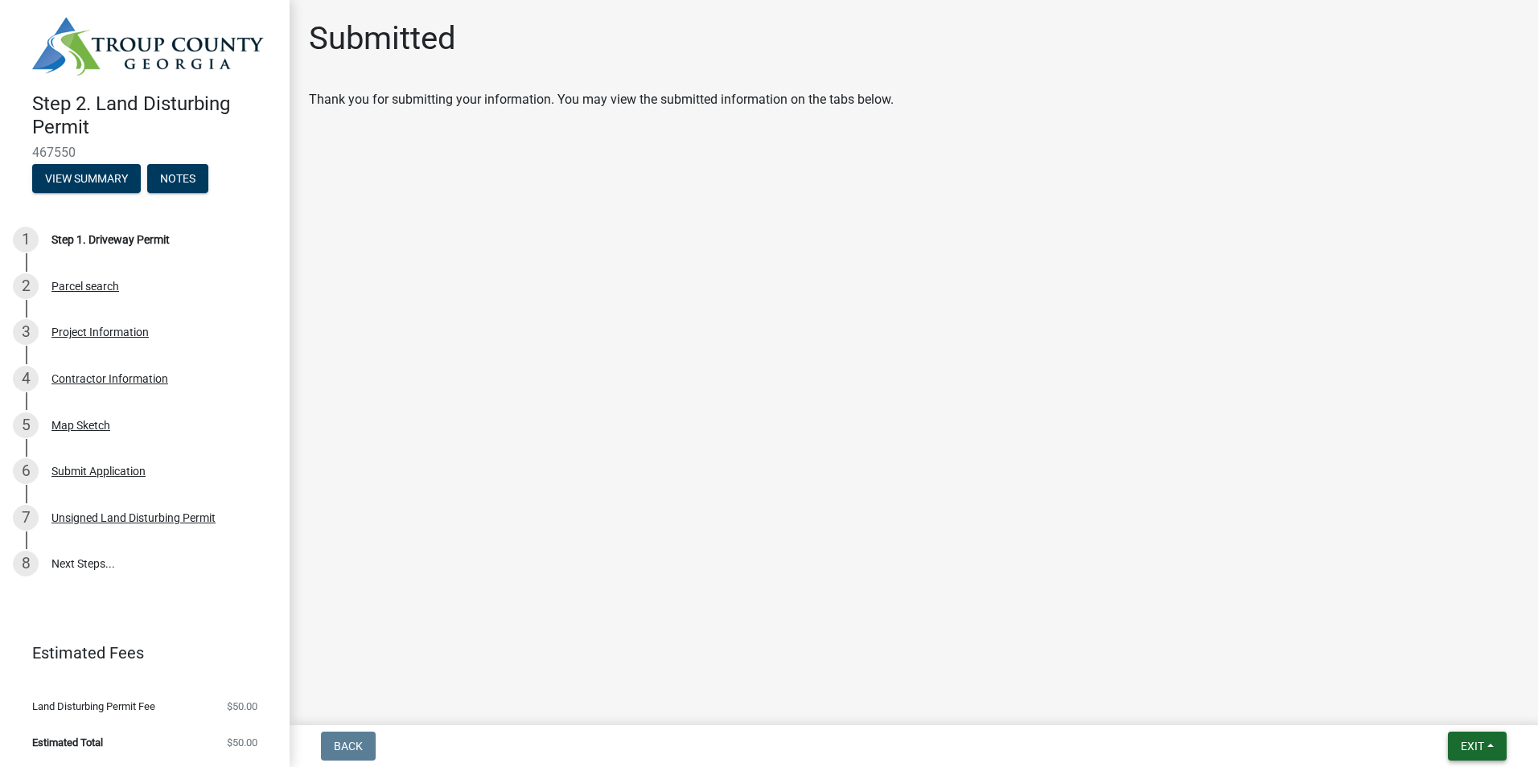
click at [1492, 748] on button "Exit" at bounding box center [1477, 746] width 59 height 29
click at [1445, 705] on button "Save & Exit" at bounding box center [1442, 704] width 129 height 39
